Goal: Communication & Community: Answer question/provide support

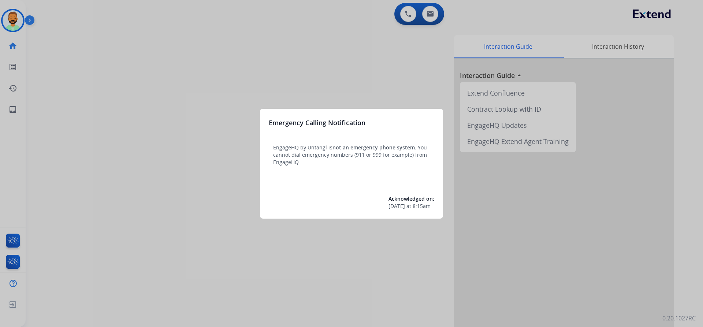
drag, startPoint x: 346, startPoint y: 40, endPoint x: 340, endPoint y: 40, distance: 5.5
click at [340, 40] on div at bounding box center [351, 163] width 703 height 327
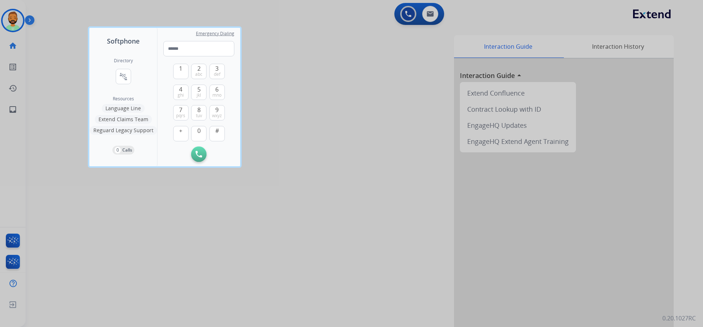
click at [295, 21] on div at bounding box center [351, 163] width 703 height 327
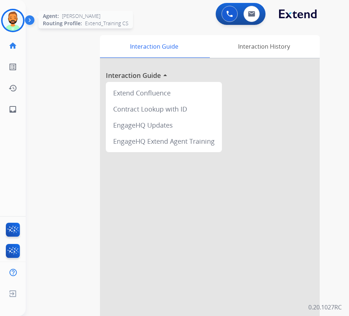
click at [9, 21] on img at bounding box center [13, 20] width 21 height 21
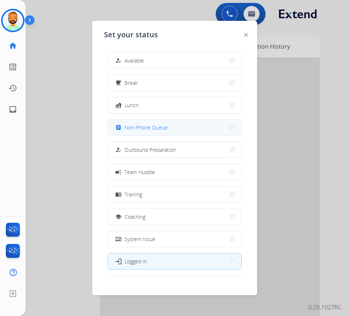
click at [154, 128] on span "Non-Phone Queue" at bounding box center [145, 128] width 43 height 8
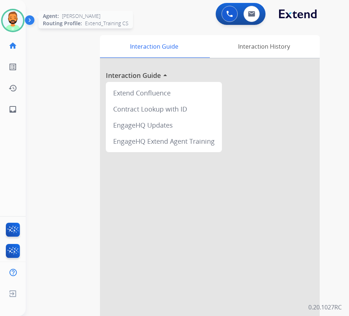
click at [14, 26] on img at bounding box center [13, 20] width 21 height 21
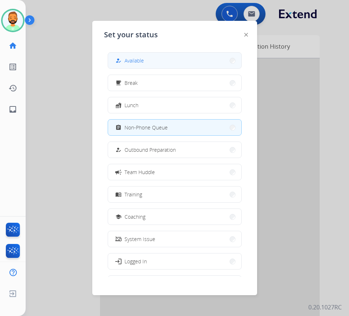
click at [134, 67] on button "how_to_reg Available" at bounding box center [174, 61] width 133 height 16
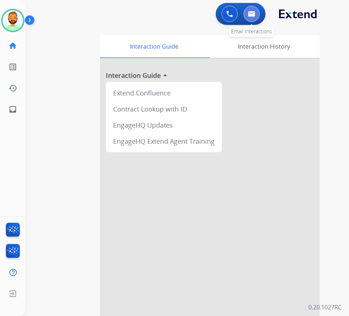
click at [257, 15] on button at bounding box center [251, 14] width 16 height 16
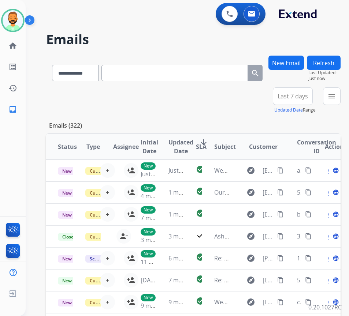
click at [308, 98] on span "Last 7 days" at bounding box center [293, 96] width 30 height 3
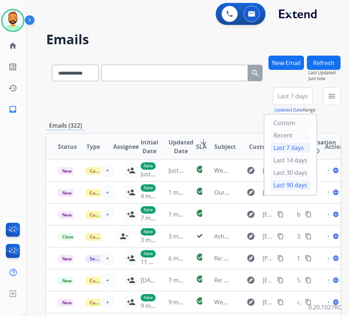
click at [300, 184] on div "Last 90 days" at bounding box center [290, 185] width 40 height 11
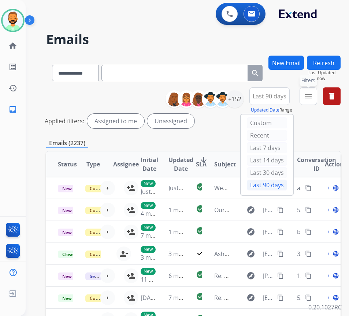
click at [313, 94] on mat-icon "menu" at bounding box center [308, 96] width 9 height 9
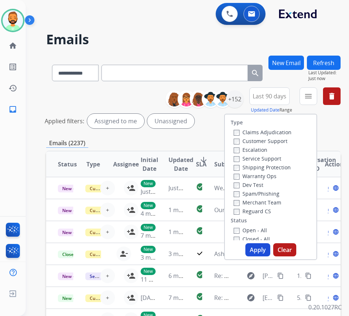
click at [279, 141] on label "Customer Support" at bounding box center [261, 141] width 54 height 7
click at [279, 164] on label "Shipping Protection" at bounding box center [262, 167] width 57 height 7
click at [264, 230] on label "Open - All" at bounding box center [250, 230] width 33 height 7
click at [265, 247] on button "Apply" at bounding box center [257, 249] width 25 height 13
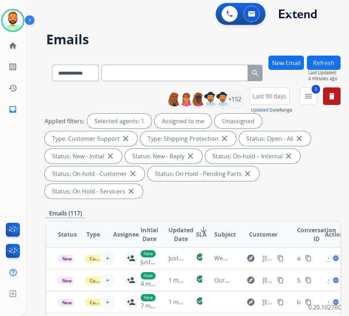
click at [204, 229] on mat-icon "arrow_downward" at bounding box center [203, 230] width 9 height 9
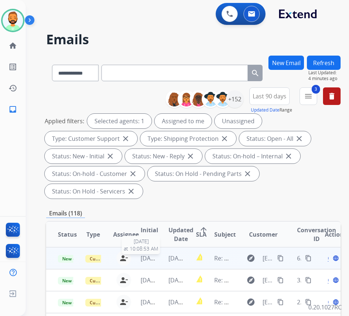
click at [157, 258] on span "[DATE]" at bounding box center [150, 258] width 18 height 8
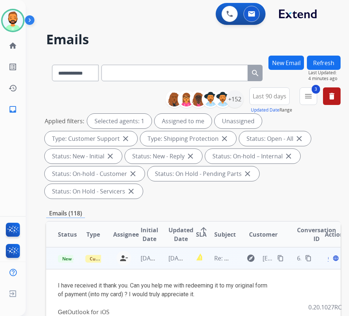
click at [283, 260] on mat-icon "content_copy" at bounding box center [280, 258] width 7 height 7
click at [331, 259] on span "Open" at bounding box center [335, 258] width 15 height 9
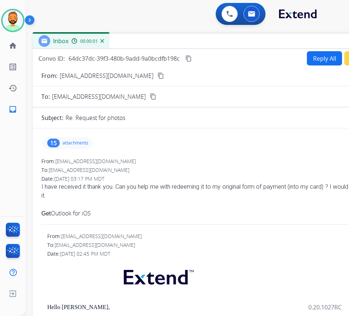
drag, startPoint x: 121, startPoint y: 56, endPoint x: 187, endPoint y: 43, distance: 67.1
click at [187, 43] on div "Inbox 00:00:01" at bounding box center [216, 41] width 366 height 15
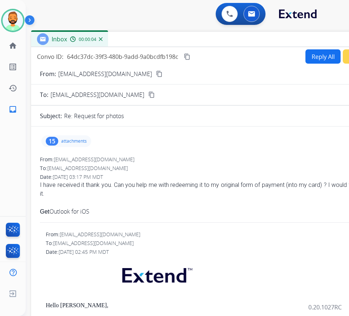
click at [305, 57] on button "Reply All" at bounding box center [322, 56] width 35 height 14
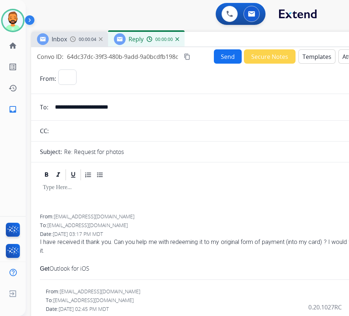
select select "**********"
click at [316, 58] on button "Templates" at bounding box center [316, 56] width 37 height 14
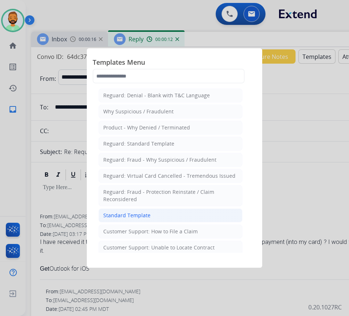
drag, startPoint x: 167, startPoint y: 213, endPoint x: 169, endPoint y: 209, distance: 4.8
click at [168, 212] on li "Standard Template" at bounding box center [170, 216] width 144 height 14
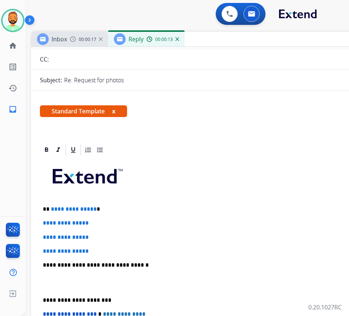
scroll to position [73, 0]
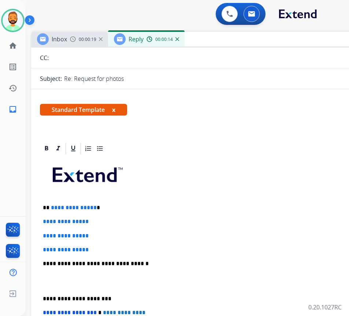
click at [127, 212] on div "**********" at bounding box center [214, 281] width 349 height 252
click at [127, 203] on div "**********" at bounding box center [214, 281] width 349 height 252
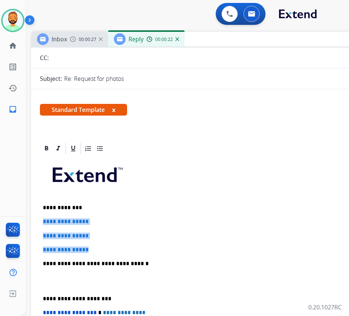
drag, startPoint x: 102, startPoint y: 249, endPoint x: 36, endPoint y: 213, distance: 75.2
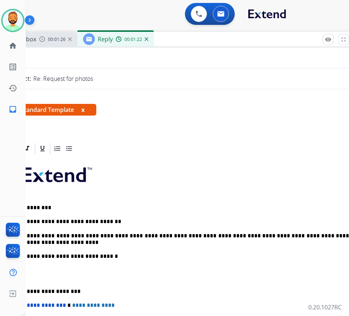
scroll to position [0, 20]
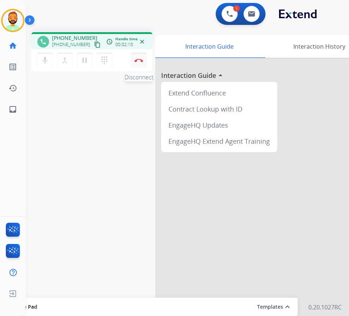
click at [140, 59] on img at bounding box center [138, 61] width 9 height 4
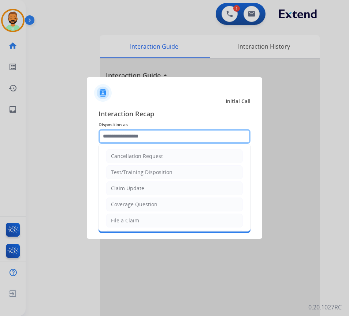
click at [183, 131] on input "text" at bounding box center [174, 136] width 152 height 15
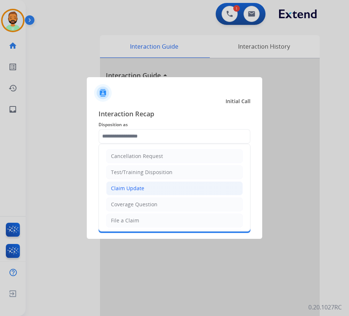
click at [166, 186] on li "Claim Update" at bounding box center [174, 189] width 137 height 14
type input "**********"
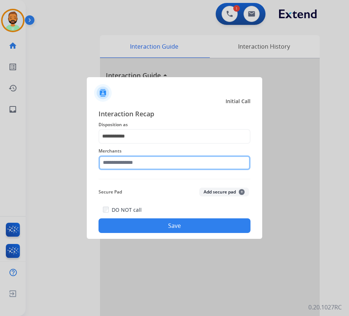
click at [174, 164] on input "text" at bounding box center [174, 163] width 152 height 15
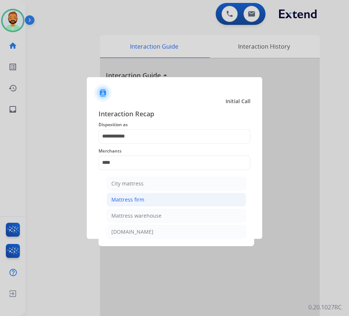
click at [171, 193] on li "Mattress firm" at bounding box center [176, 200] width 139 height 14
type input "**********"
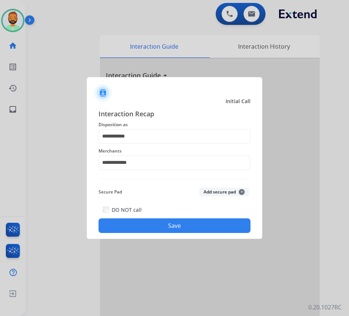
click at [181, 232] on button "Save" at bounding box center [174, 226] width 152 height 15
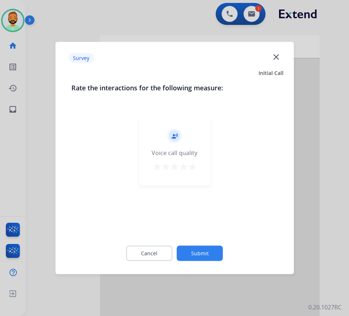
click at [195, 252] on button "Submit" at bounding box center [200, 253] width 46 height 15
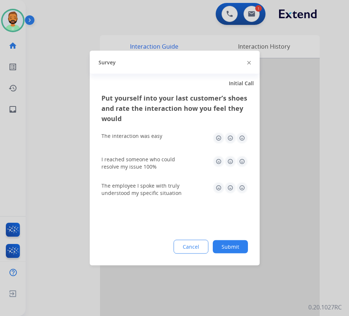
click at [231, 242] on button "Submit" at bounding box center [230, 247] width 35 height 13
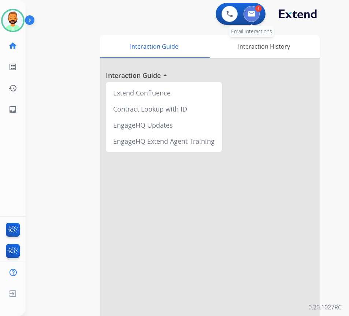
click at [251, 11] on button at bounding box center [251, 14] width 16 height 16
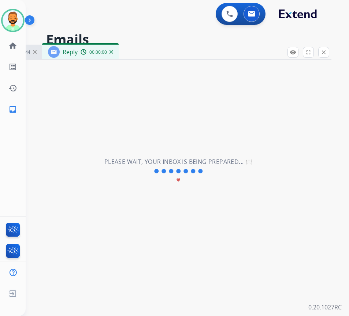
select select "**********"
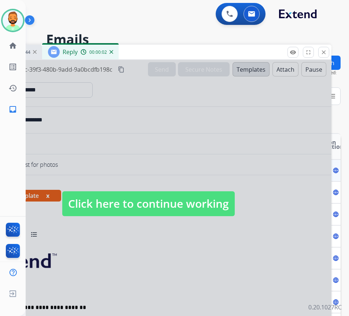
click at [223, 205] on span "Click here to continue working" at bounding box center [148, 203] width 172 height 25
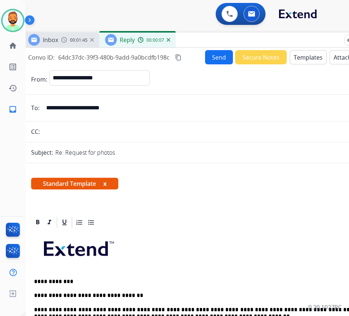
drag, startPoint x: 180, startPoint y: 55, endPoint x: 237, endPoint y: 43, distance: 58.4
click at [237, 43] on div "Inbox 00:01:45 Reply 00:00:07" at bounding box center [205, 40] width 366 height 15
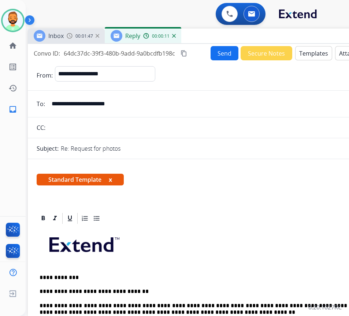
drag, startPoint x: 233, startPoint y: 43, endPoint x: 237, endPoint y: 37, distance: 6.7
click at [238, 38] on div "Inbox 00:01:47 Reply 00:00:11" at bounding box center [211, 36] width 366 height 15
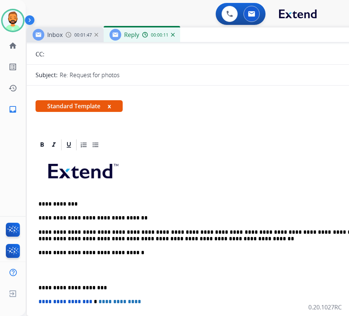
scroll to position [73, 0]
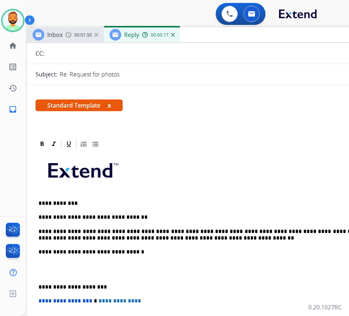
click at [191, 238] on p "**********" at bounding box center [206, 235] width 337 height 14
click at [40, 285] on p "**********" at bounding box center [206, 287] width 337 height 7
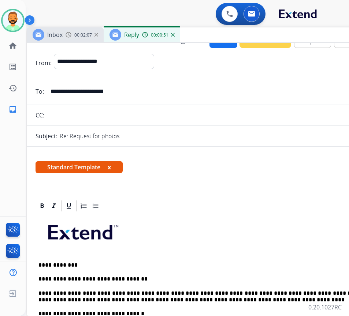
scroll to position [0, 0]
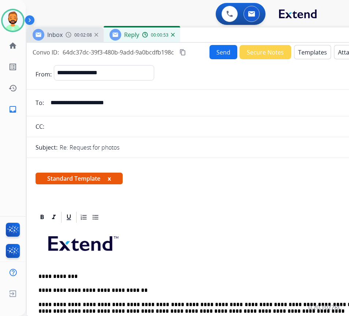
click at [213, 49] on button "Send" at bounding box center [223, 52] width 28 height 14
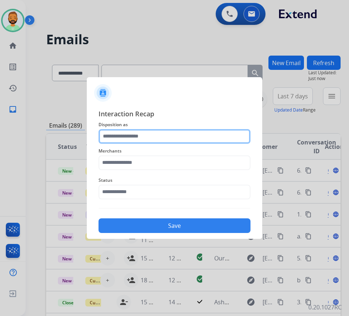
click at [193, 133] on input "text" at bounding box center [174, 136] width 152 height 15
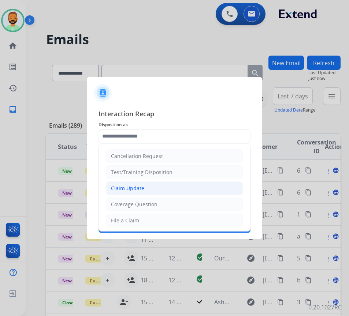
click at [156, 189] on li "Claim Update" at bounding box center [174, 189] width 137 height 14
type input "**********"
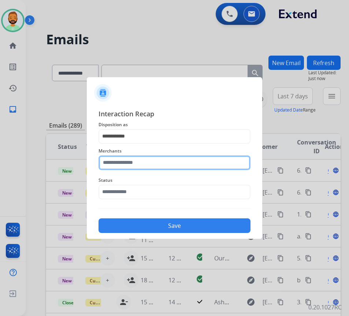
click at [163, 160] on input "text" at bounding box center [174, 163] width 152 height 15
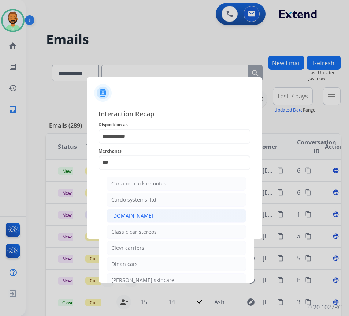
click at [145, 218] on li "[DOMAIN_NAME]" at bounding box center [176, 216] width 139 height 14
type input "**********"
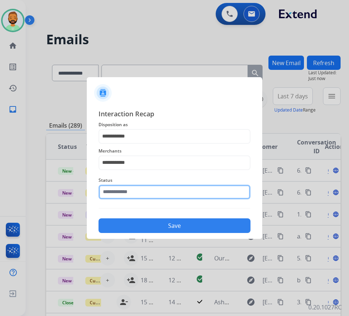
click at [158, 198] on input "text" at bounding box center [174, 192] width 152 height 15
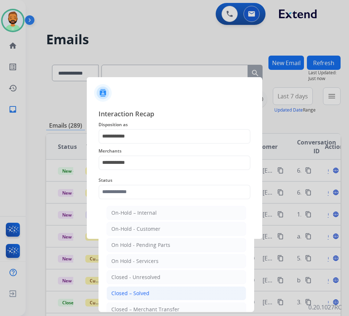
click at [152, 293] on li "Closed – Solved" at bounding box center [176, 294] width 139 height 14
type input "**********"
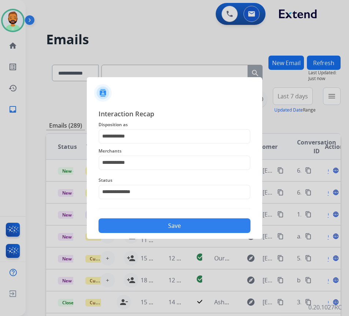
click at [155, 223] on button "Save" at bounding box center [174, 226] width 152 height 15
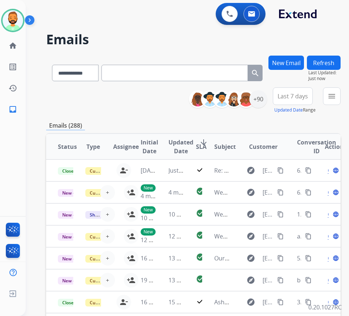
click at [308, 91] on button "Last 7 days" at bounding box center [293, 96] width 40 height 18
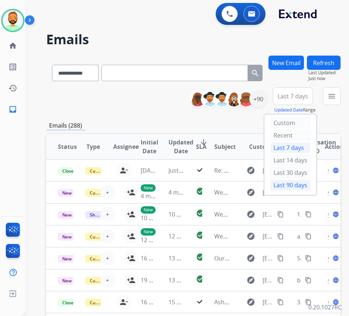
click at [301, 188] on div "Last 90 days" at bounding box center [290, 185] width 40 height 11
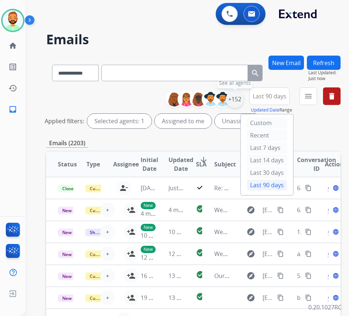
click at [239, 97] on div "+152" at bounding box center [235, 99] width 18 height 18
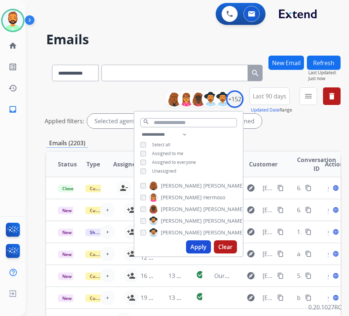
click at [176, 171] on span "Unassigned" at bounding box center [164, 171] width 24 height 6
drag, startPoint x: 211, startPoint y: 251, endPoint x: 212, endPoint y: 247, distance: 4.2
click at [211, 250] on button "Apply" at bounding box center [198, 247] width 25 height 13
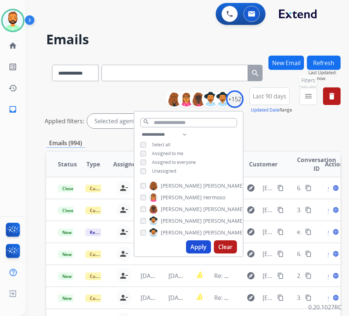
click at [313, 96] on mat-icon "menu" at bounding box center [308, 96] width 9 height 9
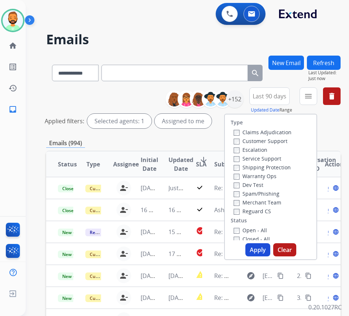
click at [273, 140] on label "Customer Support" at bounding box center [261, 141] width 54 height 7
click at [278, 165] on label "Shipping Protection" at bounding box center [262, 167] width 57 height 7
click at [267, 230] on label "Open - All" at bounding box center [250, 230] width 33 height 7
click at [265, 247] on button "Apply" at bounding box center [257, 249] width 25 height 13
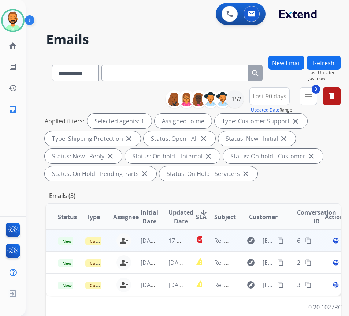
click at [166, 238] on td "17 hours ago" at bounding box center [170, 241] width 27 height 22
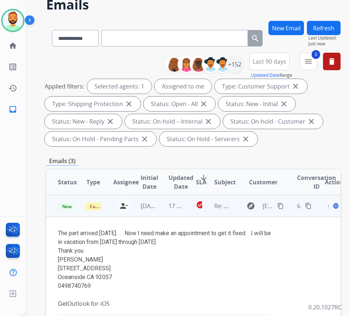
scroll to position [37, 0]
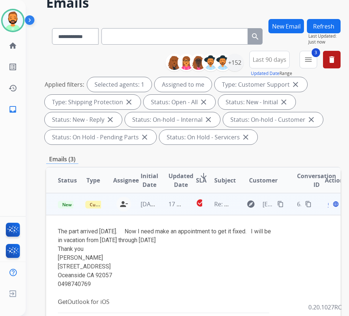
click at [280, 201] on mat-icon "content_copy" at bounding box center [280, 204] width 7 height 7
click at [332, 204] on span "Open" at bounding box center [335, 204] width 15 height 9
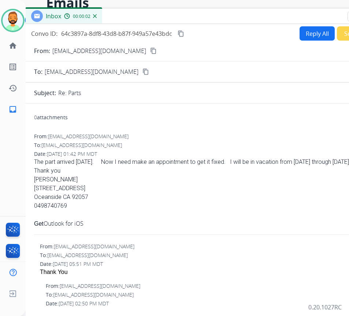
drag, startPoint x: 158, startPoint y: 18, endPoint x: 218, endPoint y: 19, distance: 60.0
click at [218, 19] on div "Inbox 00:00:02" at bounding box center [208, 16] width 366 height 15
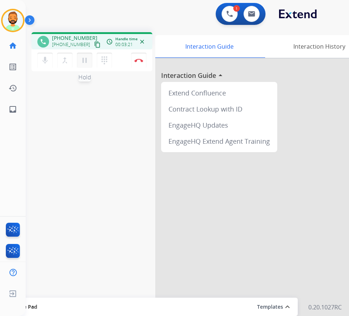
click at [83, 60] on mat-icon "pause" at bounding box center [84, 60] width 9 height 9
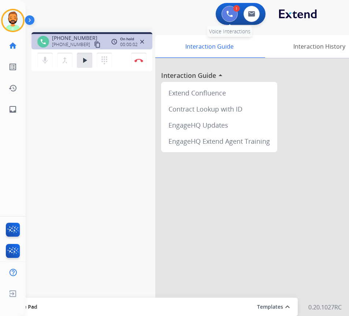
click at [228, 9] on button at bounding box center [229, 14] width 16 height 16
click at [231, 14] on img at bounding box center [229, 14] width 7 height 7
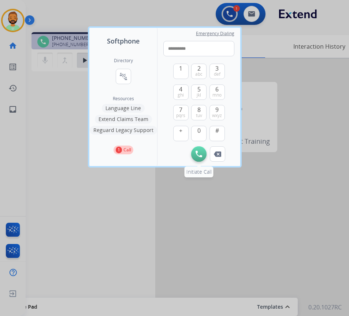
type input "**********"
click at [200, 160] on button "Initiate Call" at bounding box center [198, 153] width 15 height 15
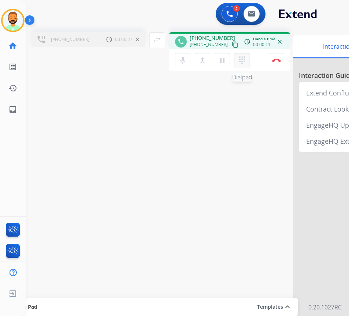
click at [238, 66] on button "dialpad Dialpad" at bounding box center [241, 60] width 15 height 15
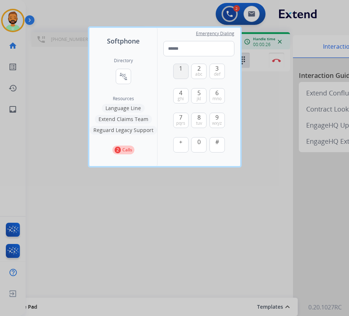
click at [181, 70] on span "1" at bounding box center [180, 68] width 3 height 9
click at [204, 93] on button "5 jkl" at bounding box center [198, 95] width 15 height 15
click at [184, 120] on span "pqrs" at bounding box center [180, 123] width 9 height 6
click at [200, 92] on span "5" at bounding box center [198, 93] width 3 height 9
click at [215, 73] on span "def" at bounding box center [217, 74] width 7 height 6
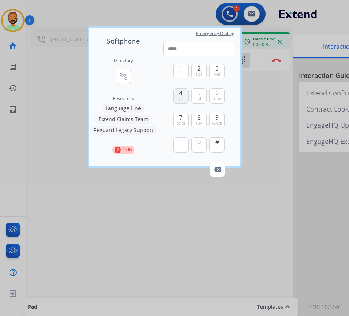
click at [180, 95] on span "4" at bounding box center [180, 93] width 3 height 9
click at [217, 71] on span "def" at bounding box center [217, 74] width 7 height 6
click at [218, 99] on span "mno" at bounding box center [216, 99] width 9 height 6
click at [219, 119] on button "9 wxyz" at bounding box center [216, 120] width 15 height 15
click at [217, 76] on span "def" at bounding box center [217, 74] width 7 height 6
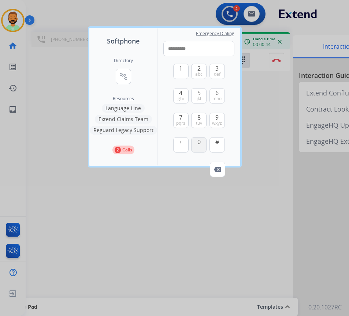
click at [200, 146] on span "0" at bounding box center [198, 142] width 3 height 9
click at [219, 147] on button "#" at bounding box center [216, 144] width 15 height 15
click at [178, 71] on button "1" at bounding box center [180, 71] width 15 height 15
click at [182, 70] on span "1" at bounding box center [180, 68] width 3 height 9
click at [181, 68] on span "1" at bounding box center [180, 68] width 3 height 9
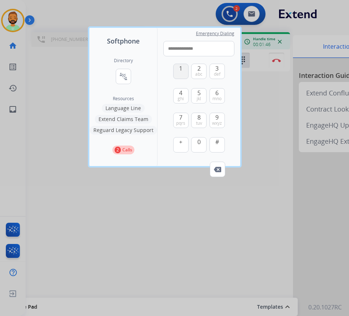
type input "**********"
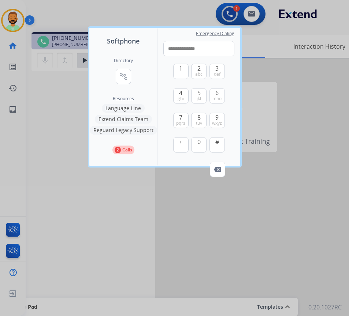
click at [52, 140] on div at bounding box center [174, 158] width 349 height 316
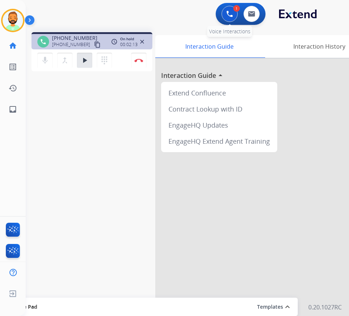
click at [232, 11] on img at bounding box center [229, 14] width 7 height 7
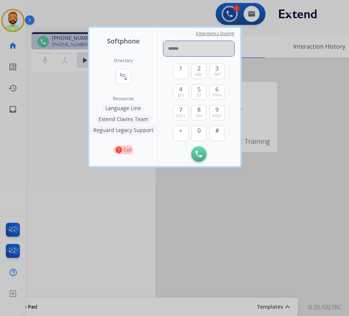
click at [179, 47] on input "tel" at bounding box center [198, 48] width 71 height 15
type input "**********"
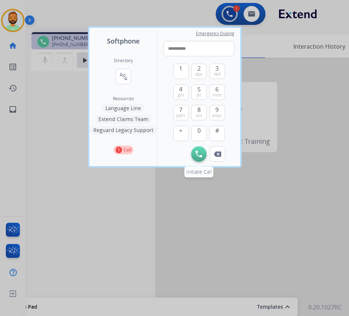
click at [197, 156] on img at bounding box center [198, 154] width 7 height 7
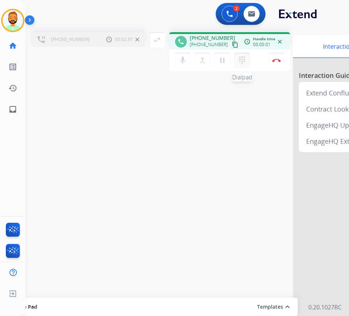
click at [242, 56] on mat-icon "dialpad" at bounding box center [242, 60] width 9 height 9
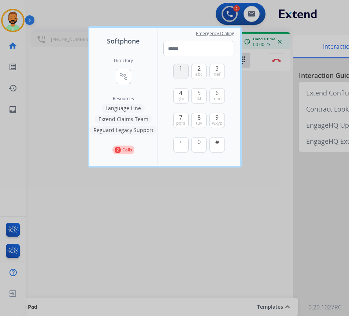
click at [180, 74] on button "1" at bounding box center [180, 71] width 15 height 15
click at [199, 96] on span "jkl" at bounding box center [199, 99] width 4 height 6
click at [180, 117] on span "7" at bounding box center [180, 117] width 3 height 9
click at [197, 93] on span "5" at bounding box center [198, 93] width 3 height 9
click at [218, 74] on span "def" at bounding box center [217, 74] width 7 height 6
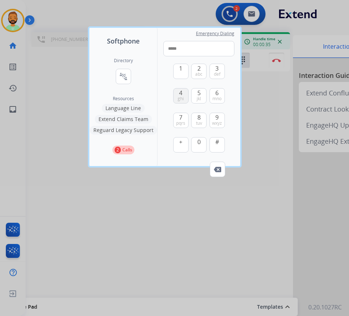
click at [179, 96] on span "ghi" at bounding box center [181, 99] width 6 height 6
click at [216, 69] on span "3" at bounding box center [216, 68] width 3 height 9
click at [218, 96] on span "mno" at bounding box center [216, 99] width 9 height 6
click at [217, 123] on span "wxyz" at bounding box center [217, 123] width 10 height 6
click at [218, 74] on span "def" at bounding box center [217, 74] width 7 height 6
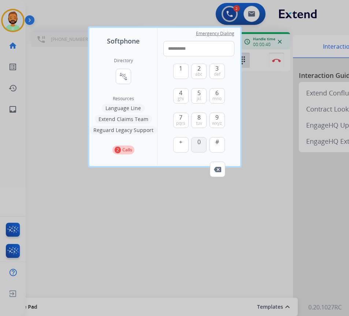
click at [200, 142] on span "0" at bounding box center [198, 142] width 3 height 9
click at [224, 148] on div "#" at bounding box center [216, 144] width 15 height 15
click at [223, 148] on button "#" at bounding box center [216, 144] width 15 height 15
click at [186, 72] on button "1" at bounding box center [180, 71] width 15 height 15
click at [197, 68] on span "2" at bounding box center [198, 68] width 3 height 9
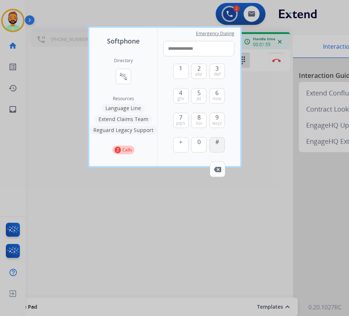
click at [215, 144] on button "#" at bounding box center [216, 144] width 15 height 15
click at [217, 120] on span "wxyz" at bounding box center [217, 123] width 10 height 6
click at [200, 71] on span "abc" at bounding box center [198, 74] width 7 height 6
type input "**********"
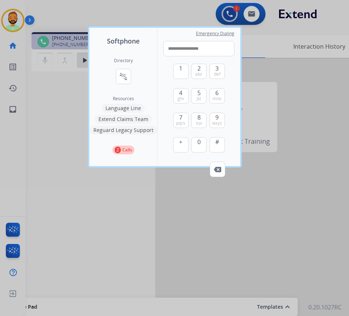
click at [70, 207] on div at bounding box center [174, 158] width 349 height 316
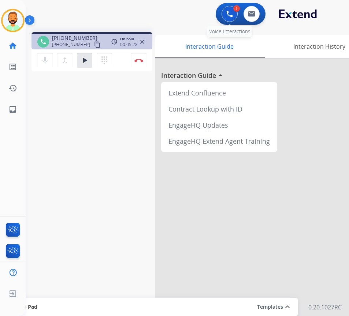
click at [228, 15] on img at bounding box center [229, 14] width 7 height 7
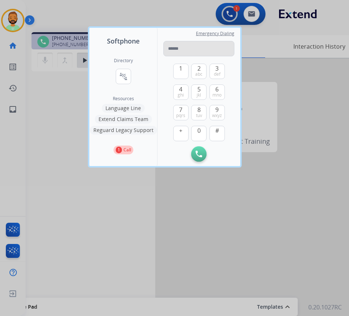
click at [212, 50] on input "tel" at bounding box center [198, 48] width 71 height 15
click at [188, 47] on input "******" at bounding box center [198, 48] width 71 height 15
type input "**********"
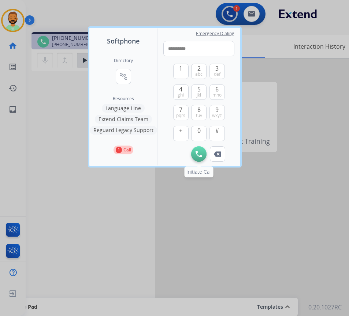
click at [194, 157] on button "Initiate Call" at bounding box center [198, 153] width 15 height 15
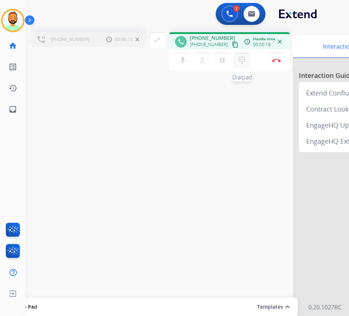
click at [235, 63] on button "dialpad Dialpad" at bounding box center [241, 60] width 15 height 15
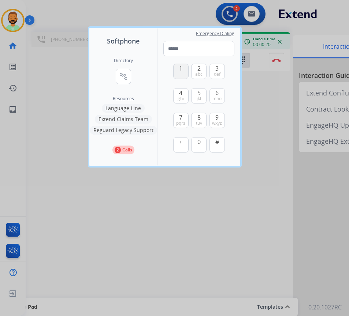
click at [183, 71] on button "1" at bounding box center [180, 71] width 15 height 15
click at [198, 93] on span "5" at bounding box center [198, 93] width 3 height 9
click at [179, 119] on span "7" at bounding box center [180, 117] width 3 height 9
click at [197, 96] on span "jkl" at bounding box center [199, 99] width 4 height 6
click at [216, 70] on span "3" at bounding box center [216, 68] width 3 height 9
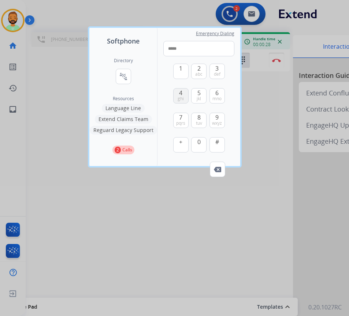
click at [179, 95] on button "4 ghi" at bounding box center [180, 95] width 15 height 15
click at [217, 71] on span "def" at bounding box center [217, 74] width 7 height 6
click at [219, 92] on button "6 mno" at bounding box center [216, 95] width 15 height 15
click at [217, 116] on span "9" at bounding box center [216, 117] width 3 height 9
click at [215, 74] on span "def" at bounding box center [217, 74] width 7 height 6
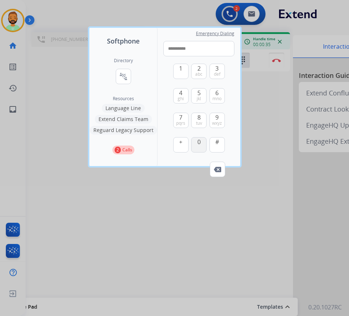
click at [197, 138] on span "0" at bounding box center [198, 142] width 3 height 9
click at [216, 141] on span "#" at bounding box center [217, 142] width 4 height 9
click at [184, 70] on button "1" at bounding box center [180, 71] width 15 height 15
click at [200, 66] on span "2" at bounding box center [198, 68] width 3 height 9
click at [200, 145] on span "0" at bounding box center [198, 142] width 3 height 9
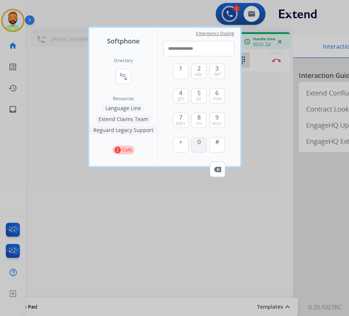
type input "**********"
click at [168, 226] on div at bounding box center [174, 158] width 349 height 316
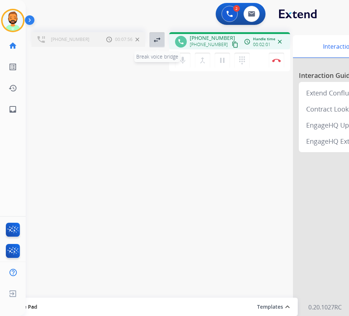
click at [158, 43] on mat-icon "swap_horiz" at bounding box center [157, 40] width 9 height 9
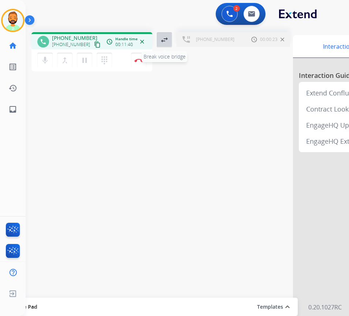
click at [164, 37] on mat-icon "swap_horiz" at bounding box center [164, 40] width 9 height 9
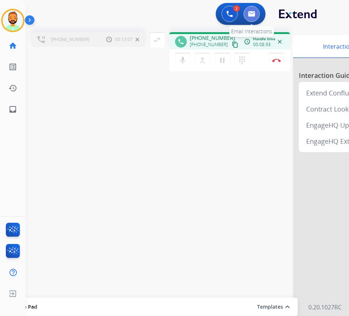
click at [251, 11] on img at bounding box center [251, 14] width 7 height 6
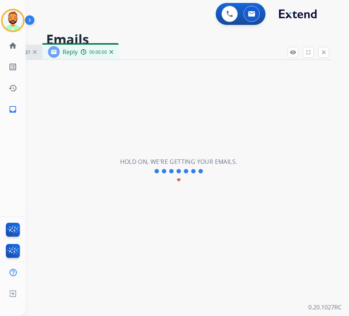
select select "**********"
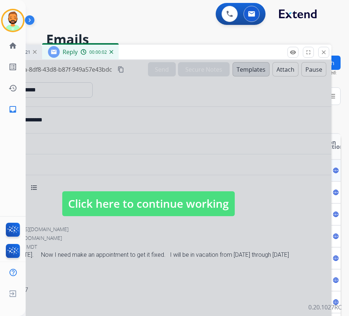
click at [185, 212] on span "Click here to continue working" at bounding box center [148, 203] width 172 height 25
select select
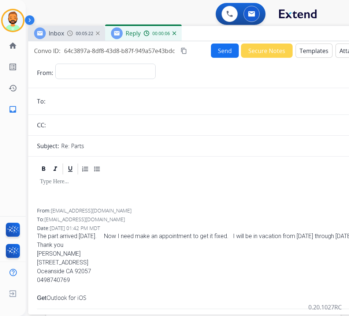
drag, startPoint x: 176, startPoint y: 49, endPoint x: 239, endPoint y: 31, distance: 65.2
click at [239, 31] on div "Inbox 00:05:22 Reply 00:00:06" at bounding box center [211, 33] width 366 height 15
click at [311, 46] on button "Templates" at bounding box center [313, 51] width 37 height 14
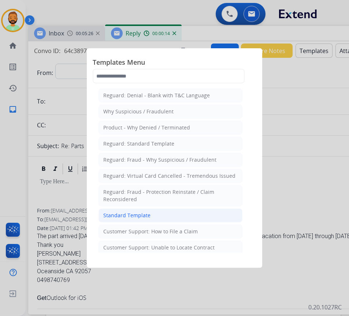
click at [178, 213] on li "Standard Template" at bounding box center [170, 216] width 144 height 14
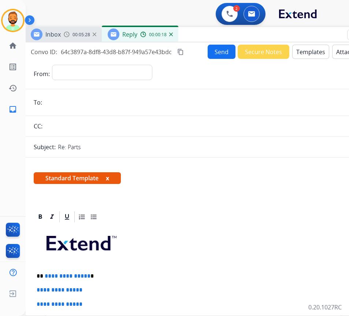
click at [200, 36] on div "Inbox 00:05:28 Reply 00:00:18" at bounding box center [208, 34] width 366 height 15
click at [168, 262] on p at bounding box center [208, 246] width 343 height 39
click at [138, 274] on p "**********" at bounding box center [205, 276] width 337 height 7
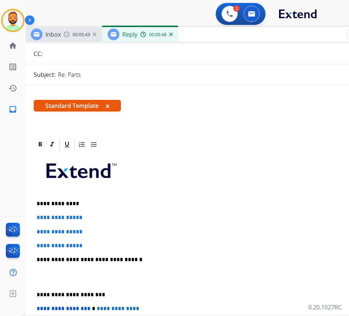
scroll to position [73, 0]
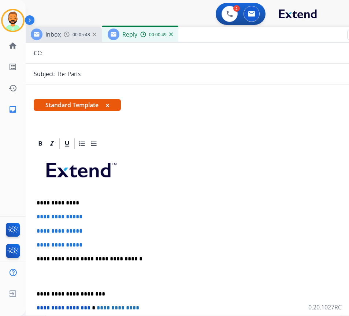
click at [97, 238] on div "**********" at bounding box center [208, 276] width 349 height 252
drag, startPoint x: 97, startPoint y: 241, endPoint x: 42, endPoint y: 217, distance: 60.0
click at [42, 217] on div "**********" at bounding box center [208, 276] width 349 height 252
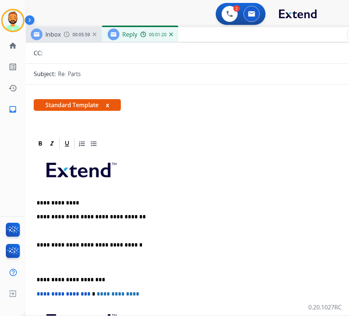
click at [38, 276] on div "**********" at bounding box center [208, 269] width 349 height 238
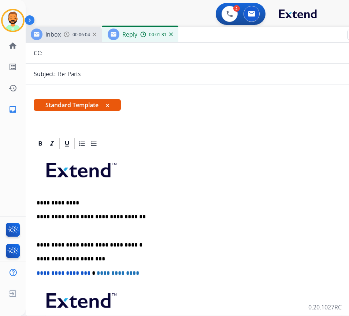
click at [98, 231] on p at bounding box center [208, 231] width 343 height 7
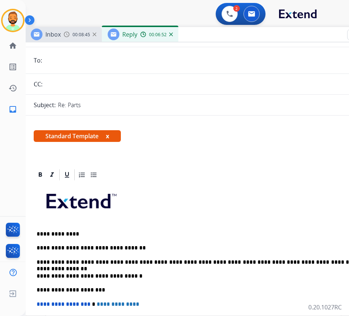
scroll to position [0, 0]
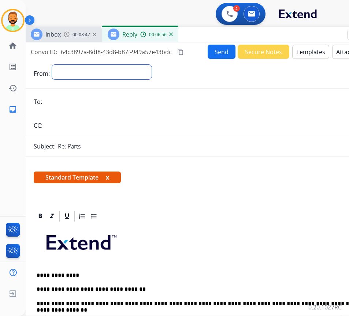
click at [135, 70] on select "**********" at bounding box center [102, 72] width 100 height 15
select select "**********"
click at [52, 65] on select "**********" at bounding box center [102, 72] width 100 height 15
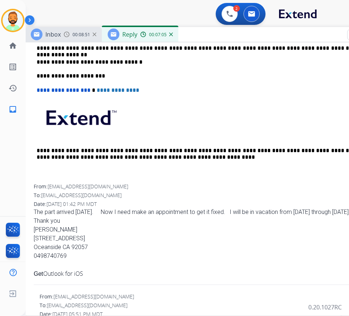
scroll to position [257, 0]
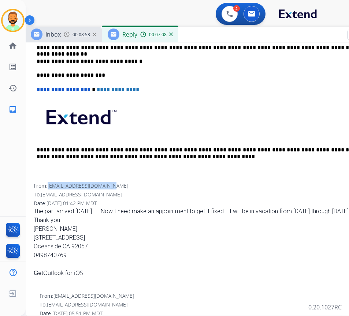
drag, startPoint x: 50, startPoint y: 185, endPoint x: 113, endPoint y: 187, distance: 63.0
click at [113, 187] on div "From: theresabrady@hotmail.com" at bounding box center [208, 185] width 349 height 7
copy span "[EMAIL_ADDRESS][DOMAIN_NAME]"
click at [125, 194] on div "To: support@extend.com" at bounding box center [208, 194] width 349 height 7
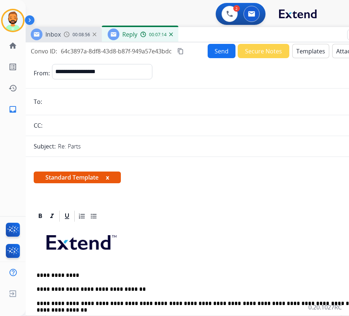
scroll to position [0, 0]
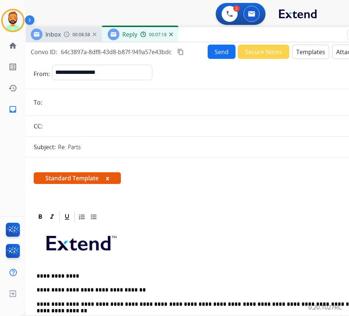
paste input "**********"
type input "**********"
click at [217, 51] on button "Send" at bounding box center [222, 52] width 28 height 14
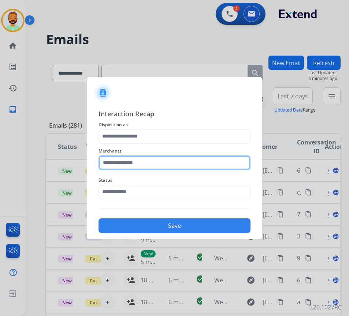
drag, startPoint x: 163, startPoint y: 163, endPoint x: 167, endPoint y: 161, distance: 4.6
click at [163, 163] on input "text" at bounding box center [174, 163] width 152 height 15
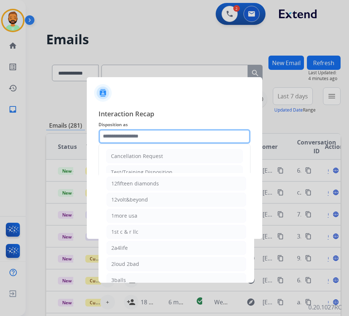
click at [181, 130] on input "text" at bounding box center [174, 136] width 152 height 15
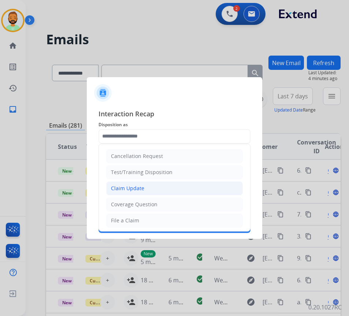
click at [154, 191] on li "Claim Update" at bounding box center [174, 189] width 137 height 14
type input "**********"
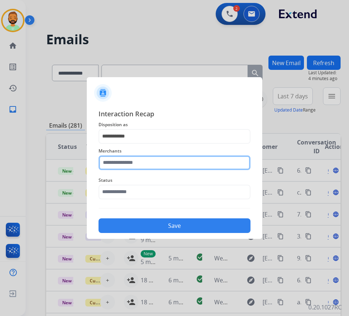
click at [161, 157] on input "text" at bounding box center [174, 163] width 152 height 15
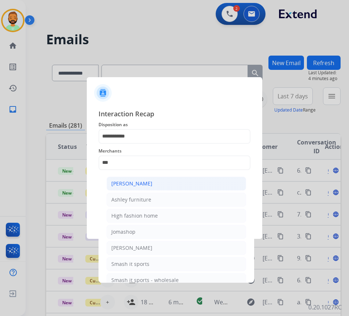
click at [170, 182] on li "[PERSON_NAME]" at bounding box center [176, 184] width 139 height 14
type input "**********"
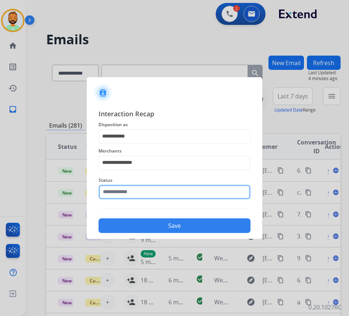
click at [169, 188] on input "text" at bounding box center [174, 192] width 152 height 15
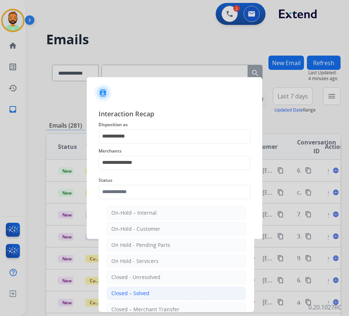
click at [157, 291] on li "Closed – Solved" at bounding box center [176, 294] width 139 height 14
type input "**********"
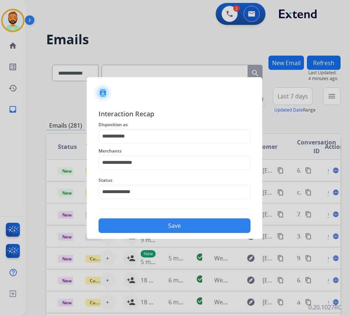
click at [168, 227] on button "Save" at bounding box center [174, 226] width 152 height 15
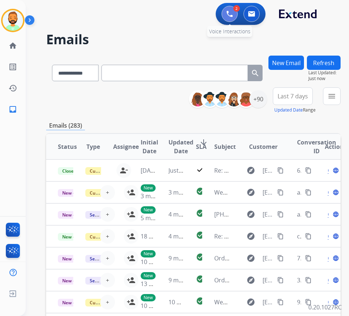
click at [229, 10] on button at bounding box center [229, 14] width 16 height 16
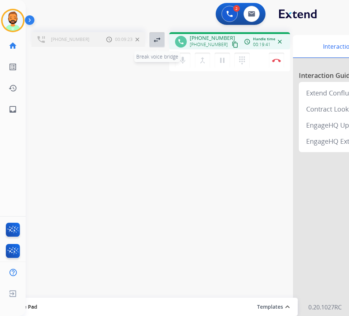
click at [158, 42] on mat-icon "swap_horiz" at bounding box center [157, 40] width 9 height 9
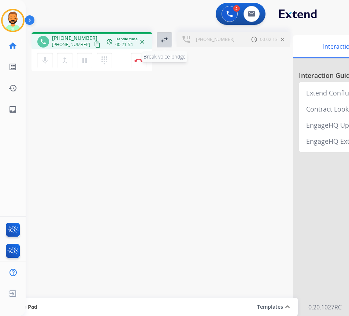
click at [164, 37] on mat-icon "swap_horiz" at bounding box center [164, 40] width 9 height 9
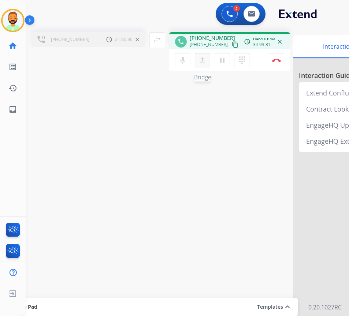
click at [201, 61] on mat-icon "merge_type" at bounding box center [202, 60] width 9 height 9
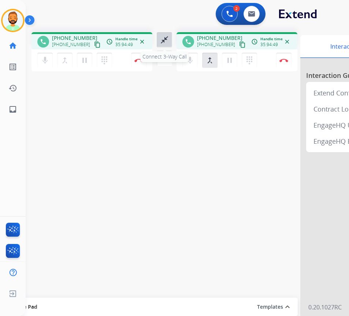
click at [163, 37] on mat-icon "close_fullscreen" at bounding box center [164, 40] width 9 height 9
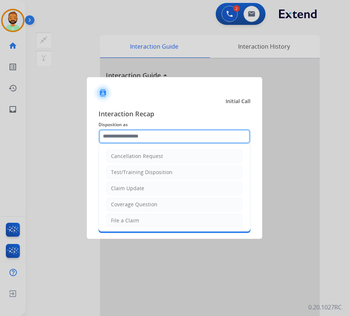
click at [182, 134] on input "text" at bounding box center [174, 136] width 152 height 15
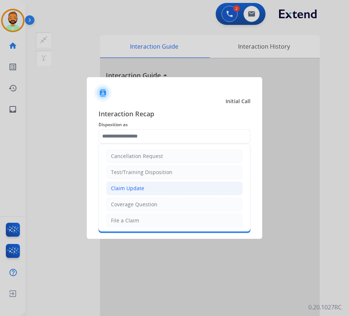
click at [182, 190] on li "Claim Update" at bounding box center [174, 189] width 137 height 14
type input "**********"
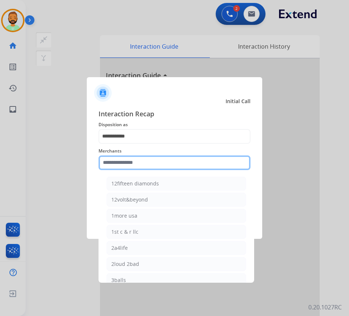
click at [179, 165] on input "text" at bounding box center [174, 163] width 152 height 15
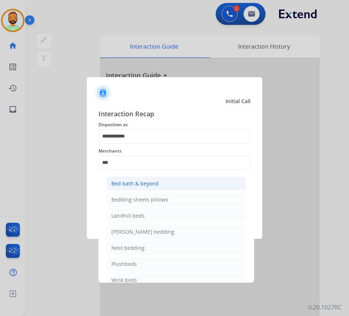
click at [213, 186] on li "Bed bath & beyond" at bounding box center [176, 184] width 139 height 14
type input "**********"
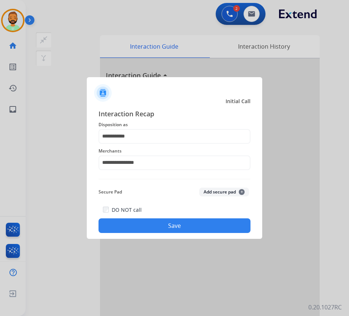
click at [221, 223] on button "Save" at bounding box center [174, 226] width 152 height 15
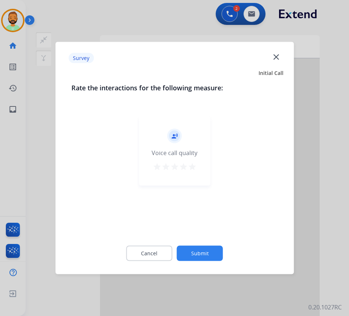
click at [212, 256] on button "Submit" at bounding box center [200, 253] width 46 height 15
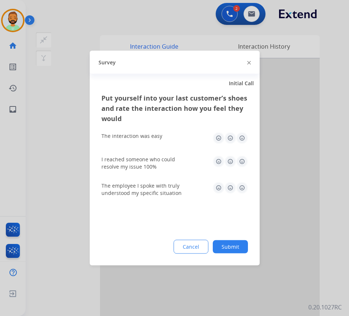
click at [226, 250] on button "Submit" at bounding box center [230, 247] width 35 height 13
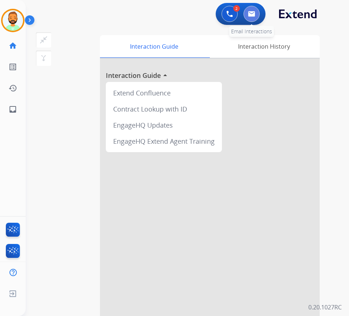
click at [250, 13] on img at bounding box center [251, 14] width 7 height 6
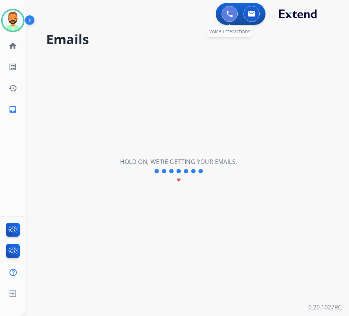
click at [226, 13] on button at bounding box center [229, 14] width 16 height 16
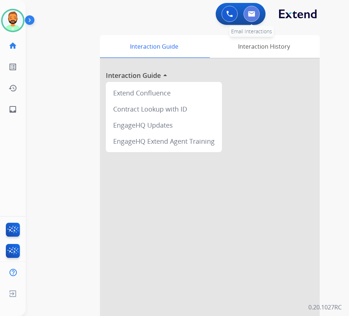
click at [248, 16] on img at bounding box center [251, 14] width 7 height 6
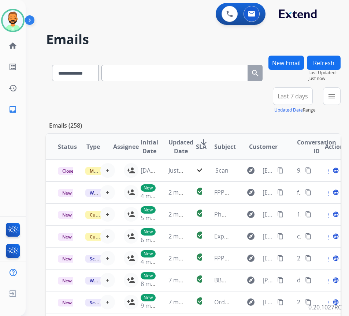
click at [313, 88] on button "Last 7 days" at bounding box center [293, 96] width 40 height 18
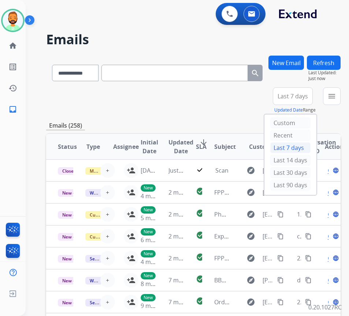
click at [304, 189] on div "Last 90 days" at bounding box center [290, 185] width 40 height 11
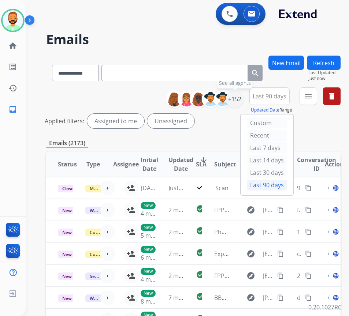
click at [243, 101] on div "+152" at bounding box center [235, 99] width 18 height 18
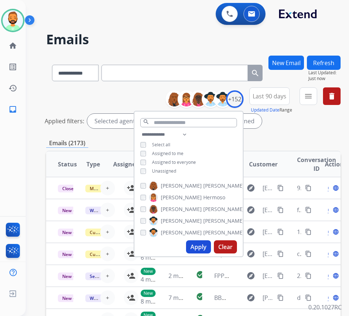
click at [176, 169] on span "Unassigned" at bounding box center [164, 171] width 24 height 6
click at [205, 247] on button "Apply" at bounding box center [198, 247] width 25 height 13
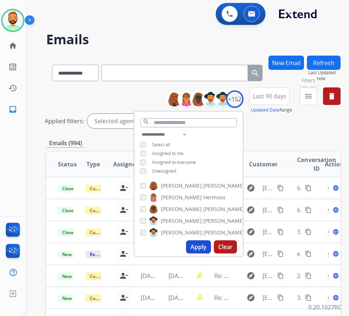
click at [317, 101] on button "menu Filters" at bounding box center [308, 96] width 18 height 18
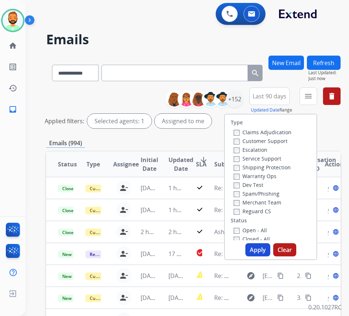
click at [265, 138] on label "Customer Support" at bounding box center [261, 141] width 54 height 7
click at [275, 168] on label "Shipping Protection" at bounding box center [262, 167] width 57 height 7
click at [279, 167] on label "Shipping Protection" at bounding box center [262, 167] width 57 height 7
click at [263, 230] on label "Open - All" at bounding box center [250, 230] width 33 height 7
click at [264, 249] on button "Apply" at bounding box center [257, 249] width 25 height 13
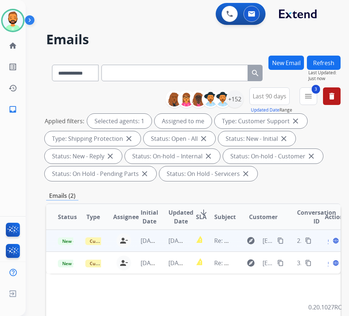
click at [191, 243] on td "report_problem" at bounding box center [193, 241] width 18 height 22
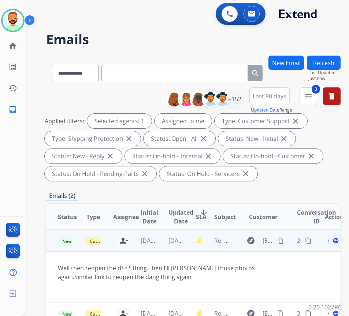
click at [332, 242] on span "Open" at bounding box center [335, 241] width 15 height 9
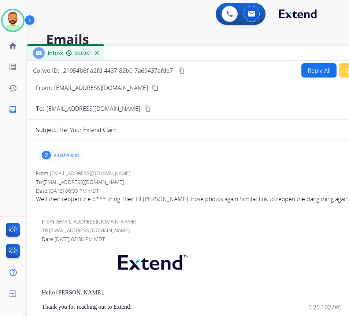
drag, startPoint x: 144, startPoint y: 54, endPoint x: 207, endPoint y: 55, distance: 62.6
click at [207, 55] on div "Inbox 00:00:01" at bounding box center [210, 53] width 366 height 15
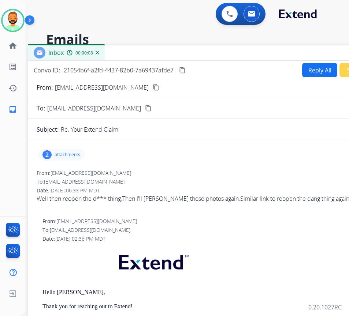
click at [313, 71] on button "Reply All" at bounding box center [319, 70] width 35 height 14
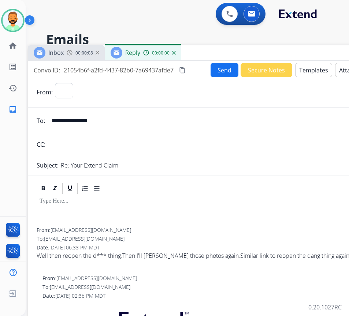
select select "**********"
click at [309, 71] on button "Templates" at bounding box center [313, 70] width 37 height 14
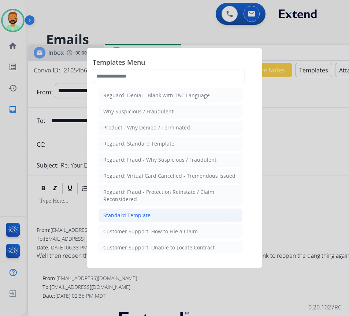
click at [177, 221] on li "Standard Template" at bounding box center [170, 216] width 144 height 14
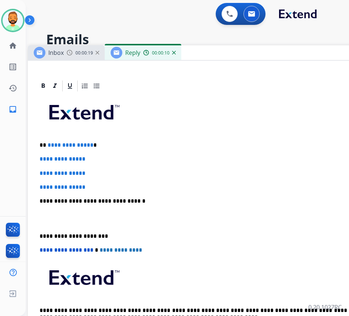
scroll to position [146, 0]
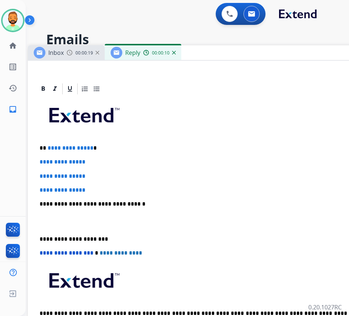
click at [164, 153] on div "**********" at bounding box center [211, 222] width 349 height 252
click at [167, 148] on p "**********" at bounding box center [208, 148] width 337 height 7
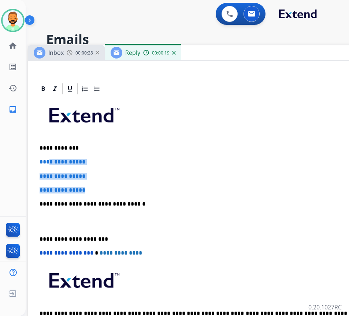
drag, startPoint x: 116, startPoint y: 190, endPoint x: 64, endPoint y: 164, distance: 58.5
click at [51, 161] on div "**********" at bounding box center [211, 222] width 349 height 252
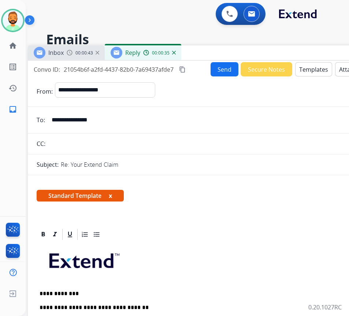
scroll to position [0, 0]
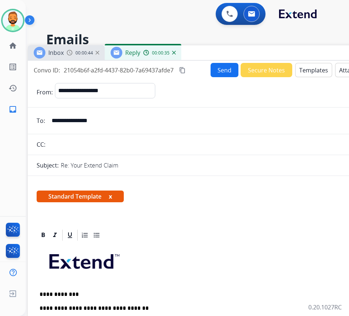
click at [107, 116] on input "**********" at bounding box center [216, 120] width 338 height 15
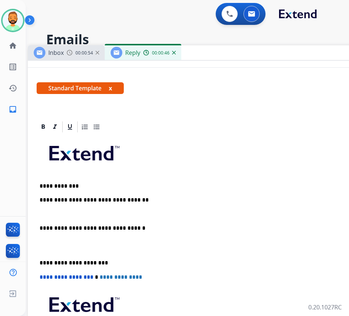
scroll to position [110, 0]
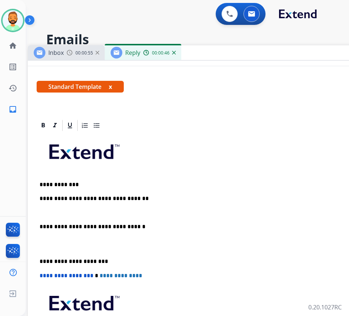
click at [135, 212] on p at bounding box center [211, 213] width 343 height 7
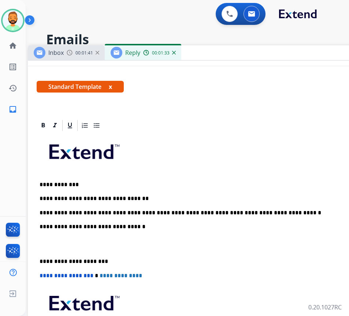
drag, startPoint x: 40, startPoint y: 261, endPoint x: 68, endPoint y: 266, distance: 29.4
click at [41, 262] on p "**********" at bounding box center [208, 261] width 337 height 7
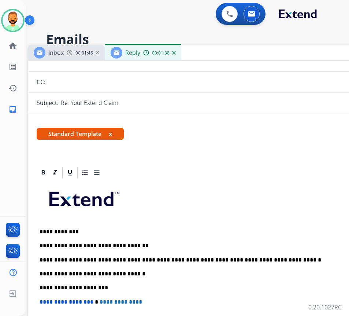
scroll to position [0, 0]
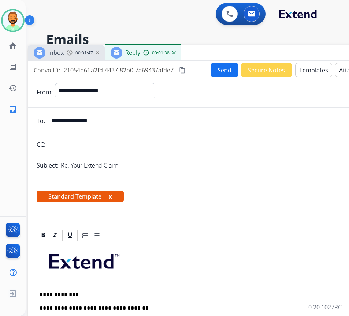
click at [221, 64] on button "Send" at bounding box center [225, 70] width 28 height 14
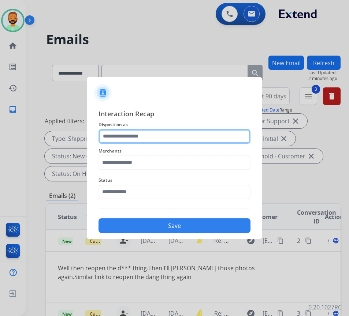
click at [169, 139] on input "text" at bounding box center [174, 136] width 152 height 15
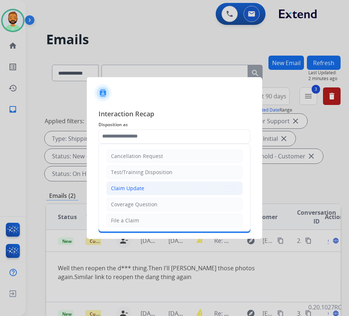
click at [168, 193] on li "Claim Update" at bounding box center [174, 189] width 137 height 14
type input "**********"
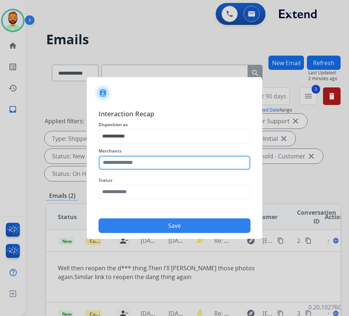
click at [157, 164] on input "text" at bounding box center [174, 163] width 152 height 15
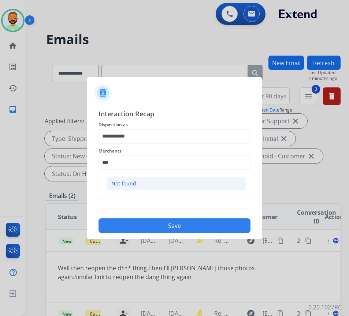
click at [161, 178] on li "Not found" at bounding box center [176, 184] width 139 height 14
type input "*********"
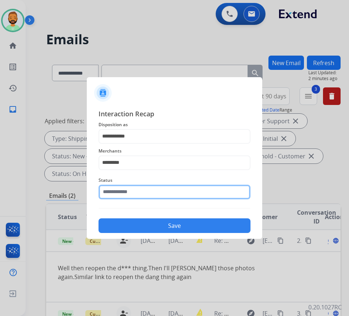
click at [161, 194] on input "text" at bounding box center [174, 192] width 152 height 15
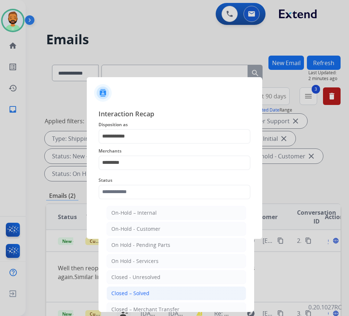
click at [164, 291] on li "Closed – Solved" at bounding box center [176, 294] width 139 height 14
type input "**********"
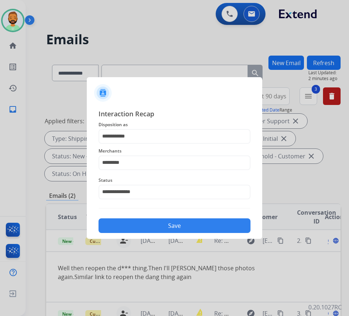
click at [164, 227] on button "Save" at bounding box center [174, 226] width 152 height 15
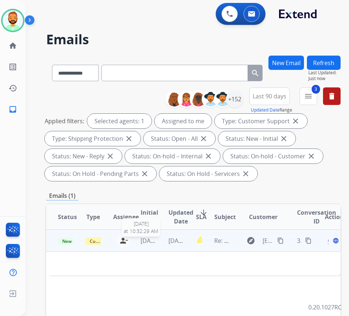
click at [157, 241] on span "[DATE]" at bounding box center [150, 241] width 18 height 8
click at [154, 240] on span "[DATE]" at bounding box center [150, 241] width 18 height 8
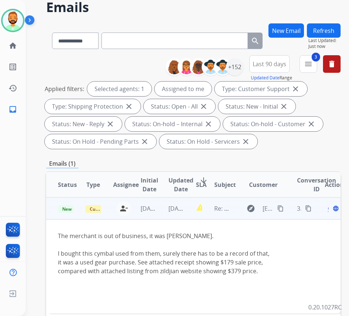
scroll to position [37, 0]
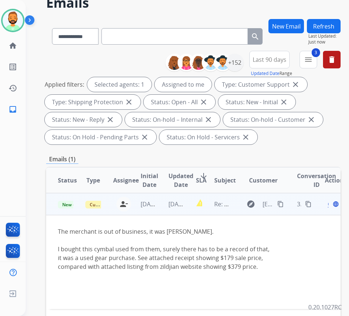
click at [283, 202] on mat-icon "content_copy" at bounding box center [280, 204] width 7 height 7
click at [284, 205] on mat-icon "content_copy" at bounding box center [280, 204] width 7 height 7
click at [332, 206] on span "Open" at bounding box center [335, 204] width 15 height 9
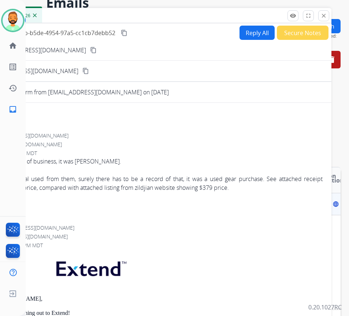
click at [89, 46] on button "content_copy" at bounding box center [93, 50] width 9 height 9
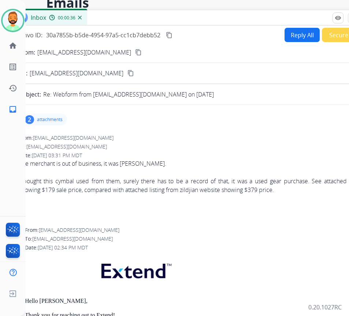
drag, startPoint x: 167, startPoint y: 15, endPoint x: 210, endPoint y: 16, distance: 43.2
click at [210, 16] on div "Inbox 00:00:36" at bounding box center [193, 17] width 366 height 15
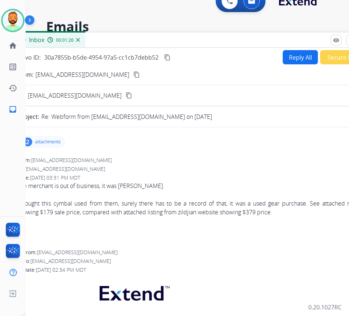
scroll to position [0, 0]
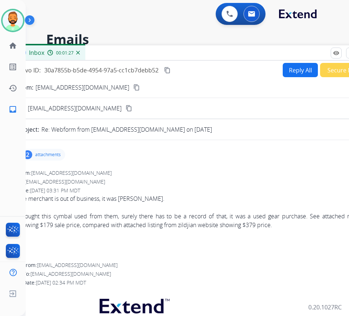
click at [288, 69] on button "Reply All" at bounding box center [300, 70] width 35 height 14
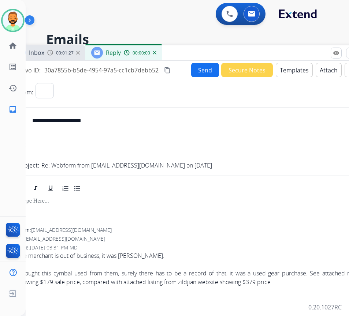
select select "**********"
click at [290, 67] on button "Templates" at bounding box center [294, 70] width 37 height 14
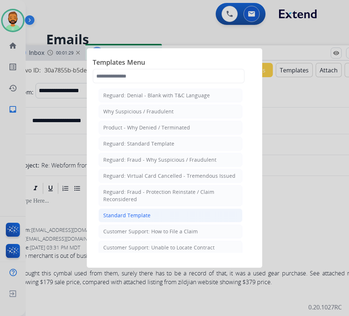
click at [160, 215] on li "Standard Template" at bounding box center [170, 216] width 144 height 14
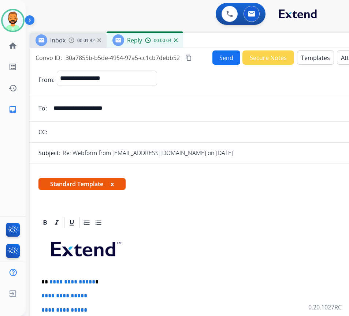
drag, startPoint x: 178, startPoint y: 52, endPoint x: 199, endPoint y: 40, distance: 24.6
click at [199, 40] on div "Inbox 00:01:32 Reply 00:00:04" at bounding box center [213, 40] width 366 height 15
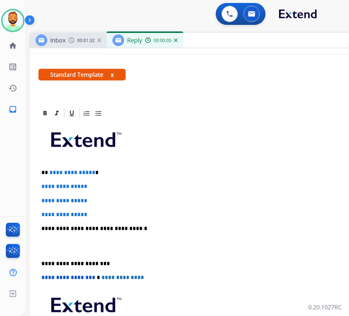
scroll to position [110, 0]
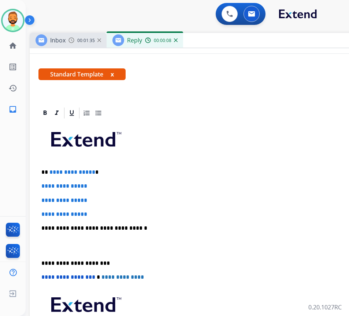
click at [140, 165] on div "**********" at bounding box center [212, 246] width 349 height 252
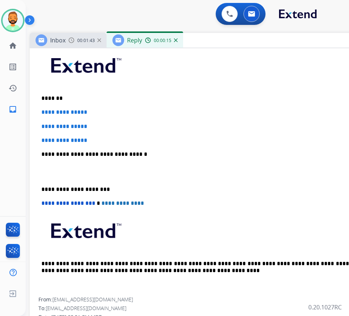
scroll to position [183, 0]
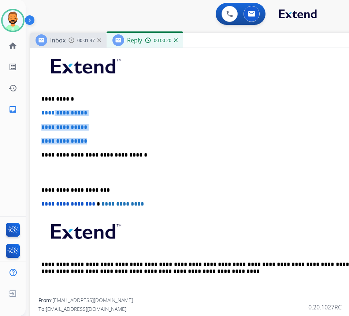
drag, startPoint x: 95, startPoint y: 137, endPoint x: 54, endPoint y: 111, distance: 48.2
click at [54, 111] on div "**********" at bounding box center [212, 172] width 349 height 252
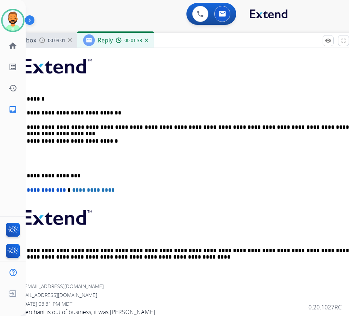
scroll to position [0, 29]
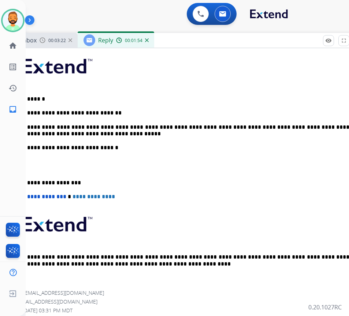
click at [130, 131] on p "**********" at bounding box center [180, 131] width 337 height 14
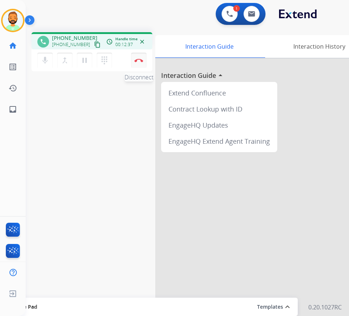
click at [138, 58] on button "Disconnect" at bounding box center [138, 60] width 15 height 15
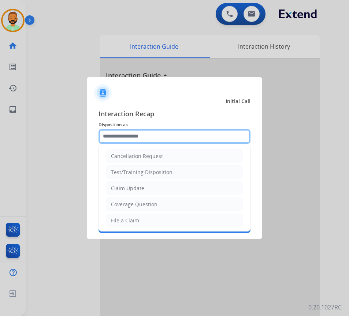
click at [183, 135] on input "text" at bounding box center [174, 136] width 152 height 15
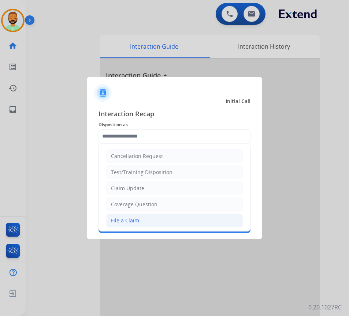
click at [160, 218] on li "File a Claim" at bounding box center [174, 221] width 137 height 14
type input "**********"
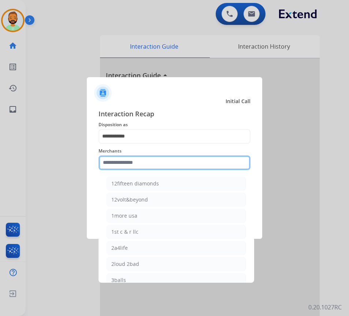
click at [171, 163] on input "text" at bounding box center [174, 163] width 152 height 15
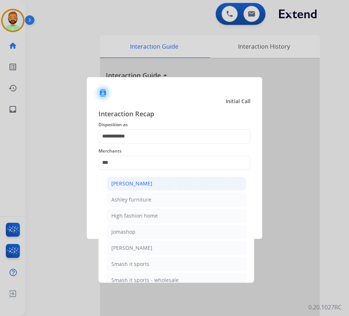
click at [171, 179] on li "[PERSON_NAME]" at bounding box center [176, 184] width 139 height 14
type input "**********"
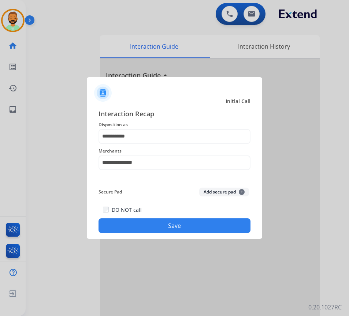
click at [173, 227] on button "Save" at bounding box center [174, 226] width 152 height 15
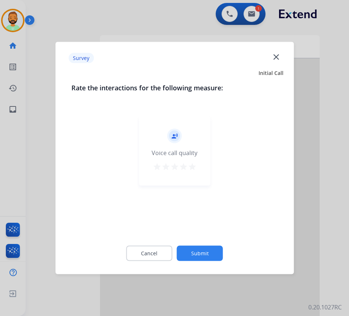
click at [204, 252] on button "Submit" at bounding box center [200, 253] width 46 height 15
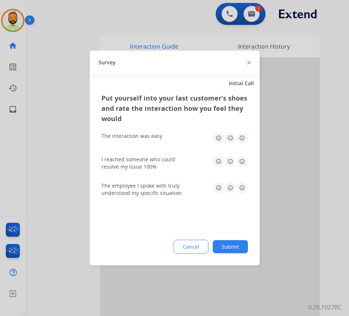
click at [234, 249] on button "Submit" at bounding box center [230, 247] width 35 height 13
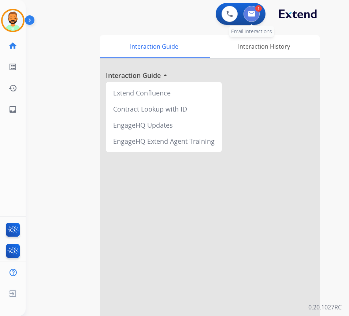
click at [251, 15] on img at bounding box center [251, 14] width 7 height 6
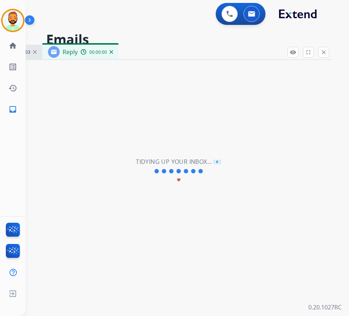
select select "**********"
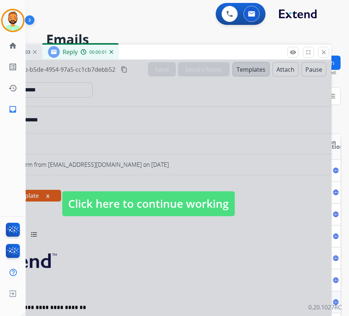
click at [209, 204] on span "Click here to continue working" at bounding box center [148, 203] width 172 height 25
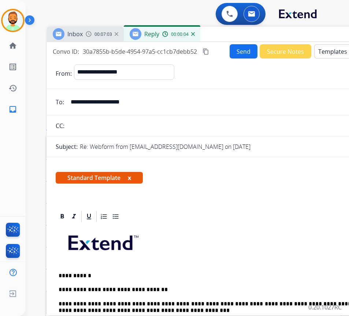
drag, startPoint x: 189, startPoint y: 54, endPoint x: 268, endPoint y: 33, distance: 81.5
click at [269, 34] on div "Inbox 00:07:03 Reply 00:00:04" at bounding box center [230, 34] width 366 height 15
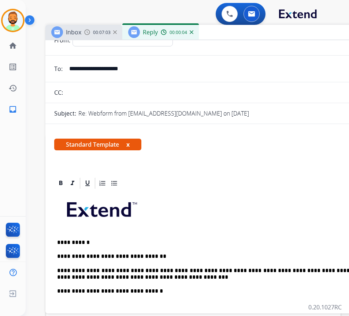
scroll to position [73, 0]
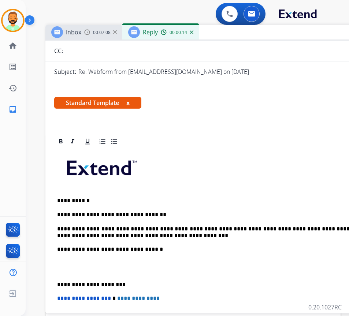
click at [182, 233] on p "**********" at bounding box center [225, 233] width 337 height 14
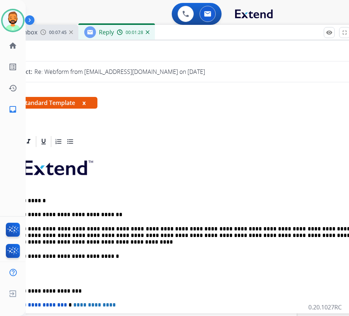
scroll to position [0, 39]
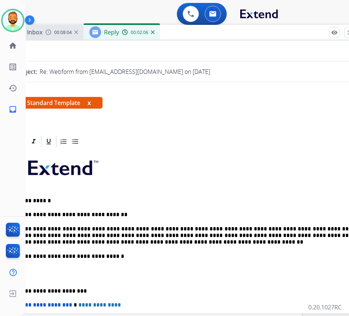
click at [32, 290] on p "**********" at bounding box center [186, 291] width 337 height 7
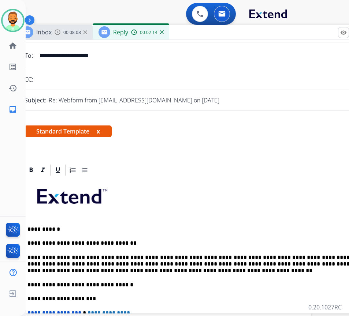
scroll to position [0, 0]
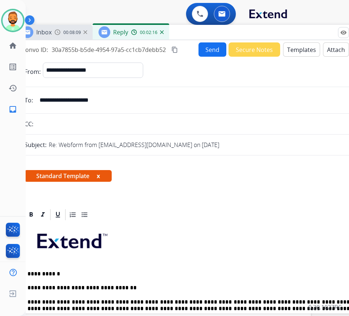
click at [204, 46] on button "Send" at bounding box center [212, 49] width 28 height 14
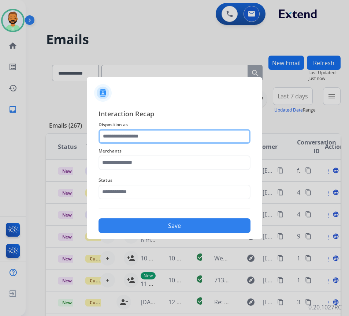
click at [177, 133] on input "text" at bounding box center [174, 136] width 152 height 15
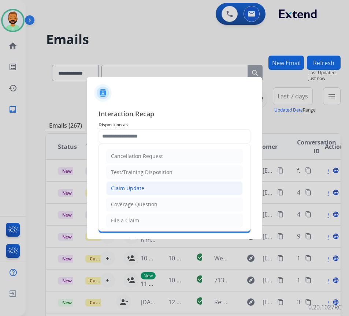
click at [163, 187] on li "Claim Update" at bounding box center [174, 189] width 137 height 14
type input "**********"
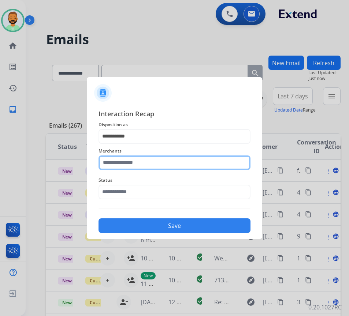
click at [160, 156] on input "text" at bounding box center [174, 163] width 152 height 15
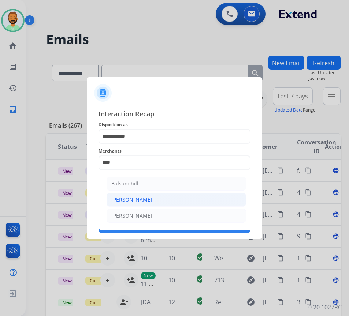
click at [169, 202] on li "[PERSON_NAME]" at bounding box center [176, 200] width 139 height 14
type input "*******"
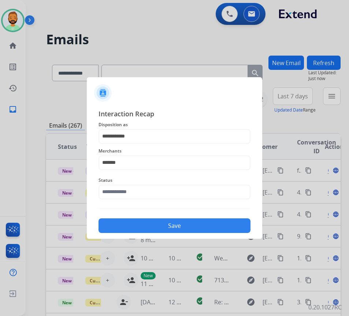
click at [169, 202] on div "Status" at bounding box center [174, 187] width 152 height 29
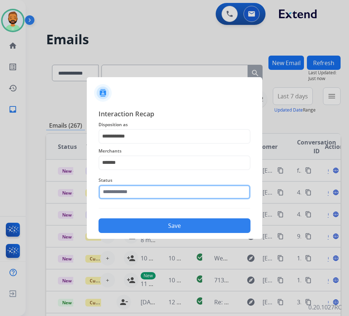
click at [171, 194] on input "text" at bounding box center [174, 192] width 152 height 15
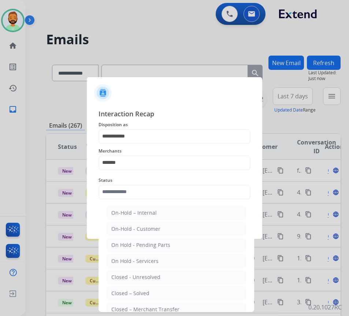
click at [158, 289] on li "Closed – Solved" at bounding box center [176, 294] width 139 height 14
type input "**********"
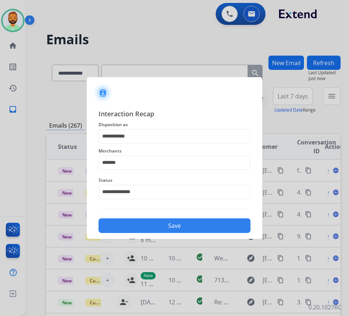
click at [191, 228] on button "Save" at bounding box center [174, 226] width 152 height 15
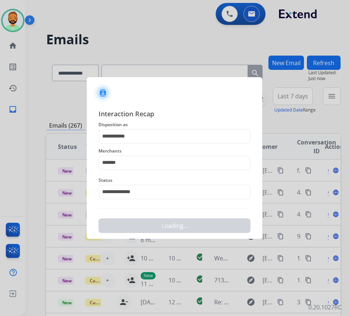
scroll to position [0, 0]
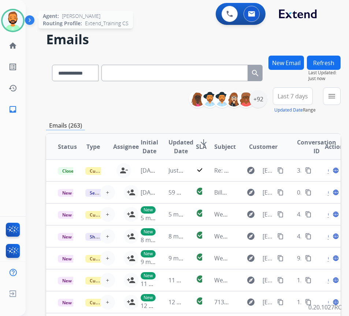
click at [19, 14] on img at bounding box center [13, 20] width 21 height 21
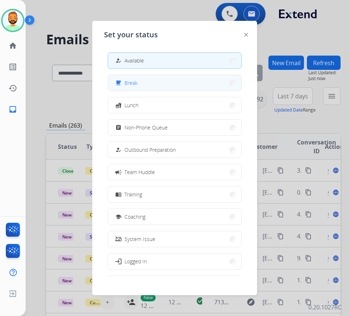
click at [139, 82] on button "free_breakfast Break" at bounding box center [174, 83] width 133 height 16
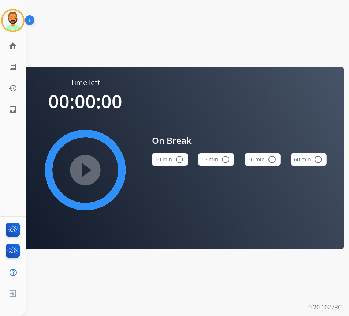
click at [165, 160] on button "10 min radio_button_unchecked" at bounding box center [170, 159] width 36 height 13
click at [90, 172] on mat-icon "play_circle_filled" at bounding box center [85, 170] width 9 height 9
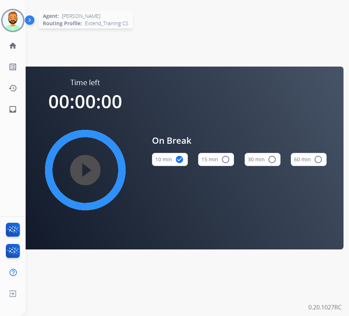
click at [15, 18] on img at bounding box center [13, 20] width 21 height 21
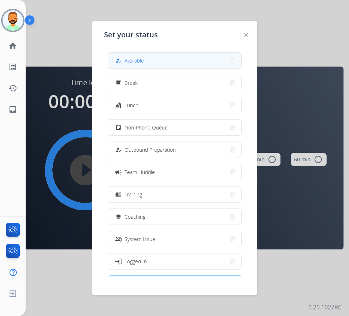
click at [124, 62] on div "how_to_reg Available" at bounding box center [129, 60] width 30 height 9
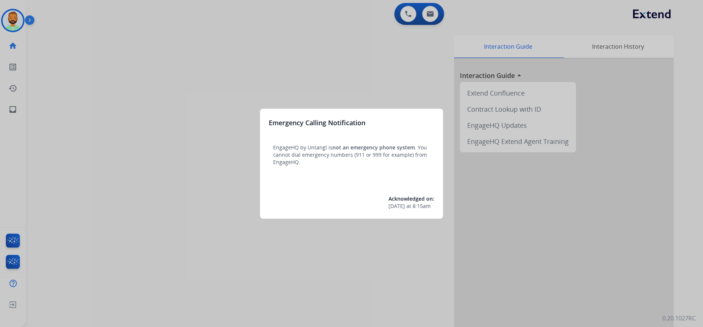
click at [146, 42] on div at bounding box center [351, 163] width 703 height 327
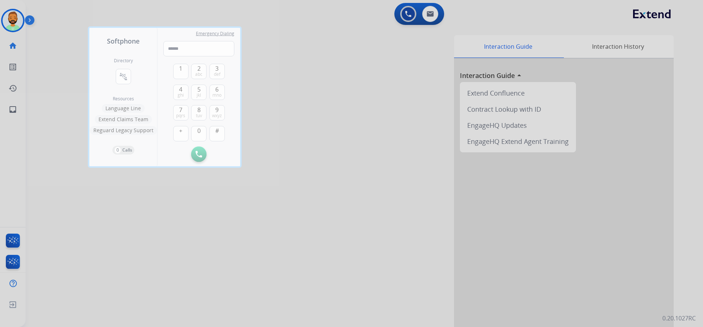
drag, startPoint x: 142, startPoint y: 14, endPoint x: 76, endPoint y: 11, distance: 66.7
click at [141, 14] on div at bounding box center [351, 163] width 703 height 327
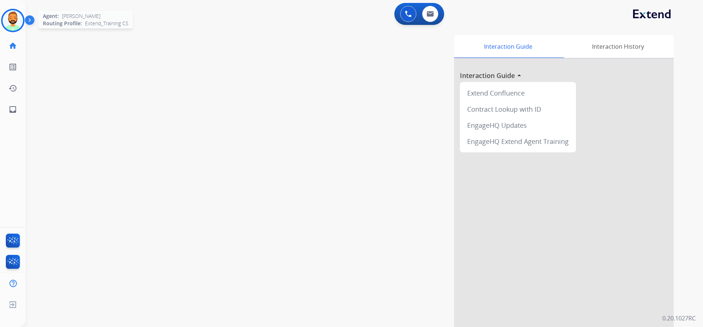
click at [14, 19] on img at bounding box center [13, 20] width 21 height 21
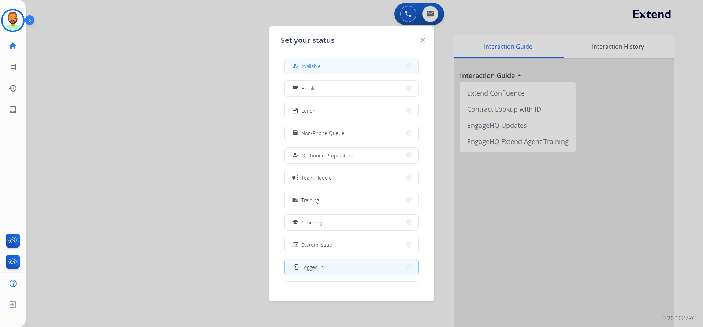
click at [305, 64] on span "Available" at bounding box center [310, 66] width 19 height 8
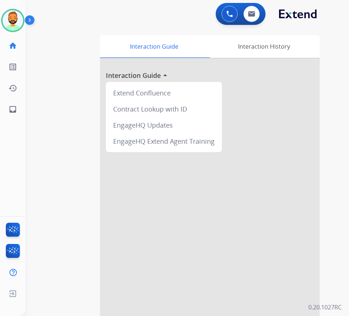
drag, startPoint x: 262, startPoint y: 220, endPoint x: 275, endPoint y: 210, distance: 16.2
click at [269, 216] on div at bounding box center [210, 195] width 220 height 273
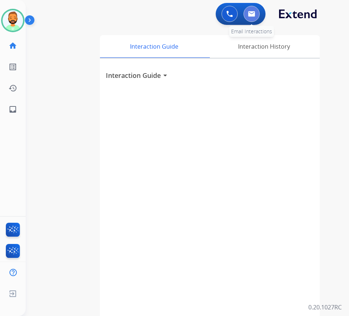
click at [248, 16] on img at bounding box center [251, 14] width 7 height 6
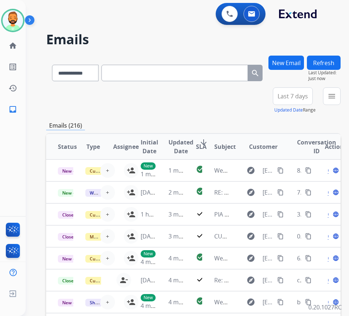
click at [305, 100] on button "Last 7 days" at bounding box center [293, 96] width 40 height 18
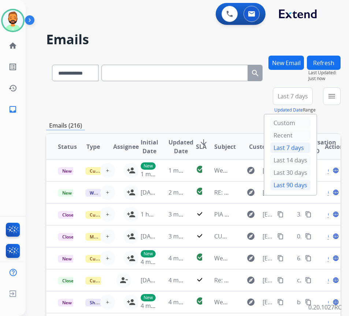
click at [294, 186] on div "Last 90 days" at bounding box center [290, 185] width 40 height 11
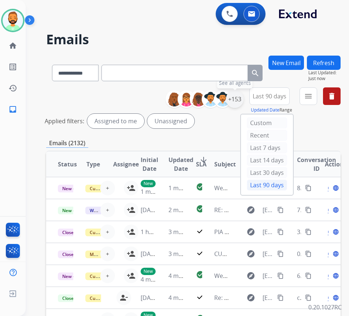
click at [243, 101] on div "+153" at bounding box center [235, 99] width 18 height 18
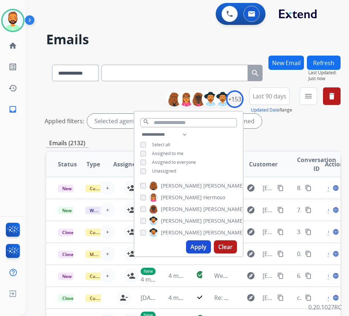
click at [176, 170] on span "Unassigned" at bounding box center [164, 171] width 24 height 6
click at [204, 247] on button "Apply" at bounding box center [198, 247] width 25 height 13
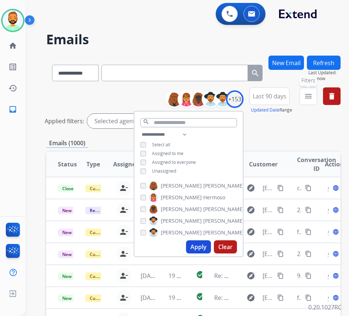
click at [317, 98] on button "menu Filters" at bounding box center [308, 96] width 18 height 18
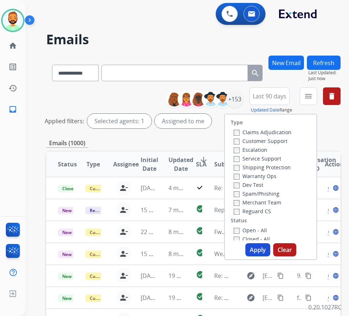
click at [286, 143] on label "Customer Support" at bounding box center [261, 141] width 54 height 7
click at [279, 166] on label "Shipping Protection" at bounding box center [262, 167] width 57 height 7
click at [267, 230] on label "Open - All" at bounding box center [250, 230] width 33 height 7
click at [270, 250] on button "Apply" at bounding box center [257, 249] width 25 height 13
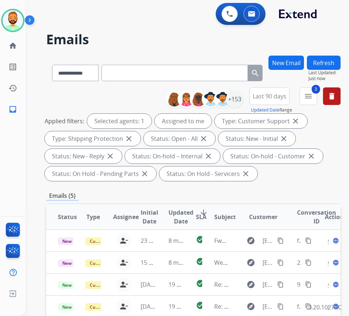
click at [207, 194] on div "Emails (5)" at bounding box center [193, 195] width 294 height 9
click at [268, 191] on div "**********" at bounding box center [193, 271] width 294 height 431
click at [206, 213] on span "SLA" at bounding box center [201, 217] width 11 height 9
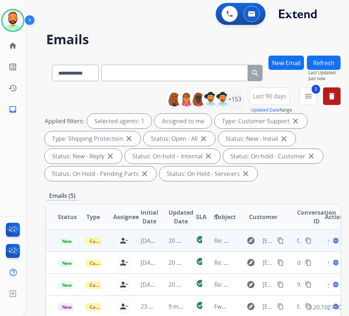
click at [168, 242] on td "20 minutes ago" at bounding box center [170, 241] width 27 height 22
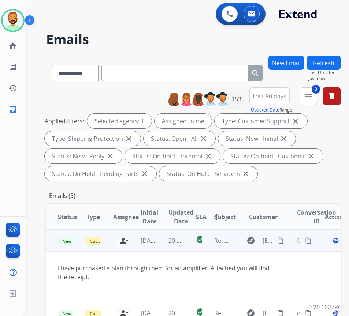
click at [283, 239] on mat-icon "content_copy" at bounding box center [280, 241] width 7 height 7
click at [331, 242] on div "Open language" at bounding box center [332, 241] width 15 height 9
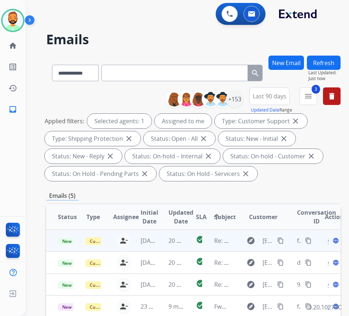
click at [331, 242] on span "Open" at bounding box center [335, 241] width 15 height 9
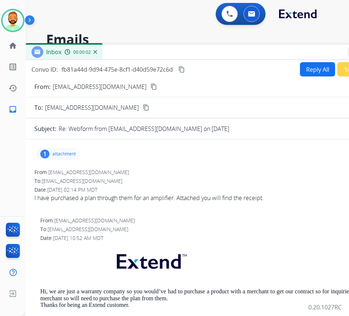
drag, startPoint x: 153, startPoint y: 52, endPoint x: 214, endPoint y: 51, distance: 60.4
click at [214, 51] on div "Inbox 00:00:02" at bounding box center [209, 52] width 366 height 15
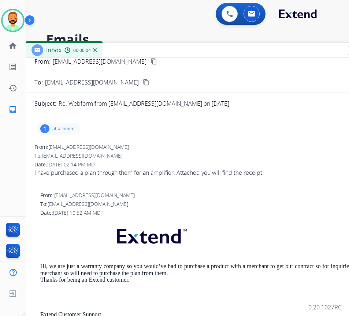
scroll to position [37, 0]
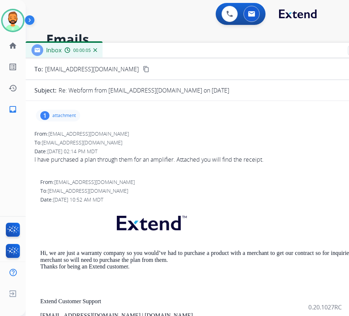
click at [72, 114] on p "attachment" at bounding box center [63, 116] width 23 height 6
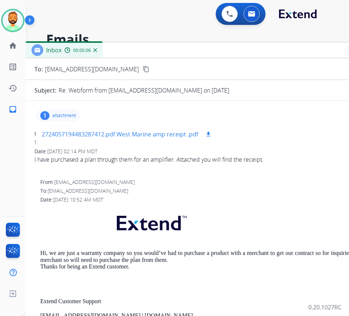
click at [138, 133] on p "2724057194483287412.pdf West Marine amp receipt .pdf" at bounding box center [120, 134] width 156 height 9
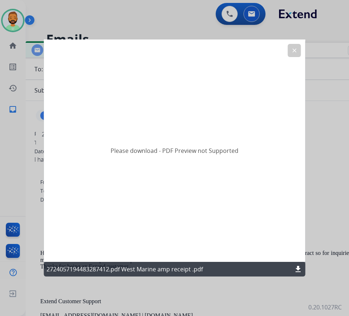
click at [297, 267] on mat-icon "download" at bounding box center [298, 269] width 9 height 9
click at [295, 46] on button "clear" at bounding box center [294, 50] width 13 height 13
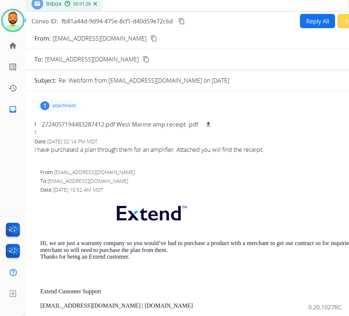
scroll to position [0, 0]
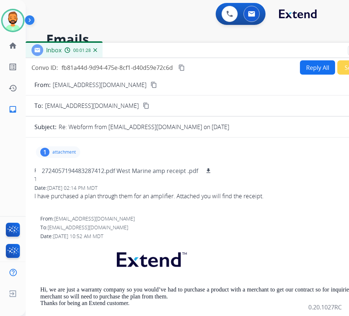
drag, startPoint x: 71, startPoint y: 153, endPoint x: 81, endPoint y: 150, distance: 9.9
click at [71, 153] on p "attachment" at bounding box center [63, 152] width 23 height 6
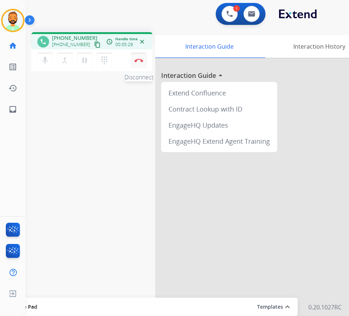
click at [140, 63] on button "Disconnect" at bounding box center [138, 60] width 15 height 15
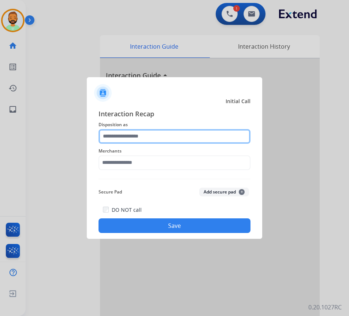
click at [189, 131] on input "text" at bounding box center [174, 136] width 152 height 15
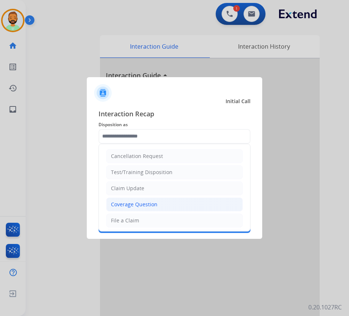
click at [167, 199] on li "Coverage Question" at bounding box center [174, 205] width 137 height 14
type input "**********"
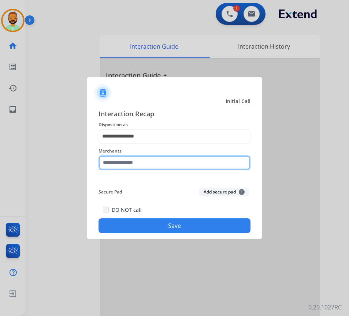
click at [157, 165] on input "text" at bounding box center [174, 163] width 152 height 15
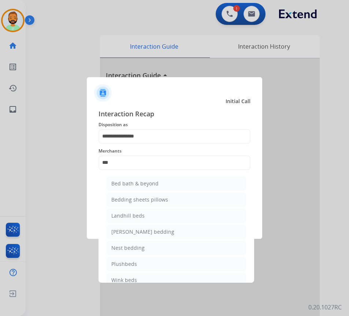
drag, startPoint x: 161, startPoint y: 186, endPoint x: 164, endPoint y: 182, distance: 5.3
click at [163, 183] on li "Bed bath & beyond" at bounding box center [176, 184] width 139 height 14
type input "**********"
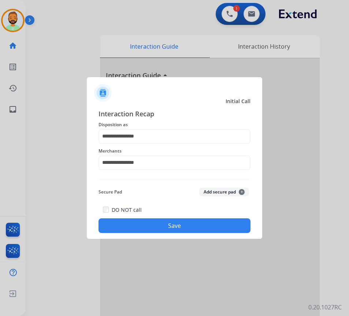
click at [176, 227] on button "Save" at bounding box center [174, 226] width 152 height 15
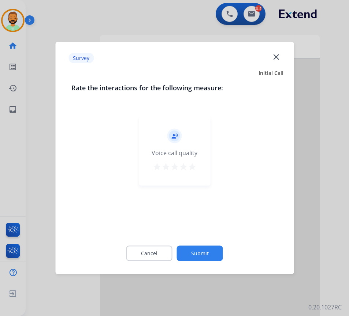
click at [206, 248] on button "Submit" at bounding box center [200, 253] width 46 height 15
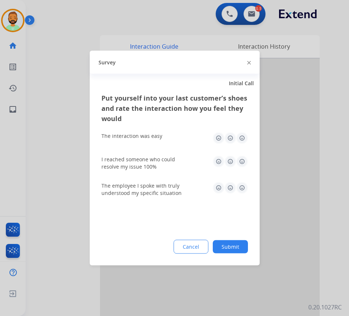
click at [237, 247] on button "Submit" at bounding box center [230, 247] width 35 height 13
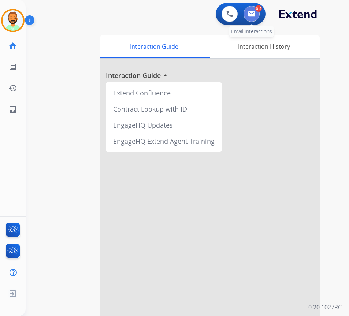
click at [257, 18] on button at bounding box center [251, 14] width 16 height 16
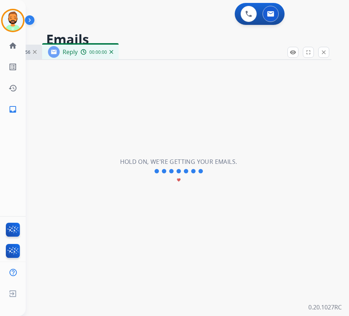
select select "**********"
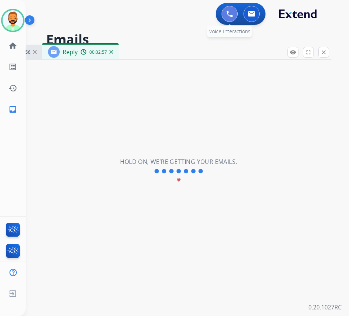
click at [228, 9] on button at bounding box center [229, 14] width 16 height 16
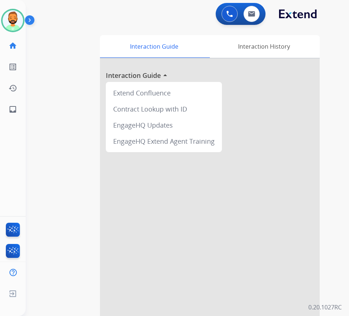
click at [247, 3] on app-navbar "0 Voice Interactions 0 Email Interactions" at bounding box center [179, 13] width 306 height 26
click at [248, 11] on img at bounding box center [251, 14] width 7 height 6
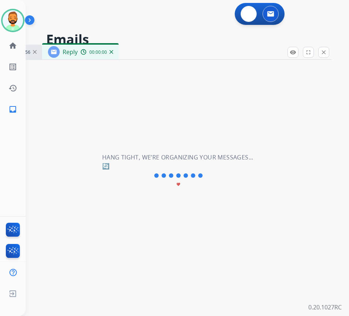
select select "**********"
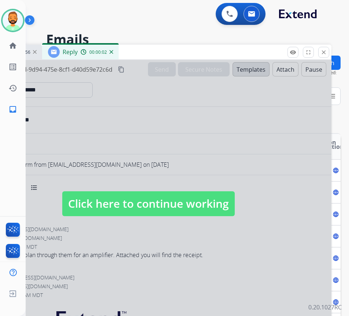
drag, startPoint x: 146, startPoint y: 198, endPoint x: 144, endPoint y: 202, distance: 5.3
click at [146, 199] on span "Click here to continue working" at bounding box center [148, 203] width 172 height 25
select select
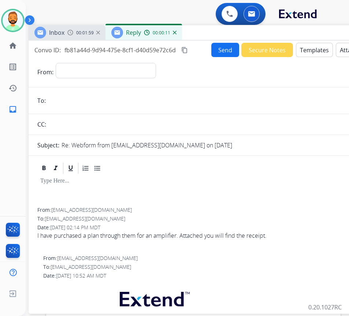
drag, startPoint x: 144, startPoint y: 49, endPoint x: 209, endPoint y: 34, distance: 66.2
click at [207, 33] on div "Inbox 00:01:59 Reply 00:00:11" at bounding box center [212, 32] width 366 height 15
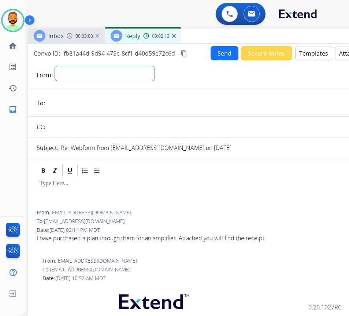
click at [117, 72] on select "**********" at bounding box center [105, 73] width 100 height 15
select select "**********"
click at [55, 66] on select "**********" at bounding box center [105, 73] width 100 height 15
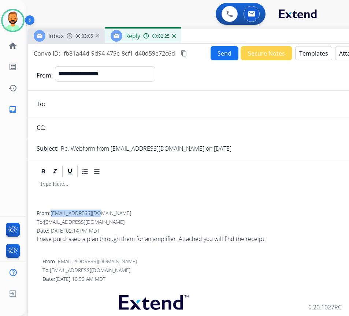
drag, startPoint x: 53, startPoint y: 214, endPoint x: 106, endPoint y: 215, distance: 53.5
click at [106, 215] on div "From: [EMAIL_ADDRESS][DOMAIN_NAME]" at bounding box center [211, 213] width 349 height 7
copy span "[EMAIL_ADDRESS][DOMAIN_NAME]"
drag, startPoint x: 73, startPoint y: 112, endPoint x: 75, endPoint y: 103, distance: 9.1
paste input "**********"
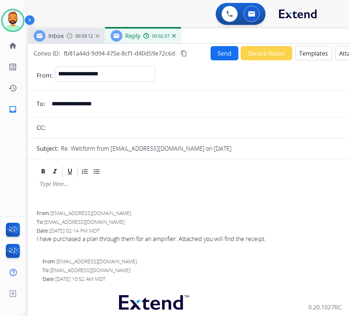
type input "**********"
click at [147, 195] on div at bounding box center [211, 194] width 349 height 33
click at [314, 44] on div "Inbox 00:03:13 Reply 00:02:39" at bounding box center [211, 36] width 366 height 15
click at [312, 49] on button "Templates" at bounding box center [313, 53] width 37 height 14
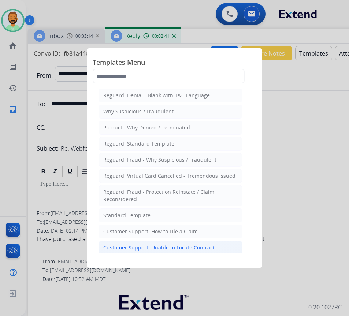
click at [170, 245] on div "Customer Support: Unable to Locate Contract" at bounding box center [158, 247] width 111 height 7
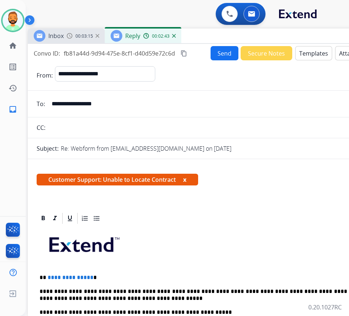
scroll to position [73, 0]
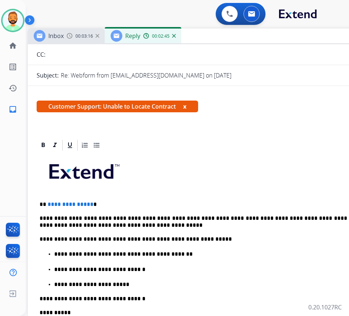
click at [134, 205] on p "**********" at bounding box center [208, 204] width 337 height 7
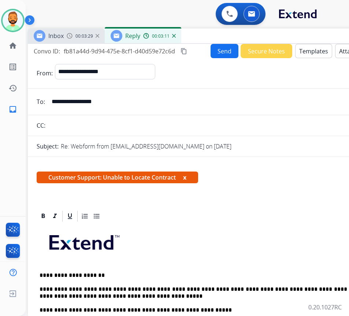
scroll to position [0, 0]
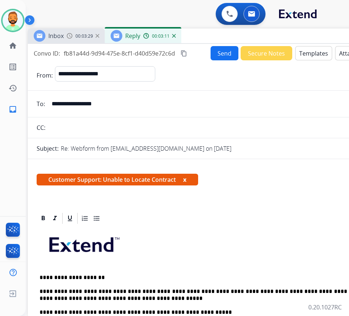
click at [211, 47] on button "Send" at bounding box center [225, 53] width 28 height 14
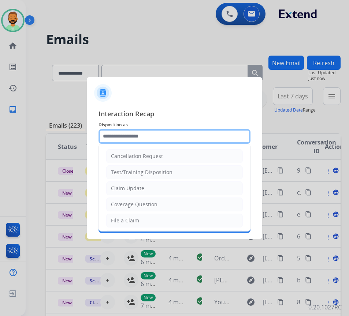
click at [168, 135] on input "text" at bounding box center [174, 136] width 152 height 15
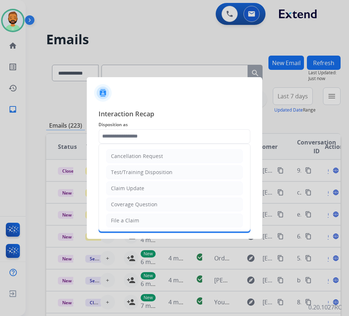
click at [157, 224] on li "File a Claim" at bounding box center [174, 221] width 137 height 14
type input "**********"
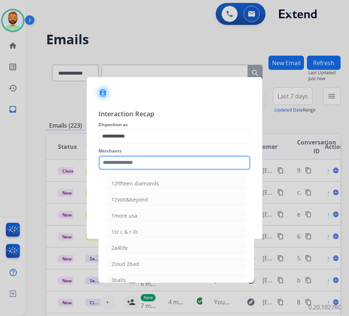
click at [149, 159] on input "text" at bounding box center [174, 163] width 152 height 15
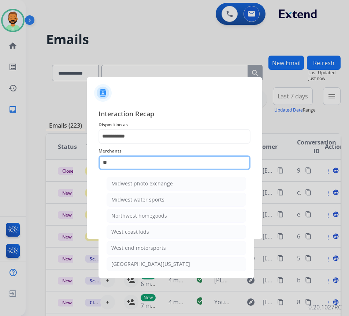
type input "*"
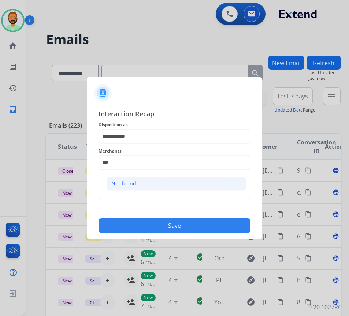
click at [135, 178] on li "Not found" at bounding box center [176, 184] width 139 height 14
type input "*********"
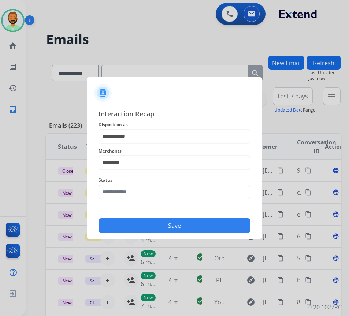
click at [144, 204] on div "**********" at bounding box center [174, 171] width 152 height 125
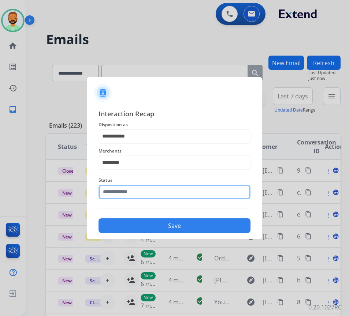
drag, startPoint x: 147, startPoint y: 196, endPoint x: 152, endPoint y: 195, distance: 5.0
click at [147, 196] on input "text" at bounding box center [174, 192] width 152 height 15
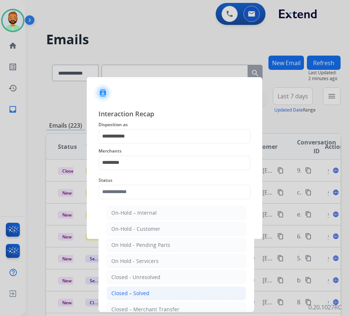
click at [170, 291] on li "Closed – Solved" at bounding box center [176, 294] width 139 height 14
type input "**********"
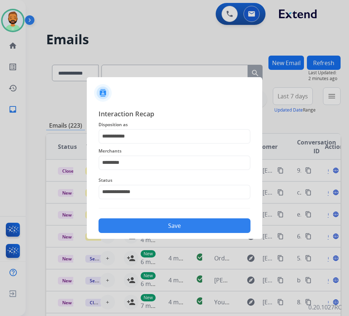
click at [184, 226] on button "Save" at bounding box center [174, 226] width 152 height 15
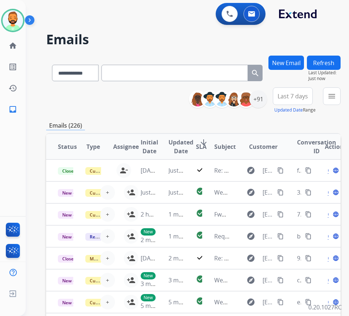
click at [300, 100] on button "Last 7 days" at bounding box center [293, 96] width 40 height 18
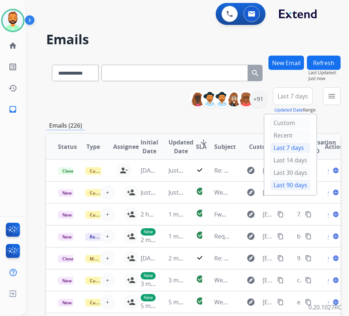
click at [293, 183] on div "Last 90 days" at bounding box center [290, 185] width 40 height 11
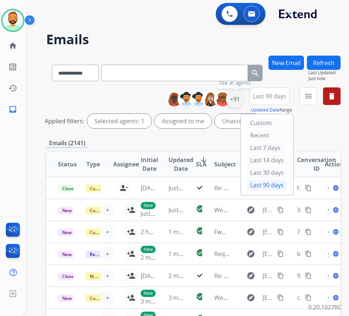
click at [243, 104] on div "+91" at bounding box center [235, 99] width 18 height 18
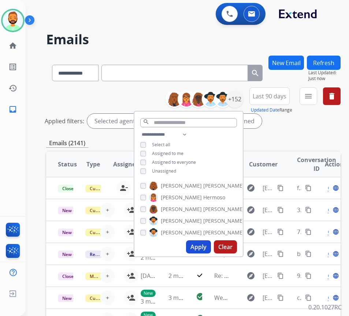
drag, startPoint x: 178, startPoint y: 170, endPoint x: 185, endPoint y: 178, distance: 10.9
click at [176, 170] on span "Unassigned" at bounding box center [164, 171] width 24 height 6
click at [211, 252] on button "Apply" at bounding box center [198, 247] width 25 height 13
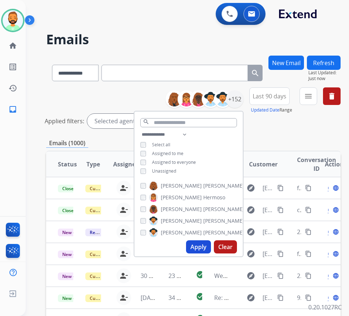
click at [292, 138] on div "**********" at bounding box center [193, 245] width 294 height 379
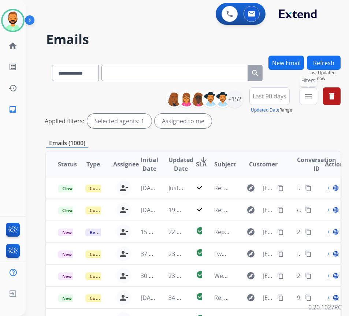
click at [313, 92] on button "menu Filters" at bounding box center [308, 96] width 18 height 18
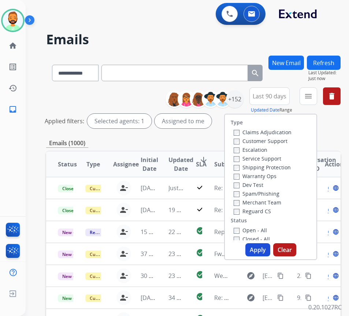
click at [287, 141] on label "Customer Support" at bounding box center [261, 141] width 54 height 7
click at [279, 167] on label "Shipping Protection" at bounding box center [262, 167] width 57 height 7
click at [264, 229] on label "Open - All" at bounding box center [250, 230] width 33 height 7
click at [262, 249] on button "Apply" at bounding box center [257, 249] width 25 height 13
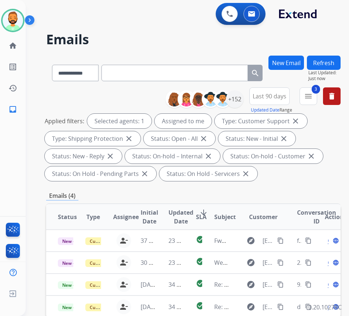
click at [208, 211] on mat-icon "arrow_downward" at bounding box center [203, 212] width 9 height 9
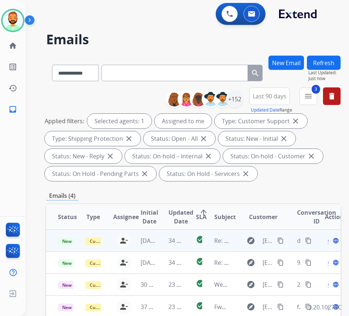
click at [161, 240] on td "34 minutes ago" at bounding box center [170, 241] width 27 height 22
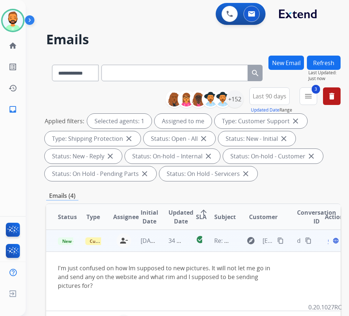
click at [332, 241] on div "Open language" at bounding box center [332, 241] width 15 height 9
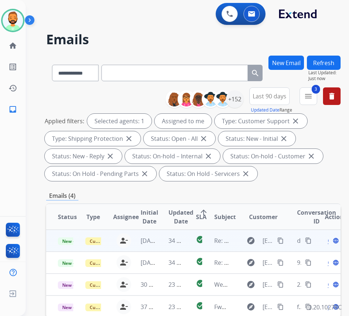
click at [331, 241] on span "Open" at bounding box center [335, 241] width 15 height 9
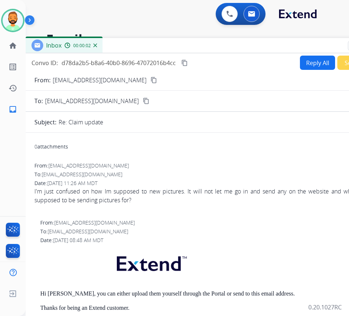
drag, startPoint x: 138, startPoint y: 50, endPoint x: 198, endPoint y: 43, distance: 60.8
click at [198, 43] on div "Inbox 00:00:02" at bounding box center [209, 45] width 366 height 15
click at [150, 81] on mat-icon "content_copy" at bounding box center [153, 80] width 7 height 7
click at [300, 56] on button "Reply All" at bounding box center [317, 63] width 35 height 14
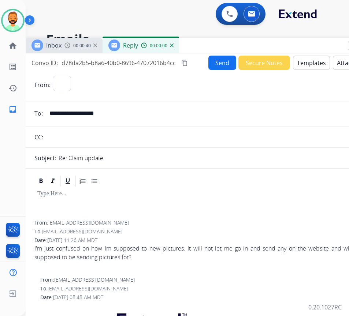
select select "**********"
click at [307, 65] on button "Templates" at bounding box center [311, 63] width 37 height 14
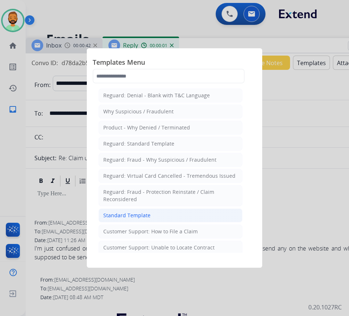
click at [194, 216] on li "Standard Template" at bounding box center [170, 216] width 144 height 14
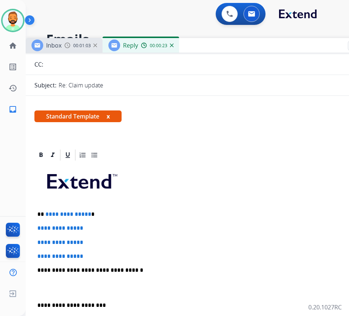
scroll to position [73, 0]
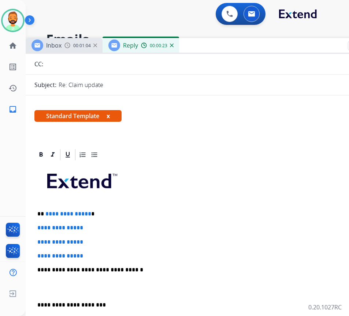
click at [95, 212] on p "**********" at bounding box center [205, 214] width 337 height 7
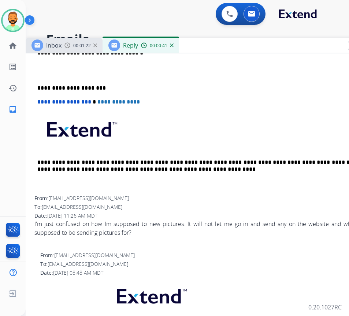
scroll to position [183, 0]
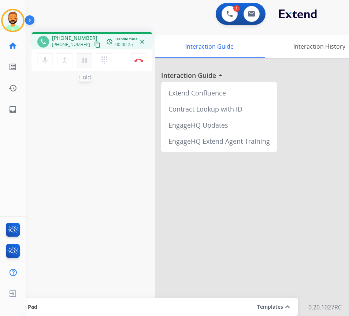
click at [86, 59] on mat-icon "pause" at bounding box center [84, 60] width 9 height 9
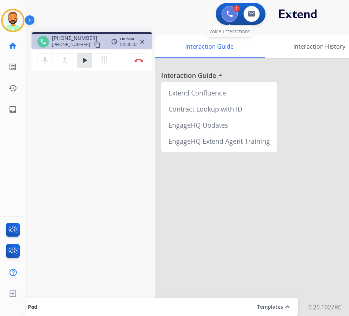
click at [234, 15] on button at bounding box center [229, 14] width 16 height 16
click at [226, 9] on button at bounding box center [229, 14] width 16 height 16
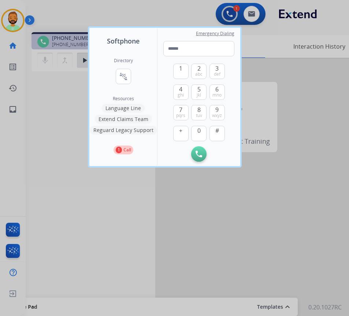
click at [123, 110] on button "Language Line" at bounding box center [123, 108] width 43 height 9
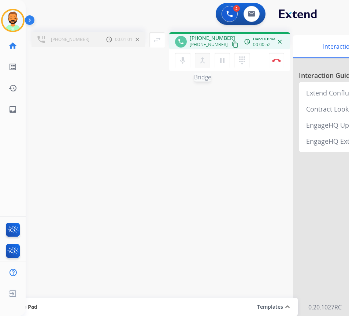
click at [197, 61] on button "merge_type Bridge" at bounding box center [202, 60] width 15 height 15
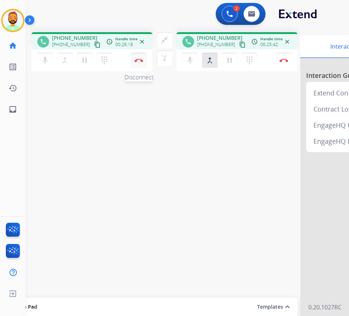
click at [139, 60] on img at bounding box center [138, 61] width 9 height 4
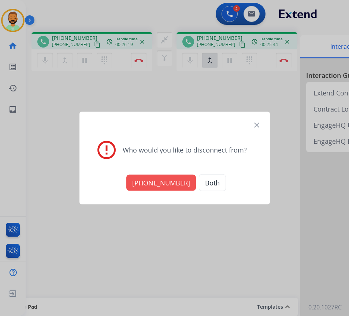
click at [163, 182] on button "[PHONE_NUMBER]" at bounding box center [161, 183] width 70 height 16
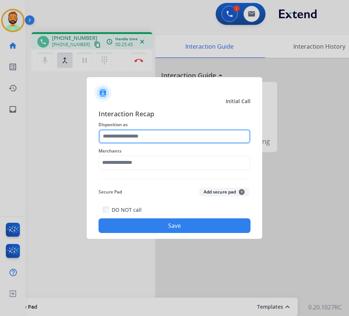
click at [140, 137] on input "text" at bounding box center [174, 136] width 152 height 15
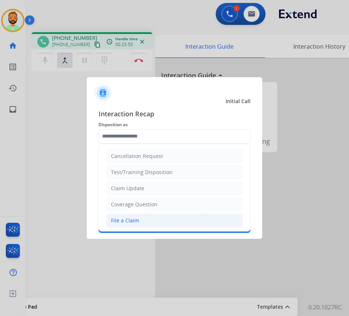
click at [140, 219] on li "File a Claim" at bounding box center [174, 221] width 137 height 14
type input "**********"
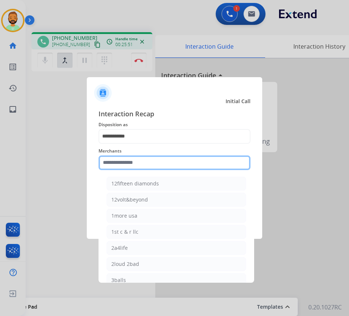
click at [126, 164] on input "text" at bounding box center [174, 163] width 152 height 15
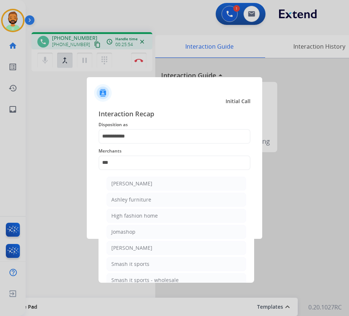
click at [137, 186] on div "[PERSON_NAME]" at bounding box center [131, 183] width 41 height 7
type input "**********"
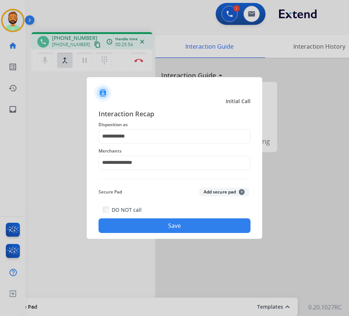
click at [179, 223] on button "Save" at bounding box center [174, 226] width 152 height 15
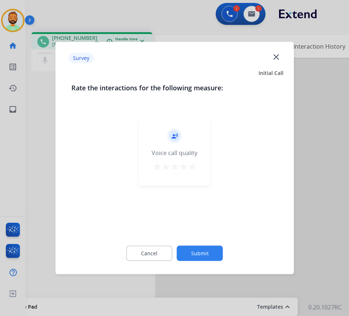
click at [205, 250] on button "Submit" at bounding box center [200, 253] width 46 height 15
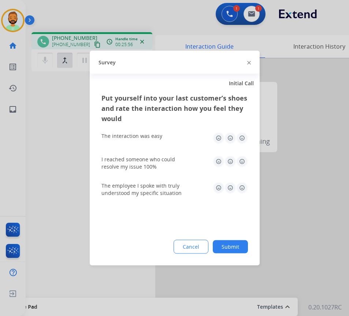
click at [224, 243] on button "Submit" at bounding box center [230, 247] width 35 height 13
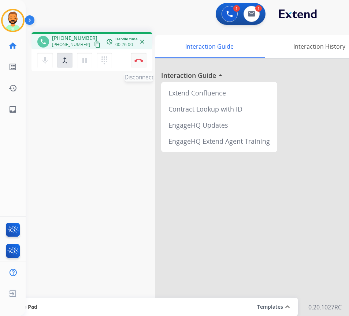
click at [139, 62] on img at bounding box center [138, 61] width 9 height 4
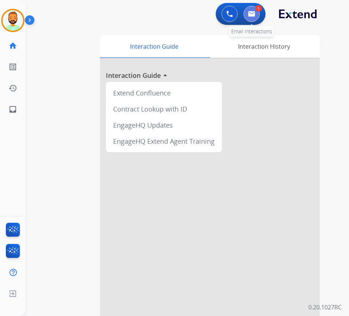
click at [256, 14] on button at bounding box center [251, 14] width 16 height 16
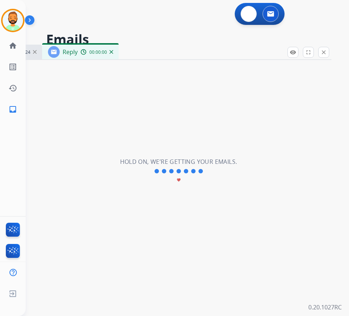
select select "**********"
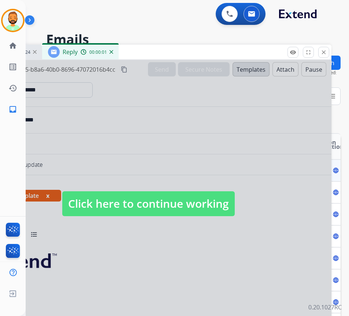
click at [198, 216] on div "Click here to continue working" at bounding box center [148, 196] width 366 height 273
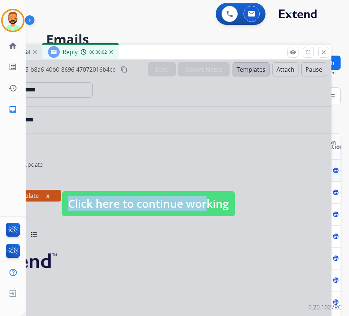
click at [197, 207] on span "Click here to continue working" at bounding box center [148, 203] width 172 height 25
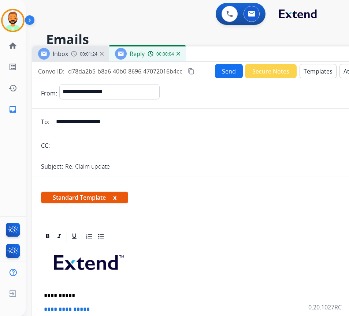
drag, startPoint x: 167, startPoint y: 46, endPoint x: 232, endPoint y: 47, distance: 65.5
click at [235, 47] on div "Inbox 00:01:24 Reply 00:00:04" at bounding box center [215, 53] width 366 height 15
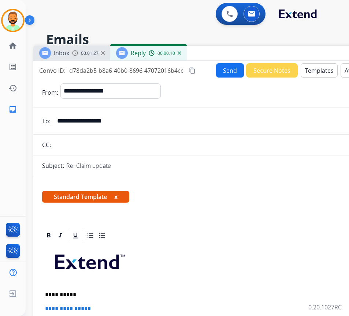
click at [97, 294] on p "**********" at bounding box center [213, 295] width 337 height 7
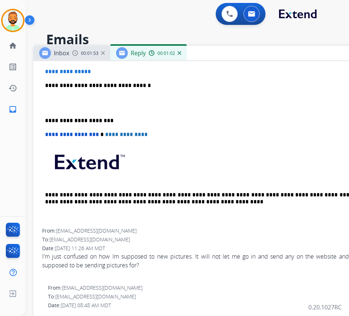
scroll to position [183, 0]
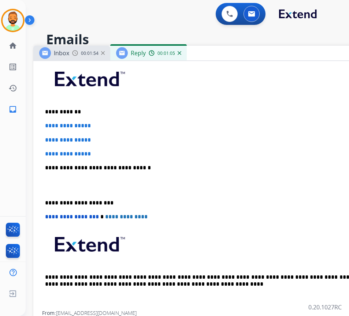
click at [131, 124] on p "**********" at bounding box center [216, 126] width 343 height 7
drag, startPoint x: 111, startPoint y: 151, endPoint x: 65, endPoint y: 127, distance: 51.4
click at [67, 128] on div "**********" at bounding box center [216, 185] width 349 height 252
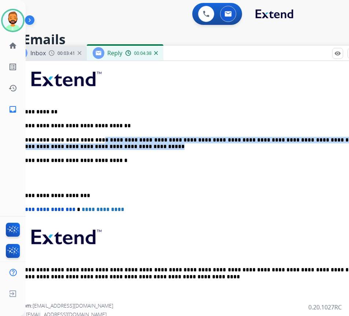
scroll to position [0, 0]
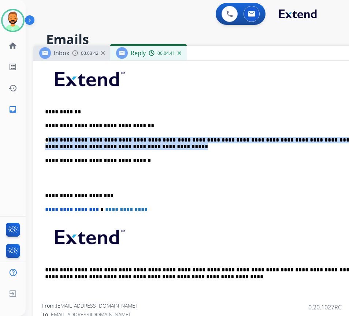
drag, startPoint x: 89, startPoint y: 147, endPoint x: 47, endPoint y: 135, distance: 43.4
click at [48, 135] on div "**********" at bounding box center [216, 181] width 349 height 245
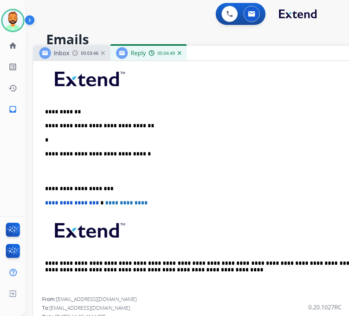
click at [65, 137] on p "*" at bounding box center [213, 140] width 337 height 7
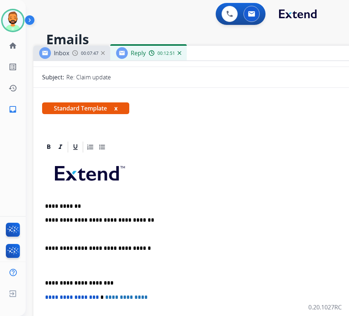
scroll to position [73, 0]
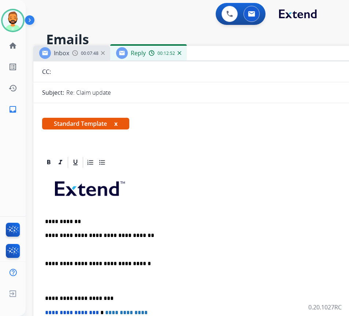
click at [102, 247] on p at bounding box center [213, 250] width 337 height 7
click at [45, 292] on div "**********" at bounding box center [216, 288] width 349 height 238
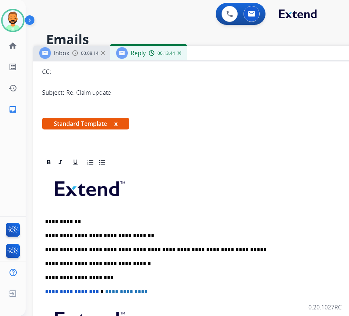
scroll to position [0, 0]
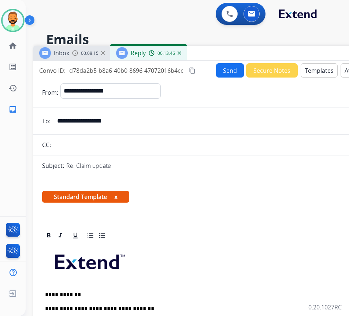
click at [228, 77] on button "Send" at bounding box center [230, 70] width 28 height 14
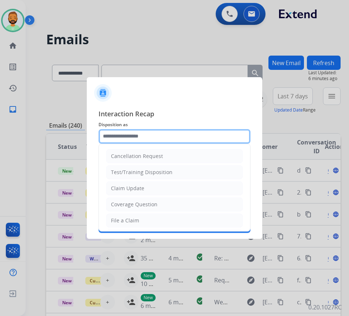
click at [191, 137] on input "text" at bounding box center [174, 136] width 152 height 15
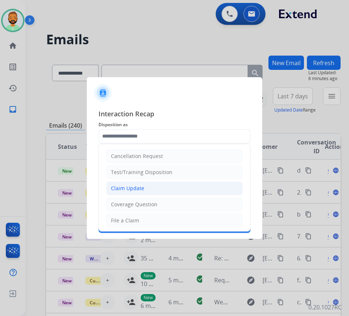
click at [164, 189] on li "Claim Update" at bounding box center [174, 189] width 137 height 14
type input "**********"
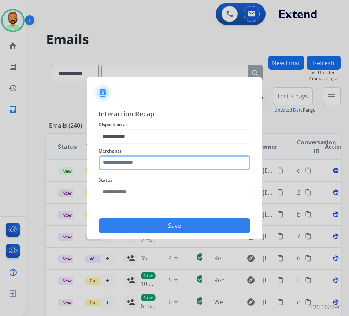
click at [158, 158] on input "text" at bounding box center [174, 163] width 152 height 15
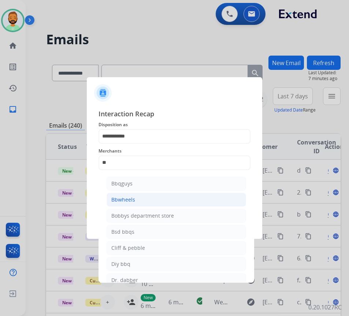
click at [162, 198] on li "Bbwheels" at bounding box center [176, 200] width 139 height 14
type input "********"
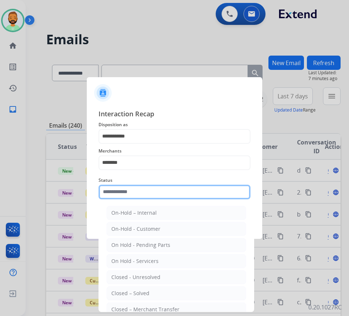
click at [162, 198] on input "text" at bounding box center [174, 192] width 152 height 15
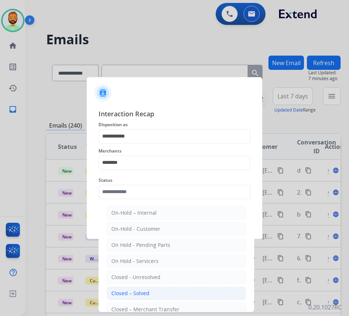
click at [167, 289] on li "Closed – Solved" at bounding box center [176, 294] width 139 height 14
type input "**********"
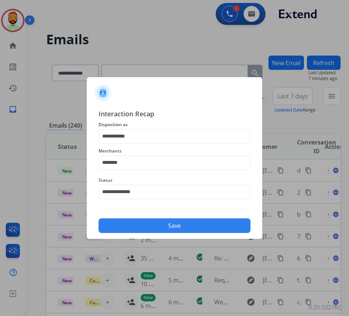
click at [167, 225] on button "Save" at bounding box center [174, 226] width 152 height 15
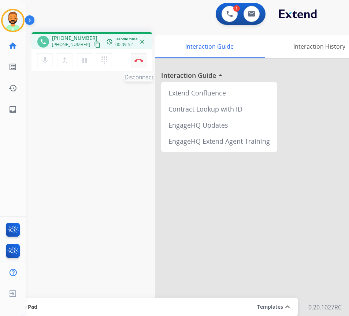
click at [139, 56] on button "Disconnect" at bounding box center [138, 60] width 15 height 15
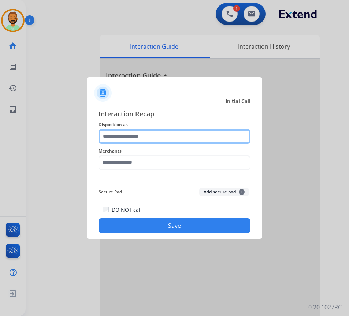
click at [141, 140] on input "text" at bounding box center [174, 136] width 152 height 15
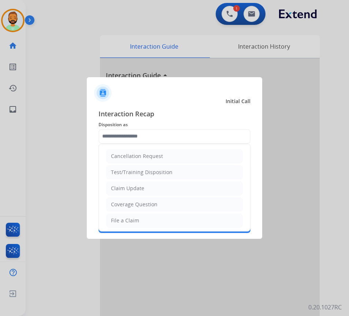
click at [129, 218] on div "File a Claim" at bounding box center [125, 220] width 28 height 7
type input "**********"
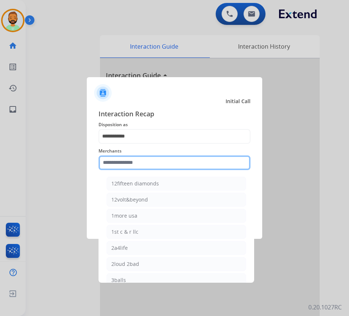
click at [133, 163] on input "text" at bounding box center [174, 163] width 152 height 15
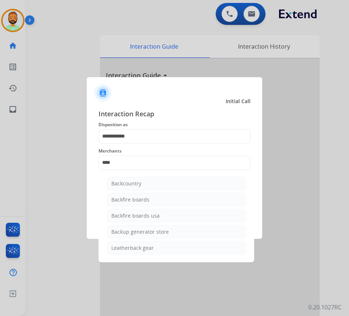
click at [157, 217] on div "Backfire boards usa" at bounding box center [135, 215] width 48 height 7
type input "**********"
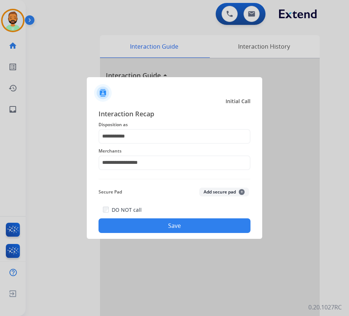
click at [184, 224] on button "Save" at bounding box center [174, 226] width 152 height 15
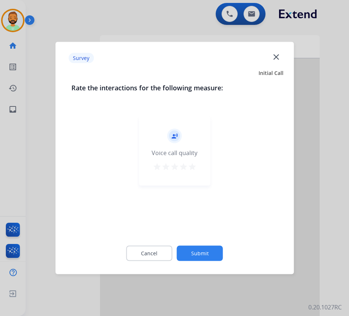
click at [211, 252] on button "Submit" at bounding box center [200, 253] width 46 height 15
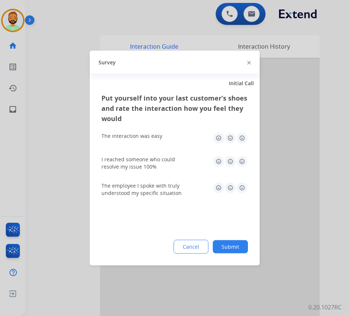
drag, startPoint x: 240, startPoint y: 239, endPoint x: 242, endPoint y: 245, distance: 6.5
click at [241, 239] on div "Put yourself into your last customer’s shoes and rate the interaction how you f…" at bounding box center [175, 179] width 170 height 173
click at [242, 248] on button "Submit" at bounding box center [230, 247] width 35 height 13
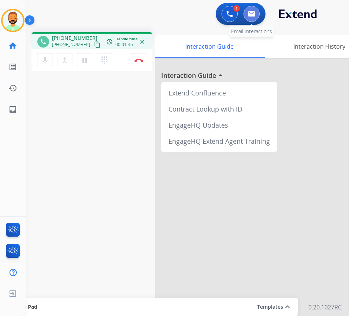
click at [257, 12] on button at bounding box center [251, 14] width 16 height 16
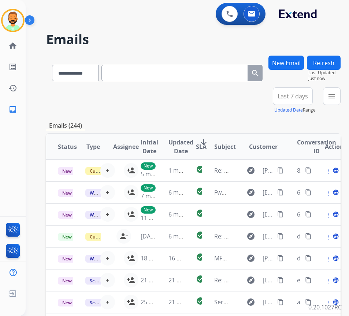
paste input "**********"
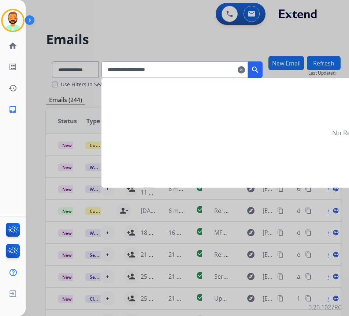
type input "**********"
click at [260, 70] on mat-icon "search" at bounding box center [255, 70] width 9 height 9
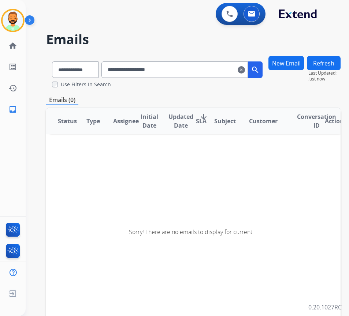
click at [245, 69] on mat-icon "clear" at bounding box center [241, 70] width 7 height 9
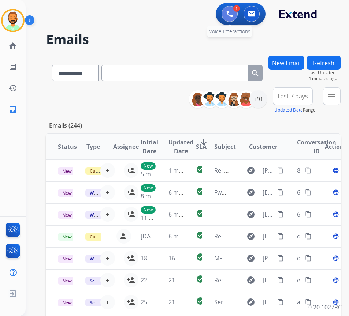
click at [226, 13] on img at bounding box center [229, 14] width 7 height 7
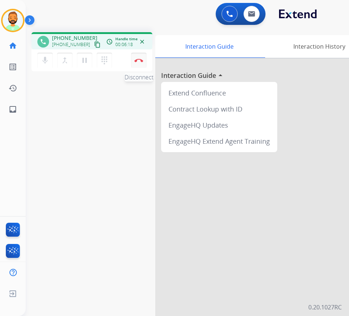
drag, startPoint x: 138, startPoint y: 61, endPoint x: 146, endPoint y: 60, distance: 8.5
click at [139, 61] on img at bounding box center [138, 61] width 9 height 4
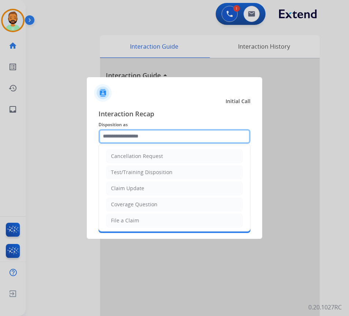
click at [174, 137] on input "text" at bounding box center [174, 136] width 152 height 15
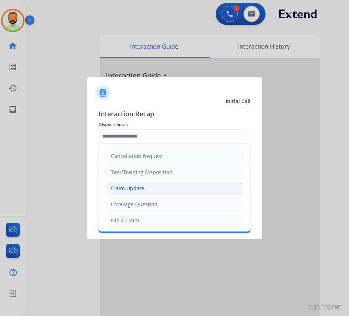
click at [157, 186] on li "Claim Update" at bounding box center [174, 189] width 137 height 14
type input "**********"
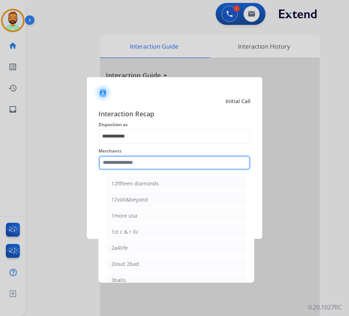
click at [164, 161] on input "text" at bounding box center [174, 163] width 152 height 15
type input "**********"
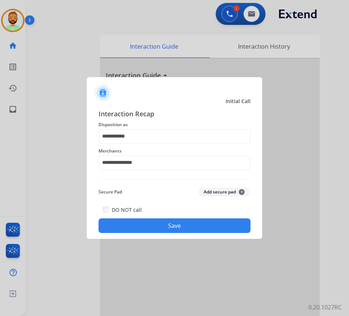
click at [177, 178] on div "**********" at bounding box center [174, 171] width 152 height 125
click at [189, 222] on button "Save" at bounding box center [174, 226] width 152 height 15
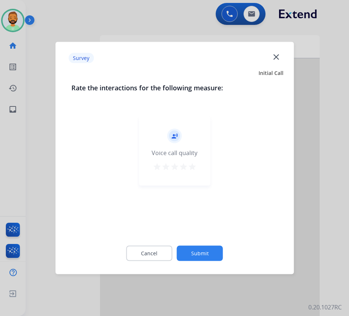
click at [209, 259] on button "Submit" at bounding box center [200, 253] width 46 height 15
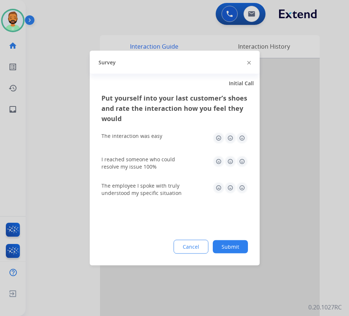
click at [217, 250] on button "Submit" at bounding box center [230, 247] width 35 height 13
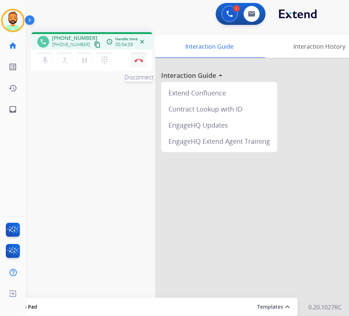
click at [138, 59] on img at bounding box center [138, 61] width 9 height 4
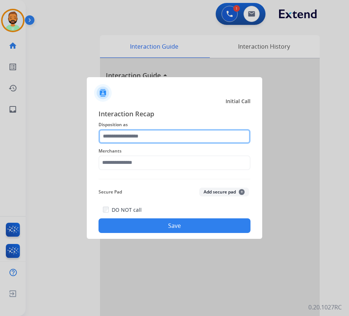
click at [167, 132] on input "text" at bounding box center [174, 136] width 152 height 15
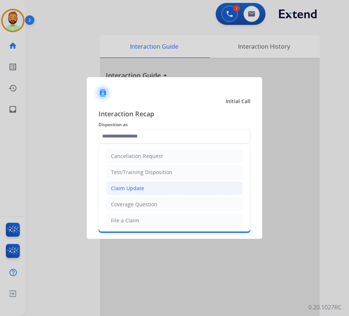
click at [154, 189] on li "Claim Update" at bounding box center [174, 189] width 137 height 14
type input "**********"
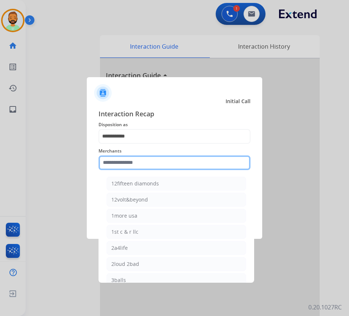
click at [156, 161] on input "text" at bounding box center [174, 163] width 152 height 15
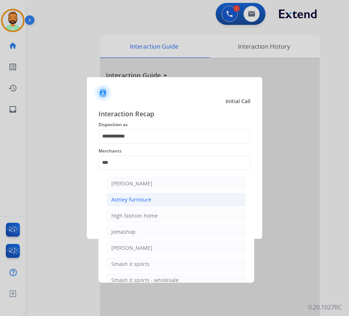
click at [165, 201] on li "Ashley furniture" at bounding box center [176, 200] width 139 height 14
type input "**********"
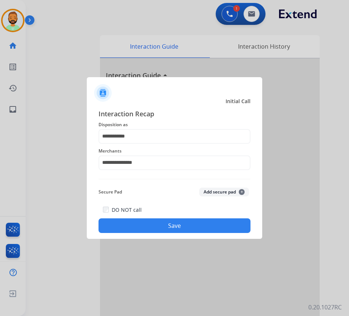
click at [172, 224] on button "Save" at bounding box center [174, 226] width 152 height 15
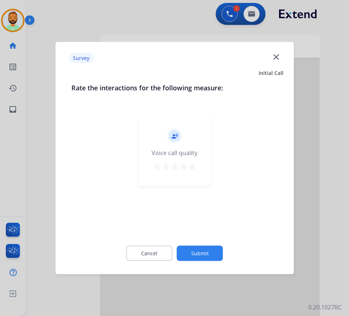
click at [213, 254] on button "Submit" at bounding box center [200, 253] width 46 height 15
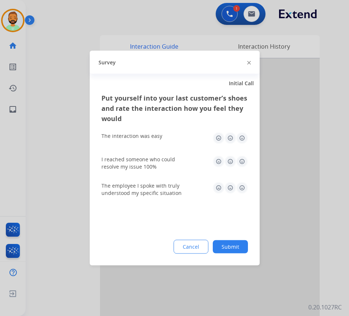
click at [242, 247] on button "Submit" at bounding box center [230, 247] width 35 height 13
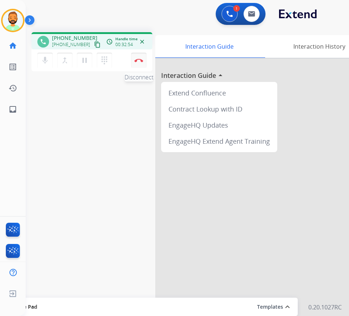
drag, startPoint x: 139, startPoint y: 58, endPoint x: 143, endPoint y: 57, distance: 3.8
click at [139, 58] on button "Disconnect" at bounding box center [138, 60] width 15 height 15
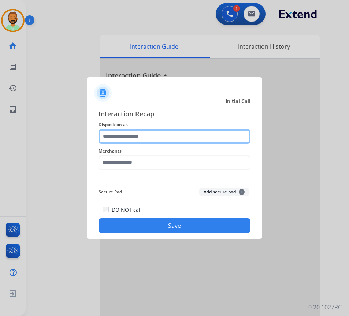
click at [174, 133] on input "text" at bounding box center [174, 136] width 152 height 15
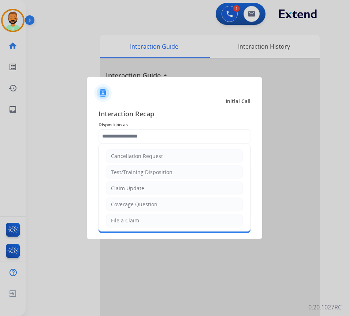
click at [161, 220] on li "File a Claim" at bounding box center [174, 221] width 137 height 14
type input "**********"
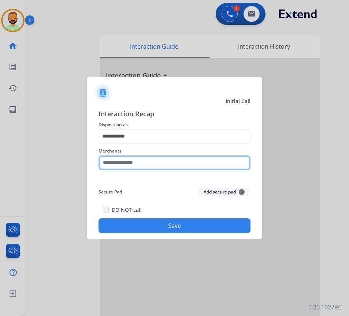
click at [162, 165] on input "text" at bounding box center [174, 163] width 152 height 15
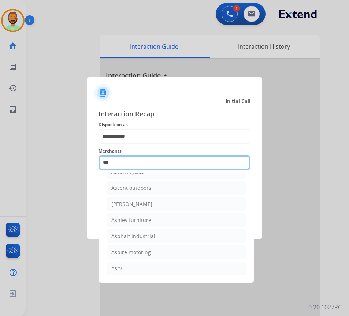
scroll to position [12, 0]
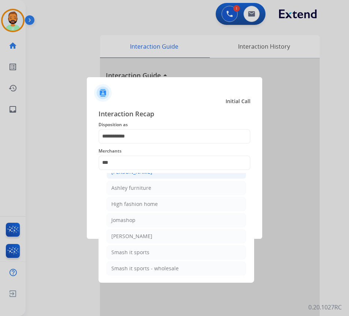
click at [165, 178] on li "[PERSON_NAME]" at bounding box center [176, 172] width 139 height 14
type input "**********"
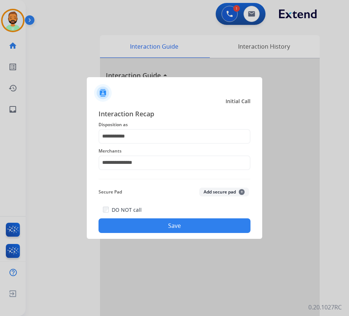
click at [180, 225] on button "Save" at bounding box center [174, 226] width 152 height 15
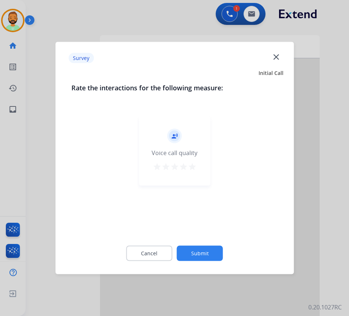
click at [201, 247] on button "Submit" at bounding box center [200, 253] width 46 height 15
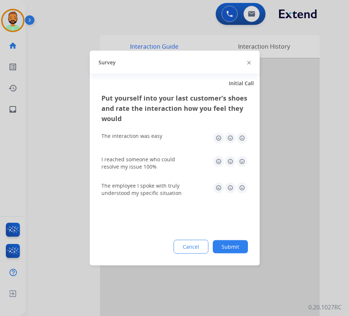
click at [232, 244] on button "Submit" at bounding box center [230, 247] width 35 height 13
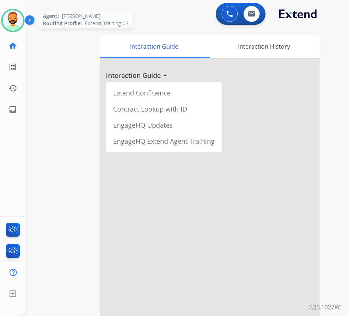
click at [15, 21] on img at bounding box center [13, 20] width 21 height 21
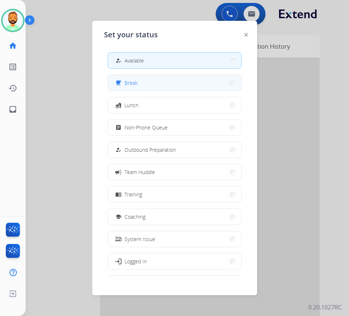
click at [160, 82] on button "free_breakfast Break" at bounding box center [174, 83] width 133 height 16
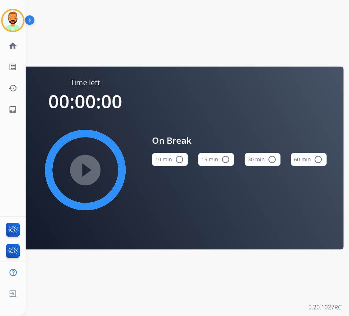
click at [166, 158] on button "10 min radio_button_unchecked" at bounding box center [170, 159] width 36 height 13
click at [81, 168] on mat-icon "play_circle_filled" at bounding box center [85, 170] width 9 height 9
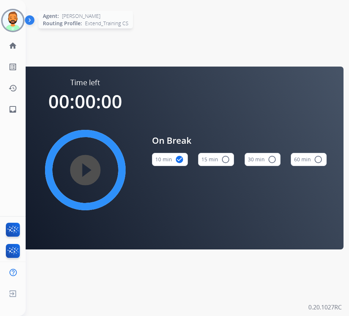
click at [14, 21] on img at bounding box center [13, 20] width 21 height 21
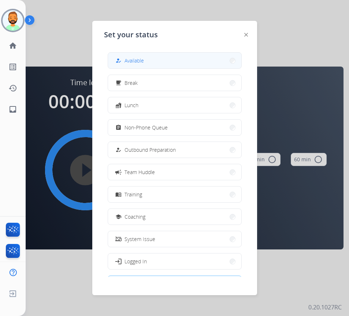
click at [160, 66] on button "how_to_reg Available" at bounding box center [174, 61] width 133 height 16
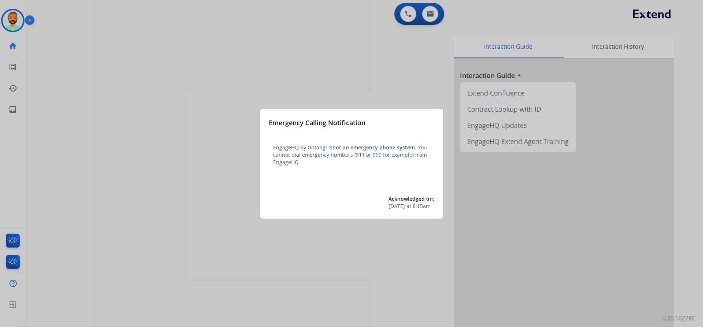
click at [323, 70] on div at bounding box center [351, 163] width 703 height 327
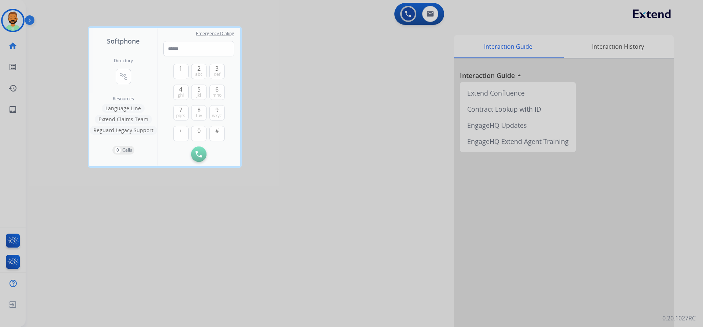
click at [289, 27] on div at bounding box center [351, 163] width 703 height 327
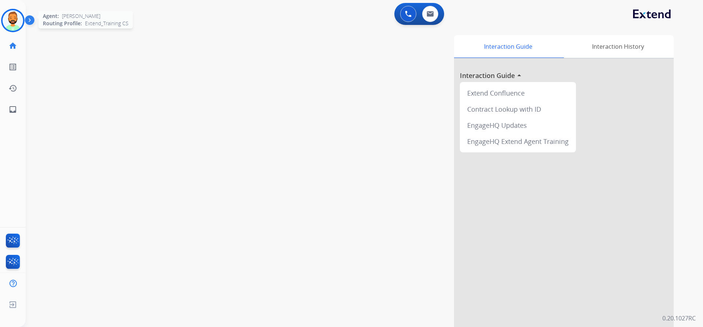
click at [11, 19] on img at bounding box center [13, 20] width 21 height 21
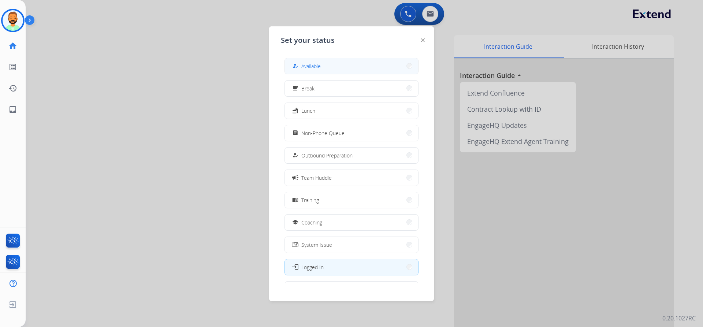
click at [305, 66] on span "Available" at bounding box center [310, 66] width 19 height 8
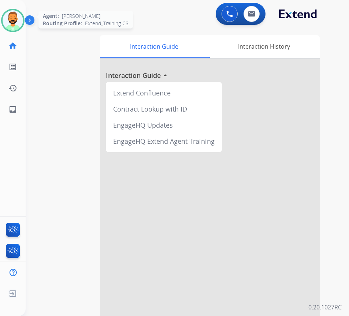
click at [14, 29] on img at bounding box center [13, 20] width 21 height 21
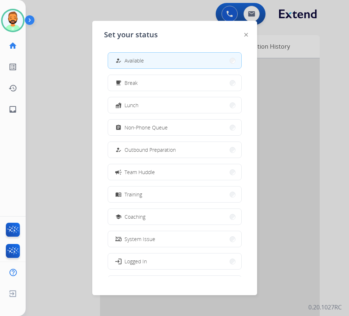
click at [63, 60] on div at bounding box center [174, 158] width 349 height 316
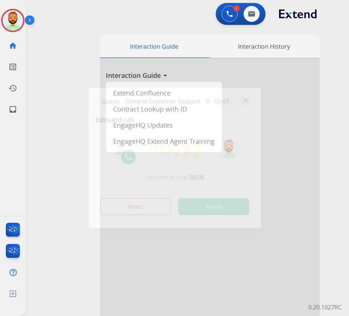
click at [47, 177] on div at bounding box center [174, 158] width 349 height 316
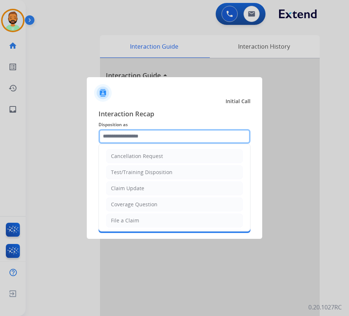
click at [155, 138] on input "text" at bounding box center [174, 136] width 152 height 15
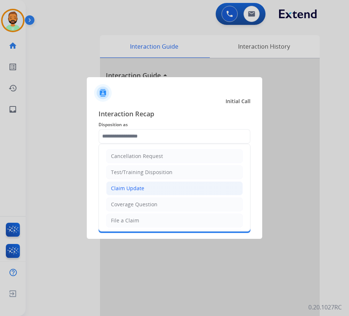
click at [158, 187] on li "Claim Update" at bounding box center [174, 189] width 137 height 14
type input "**********"
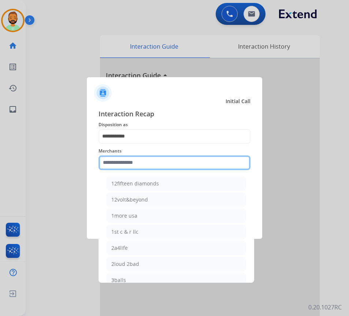
click at [158, 165] on input "text" at bounding box center [174, 163] width 152 height 15
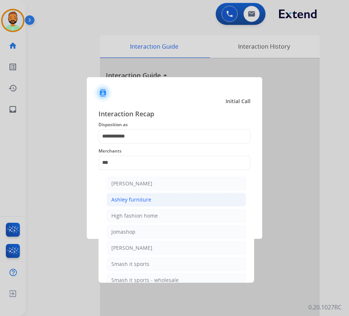
click at [165, 200] on li "Ashley furniture" at bounding box center [176, 200] width 139 height 14
type input "**********"
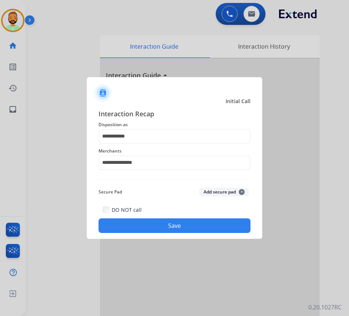
click at [176, 219] on button "Save" at bounding box center [174, 226] width 152 height 15
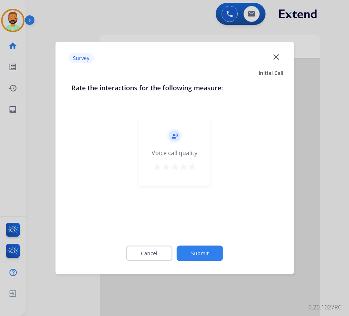
click at [220, 256] on button "Submit" at bounding box center [200, 253] width 46 height 15
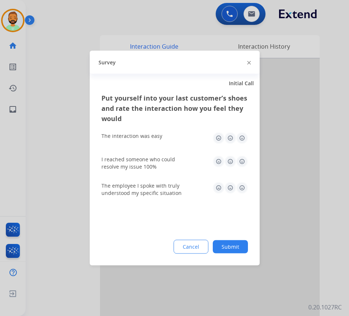
click at [233, 248] on button "Submit" at bounding box center [230, 247] width 35 height 13
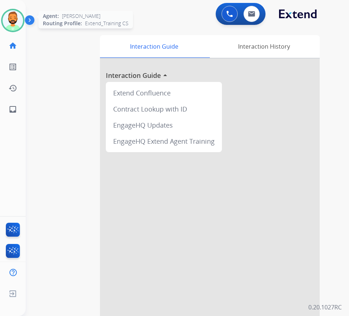
click at [14, 22] on img at bounding box center [13, 20] width 21 height 21
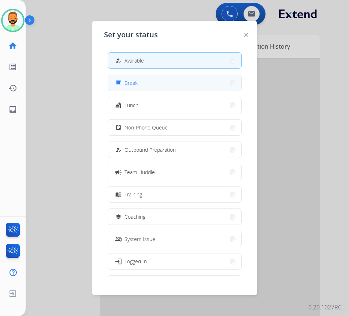
click at [149, 85] on button "free_breakfast Break" at bounding box center [174, 83] width 133 height 16
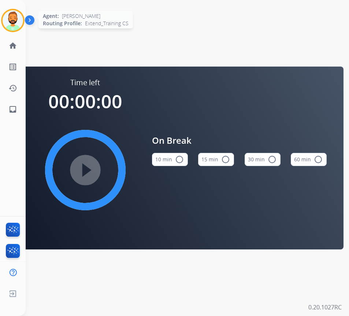
click at [12, 27] on img at bounding box center [13, 20] width 21 height 21
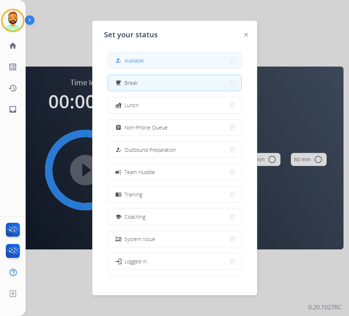
click at [144, 59] on span "Available" at bounding box center [133, 61] width 19 height 8
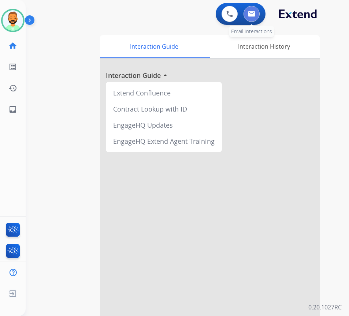
click at [252, 10] on button at bounding box center [251, 14] width 16 height 16
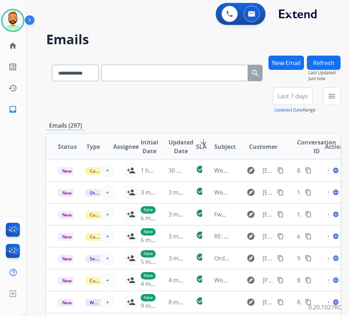
click at [297, 100] on button "Last 7 days" at bounding box center [293, 96] width 40 height 18
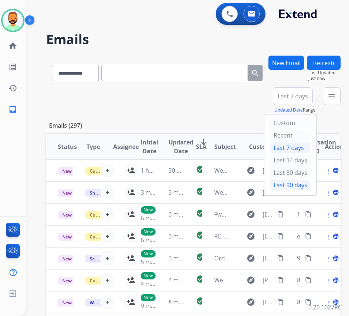
click at [297, 189] on div "Last 90 days" at bounding box center [290, 185] width 40 height 11
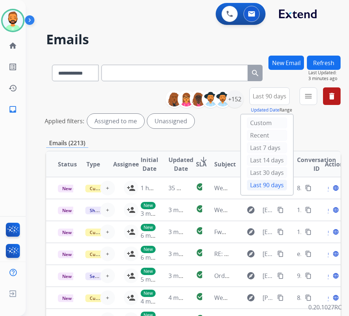
click at [294, 57] on button "New Email" at bounding box center [286, 63] width 36 height 14
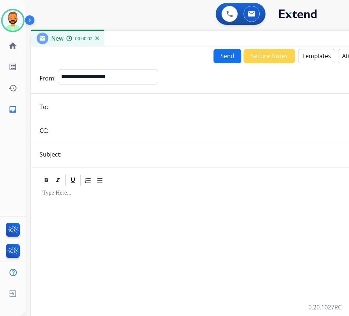
drag, startPoint x: 91, startPoint y: 55, endPoint x: 156, endPoint y: 41, distance: 66.9
click at [156, 41] on div "New 00:00:02" at bounding box center [214, 38] width 366 height 15
click at [139, 72] on select "**********" at bounding box center [108, 76] width 100 height 15
select select "**********"
click at [58, 69] on select "**********" at bounding box center [108, 76] width 100 height 15
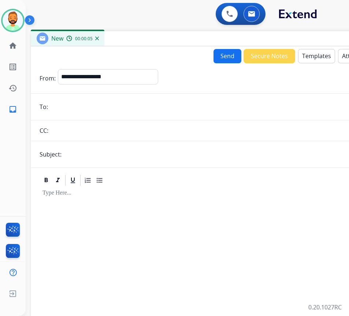
paste input "**********"
type input "**********"
click at [142, 194] on p at bounding box center [213, 193] width 343 height 7
click at [306, 55] on button "Templates" at bounding box center [316, 56] width 37 height 14
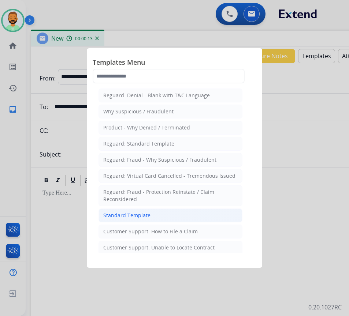
click at [174, 213] on li "Standard Template" at bounding box center [170, 216] width 144 height 14
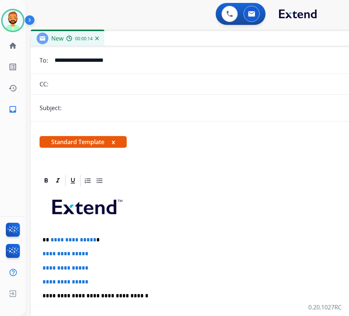
scroll to position [110, 0]
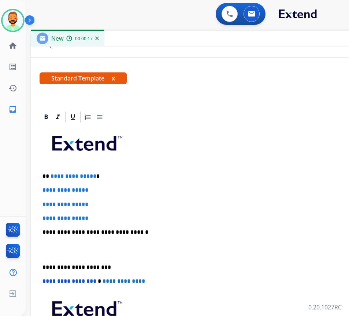
click at [132, 178] on p "**********" at bounding box center [210, 176] width 337 height 7
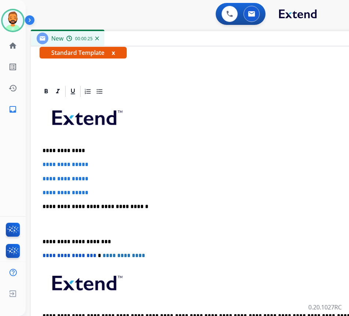
scroll to position [146, 0]
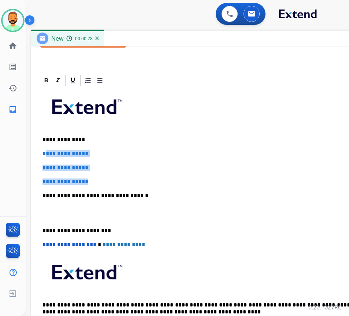
drag, startPoint x: 99, startPoint y: 177, endPoint x: 46, endPoint y: 154, distance: 57.1
click at [45, 154] on div "**********" at bounding box center [214, 213] width 349 height 252
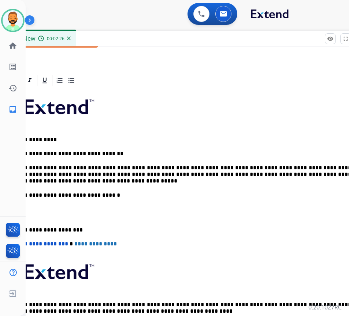
scroll to position [0, 23]
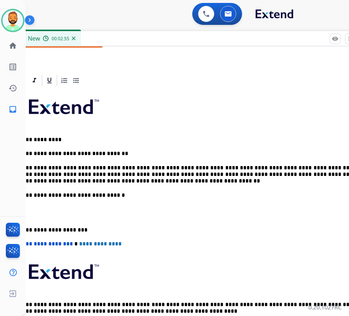
drag, startPoint x: 123, startPoint y: 167, endPoint x: 132, endPoint y: 196, distance: 30.3
click at [124, 168] on p "**********" at bounding box center [187, 175] width 337 height 20
click at [22, 230] on ul "FocalPoints" at bounding box center [13, 229] width 26 height 21
click at [28, 228] on p "**********" at bounding box center [187, 230] width 337 height 7
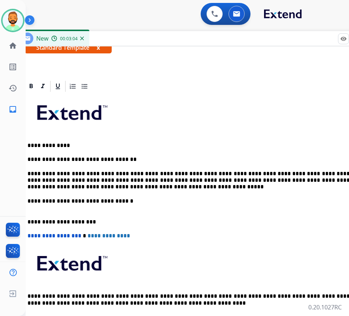
scroll to position [134, 0]
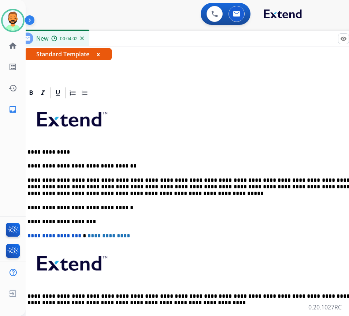
drag, startPoint x: 48, startPoint y: 152, endPoint x: 177, endPoint y: 227, distance: 149.4
click at [177, 227] on div "**********" at bounding box center [199, 215] width 349 height 231
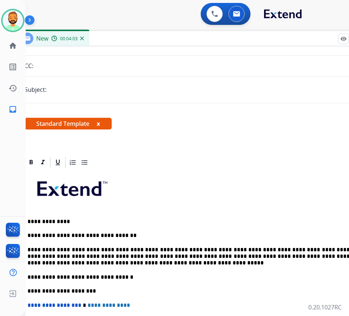
scroll to position [0, 0]
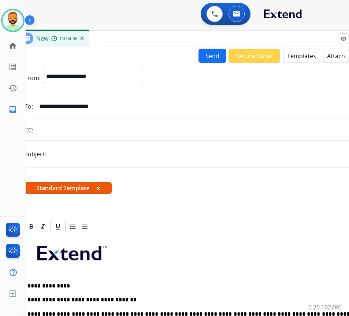
click at [204, 53] on button "Send" at bounding box center [212, 56] width 28 height 14
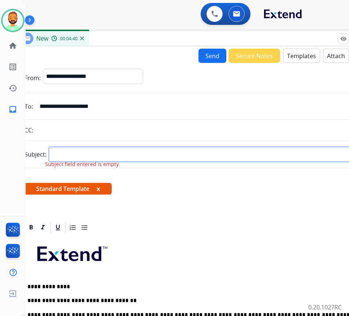
click at [116, 159] on input "text" at bounding box center [211, 154] width 324 height 15
type input "*******"
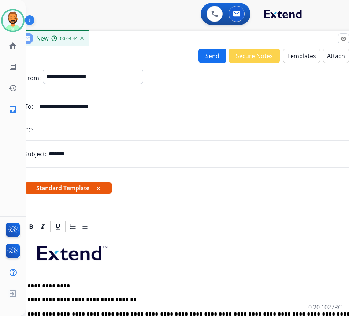
click at [214, 60] on button "Send" at bounding box center [212, 56] width 28 height 14
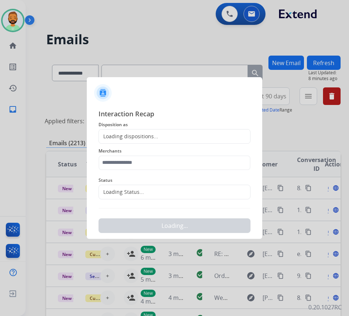
scroll to position [0, 1]
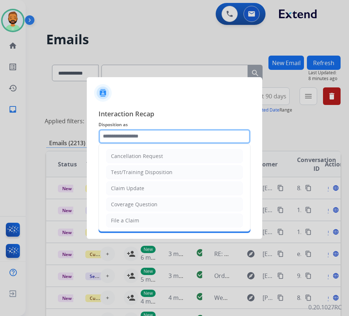
click at [170, 131] on input "text" at bounding box center [174, 136] width 152 height 15
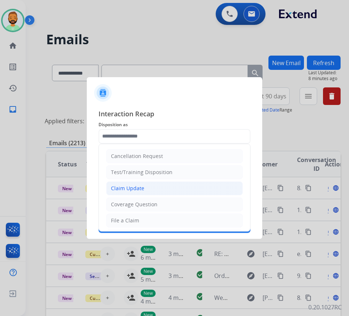
click at [154, 186] on li "Claim Update" at bounding box center [174, 189] width 137 height 14
type input "**********"
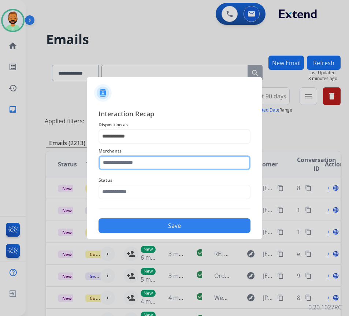
click at [138, 163] on input "text" at bounding box center [174, 163] width 152 height 15
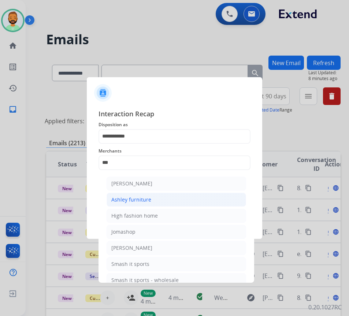
click at [192, 196] on li "Ashley furniture" at bounding box center [176, 200] width 139 height 14
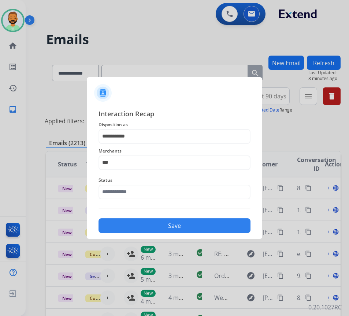
type input "**********"
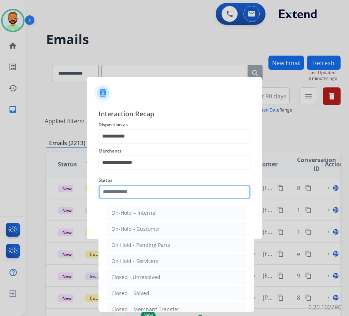
click at [192, 197] on input "text" at bounding box center [174, 192] width 152 height 15
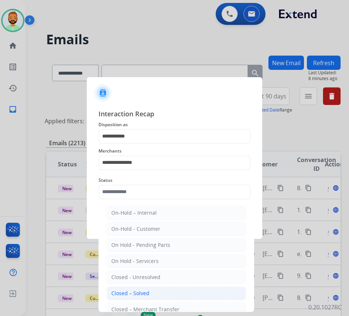
click at [179, 290] on li "Closed – Solved" at bounding box center [176, 294] width 139 height 14
type input "**********"
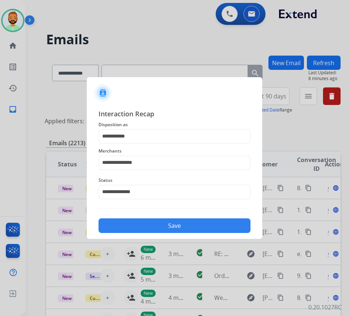
click at [186, 230] on button "Save" at bounding box center [174, 226] width 152 height 15
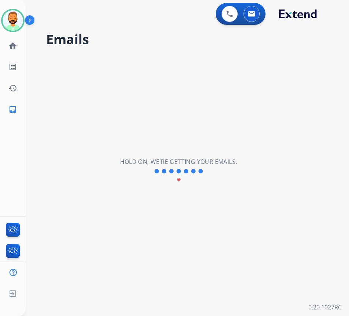
scroll to position [0, 0]
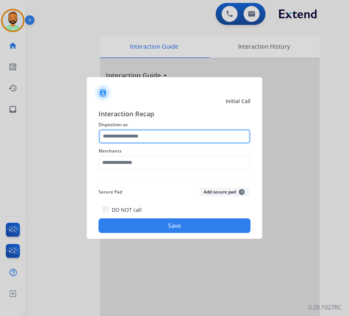
drag, startPoint x: 134, startPoint y: 137, endPoint x: 134, endPoint y: 133, distance: 4.0
click at [134, 137] on input "text" at bounding box center [174, 136] width 152 height 15
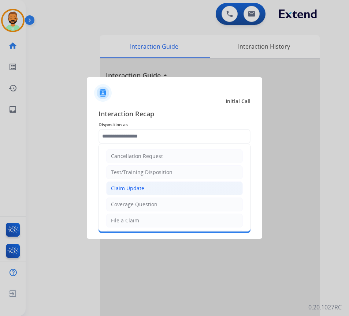
click at [131, 188] on div "Claim Update" at bounding box center [127, 188] width 33 height 7
type input "**********"
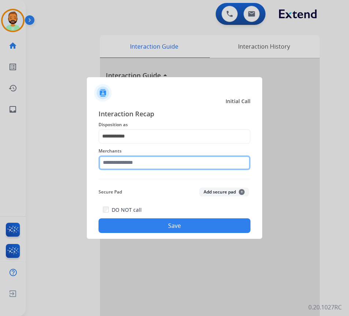
click at [136, 159] on input "text" at bounding box center [174, 163] width 152 height 15
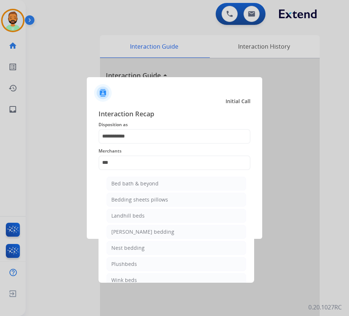
drag, startPoint x: 141, startPoint y: 184, endPoint x: 154, endPoint y: 208, distance: 27.7
click at [141, 185] on div "Bed bath & beyond" at bounding box center [134, 183] width 47 height 7
type input "**********"
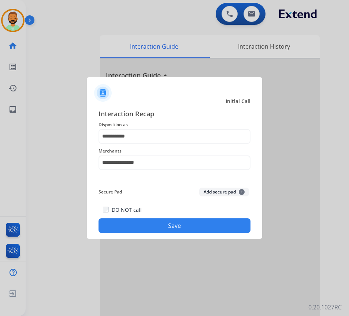
click at [171, 224] on button "Save" at bounding box center [174, 226] width 152 height 15
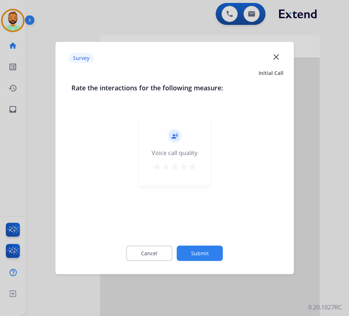
click at [209, 249] on button "Submit" at bounding box center [200, 253] width 46 height 15
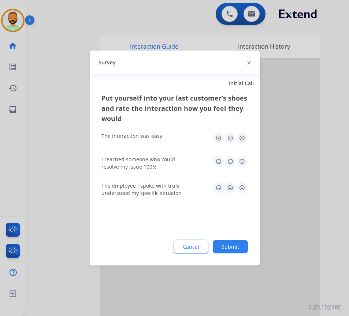
click at [233, 245] on button "Submit" at bounding box center [230, 247] width 35 height 13
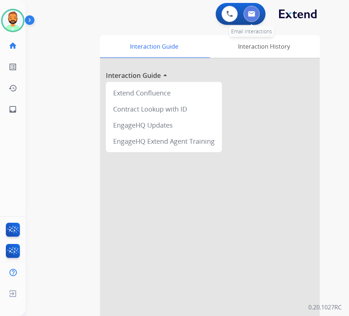
click at [255, 11] on button at bounding box center [251, 14] width 16 height 16
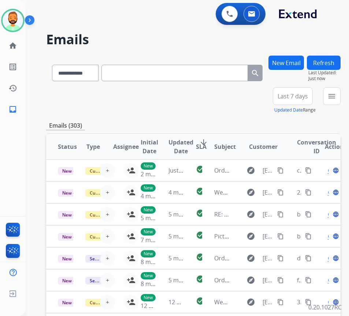
paste input "**********"
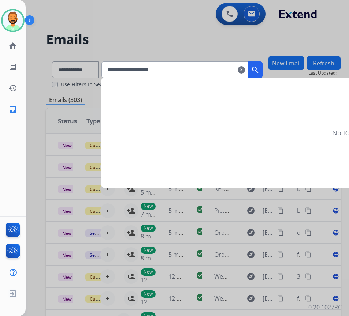
type input "**********"
click at [260, 74] on mat-icon "search" at bounding box center [255, 70] width 9 height 9
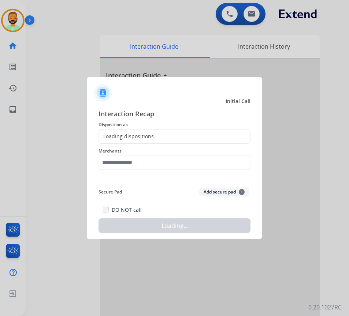
click at [135, 57] on div at bounding box center [174, 158] width 349 height 316
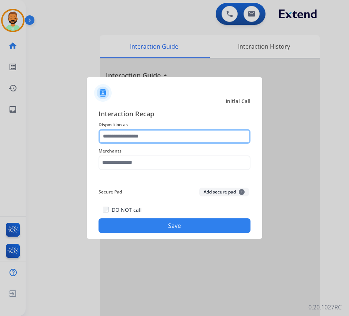
click at [182, 136] on input "text" at bounding box center [174, 136] width 152 height 15
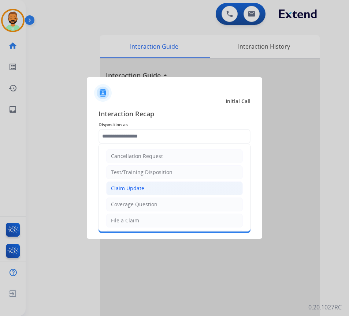
click at [156, 185] on li "Claim Update" at bounding box center [174, 189] width 137 height 14
type input "**********"
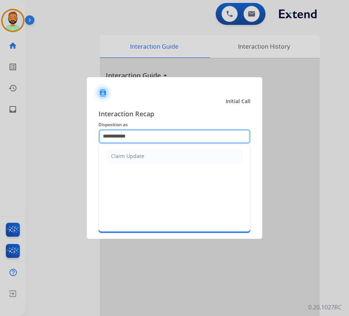
drag, startPoint x: 147, startPoint y: 139, endPoint x: -60, endPoint y: 144, distance: 207.3
click at [0, 144] on html "**********" at bounding box center [174, 158] width 349 height 316
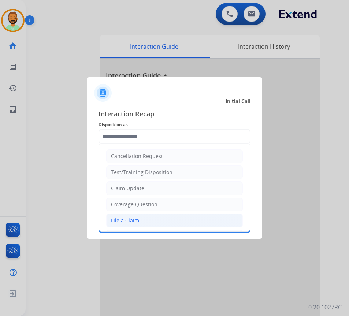
click at [170, 220] on li "File a Claim" at bounding box center [174, 221] width 137 height 14
type input "**********"
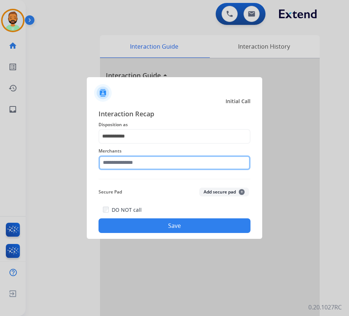
click at [170, 159] on input "text" at bounding box center [174, 163] width 152 height 15
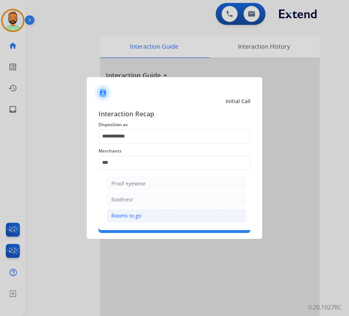
click at [171, 209] on li "Rooms to go" at bounding box center [176, 216] width 139 height 14
type input "**********"
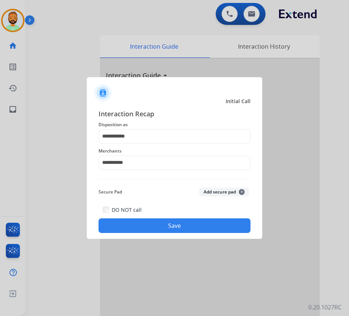
click at [175, 225] on button "Save" at bounding box center [174, 226] width 152 height 15
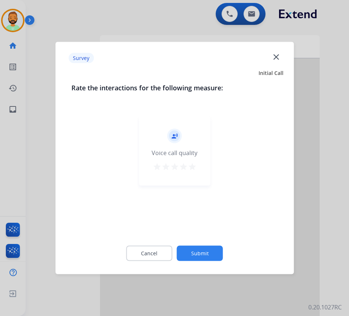
click at [200, 242] on div "Cancel Submit" at bounding box center [174, 253] width 206 height 33
click at [198, 247] on button "Submit" at bounding box center [200, 253] width 46 height 15
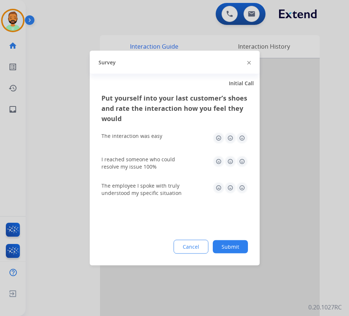
click at [229, 245] on button "Submit" at bounding box center [230, 247] width 35 height 13
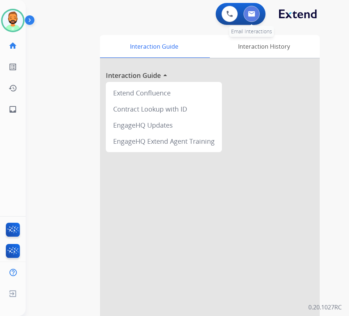
click at [252, 14] on img at bounding box center [251, 14] width 7 height 6
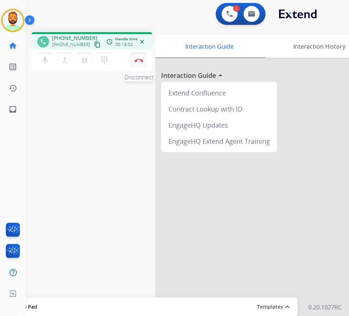
click at [138, 61] on img at bounding box center [138, 61] width 9 height 4
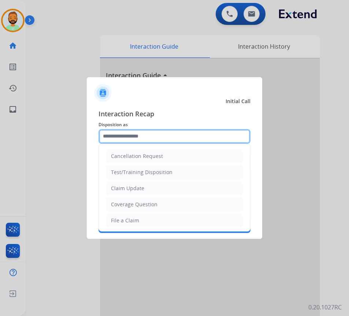
click at [142, 137] on input "text" at bounding box center [174, 136] width 152 height 15
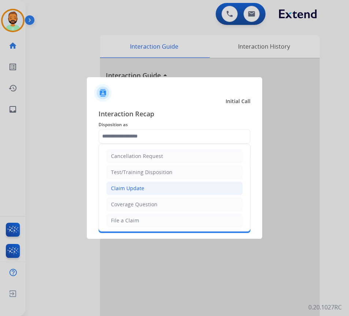
click at [152, 185] on li "Claim Update" at bounding box center [174, 189] width 137 height 14
type input "**********"
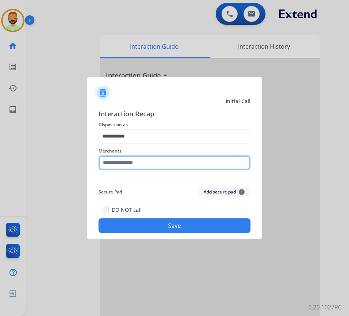
click at [147, 163] on input "text" at bounding box center [174, 163] width 152 height 15
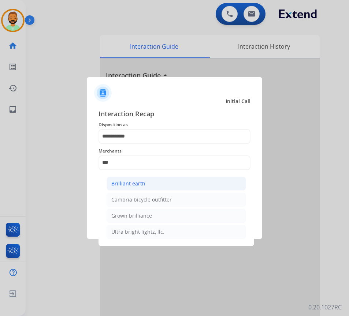
click at [173, 182] on li "Brilliant earth" at bounding box center [176, 184] width 139 height 14
type input "**********"
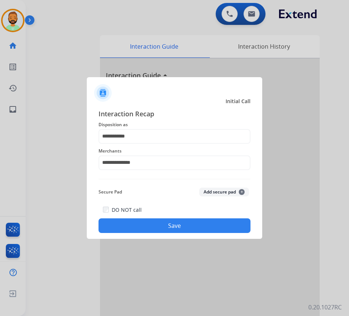
click at [180, 224] on button "Save" at bounding box center [174, 226] width 152 height 15
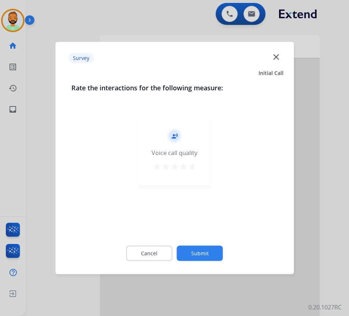
click at [204, 249] on button "Submit" at bounding box center [200, 253] width 46 height 15
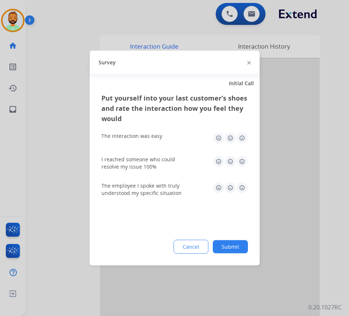
click at [220, 248] on button "Submit" at bounding box center [230, 247] width 35 height 13
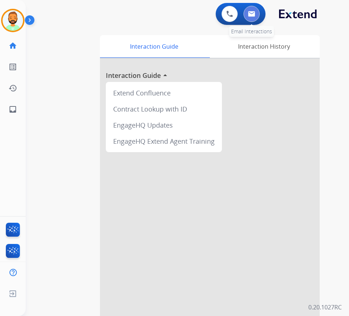
click at [250, 12] on img at bounding box center [251, 14] width 7 height 6
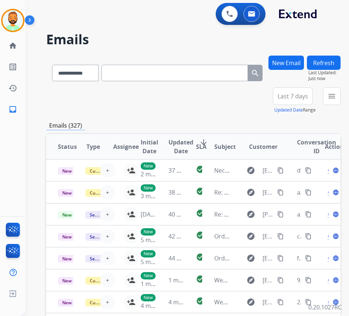
paste input "**********"
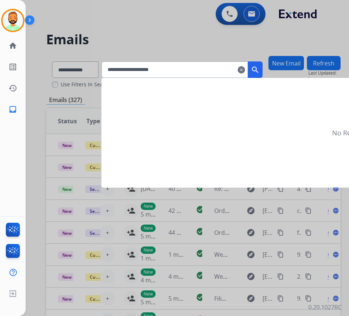
type input "**********"
click at [260, 67] on mat-icon "search" at bounding box center [255, 70] width 9 height 9
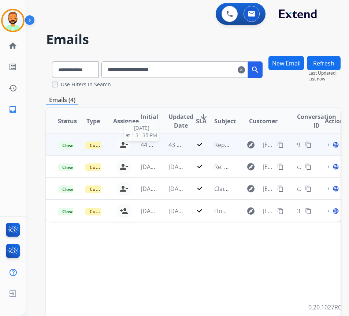
click at [153, 145] on span "44 minutes ago" at bounding box center [162, 145] width 42 height 8
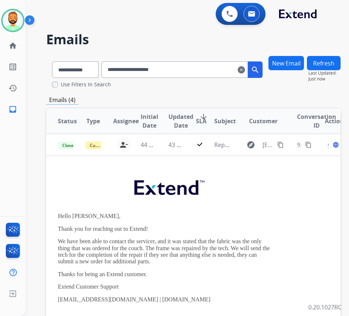
click at [311, 94] on div "**********" at bounding box center [193, 223] width 294 height 335
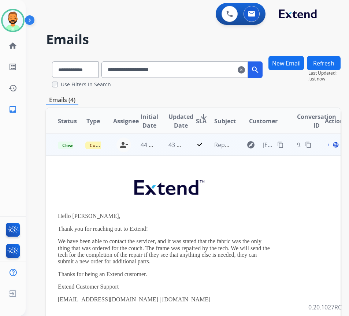
click at [332, 145] on span "Open" at bounding box center [335, 145] width 15 height 9
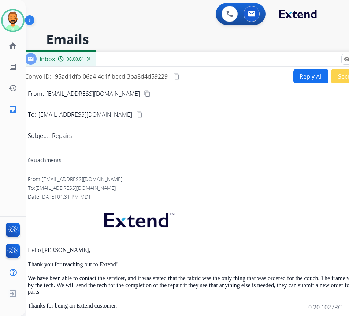
drag, startPoint x: 158, startPoint y: 59, endPoint x: 218, endPoint y: 64, distance: 60.7
click at [218, 64] on div "Inbox 00:00:01" at bounding box center [202, 59] width 366 height 15
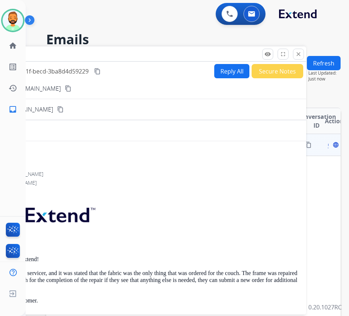
drag, startPoint x: 268, startPoint y: 59, endPoint x: 168, endPoint y: 52, distance: 99.5
click at [168, 52] on div "Inbox 00:00:03" at bounding box center [123, 53] width 366 height 15
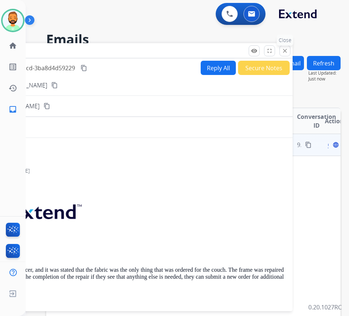
click at [284, 53] on mat-icon "close" at bounding box center [285, 51] width 7 height 7
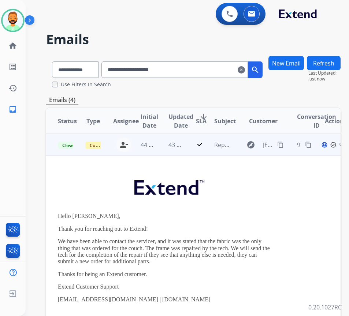
click at [189, 145] on td "check" at bounding box center [193, 145] width 18 height 22
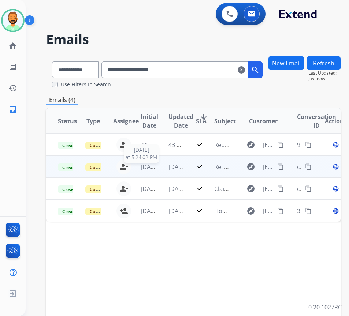
click at [149, 168] on span "1 month ago" at bounding box center [150, 167] width 18 height 8
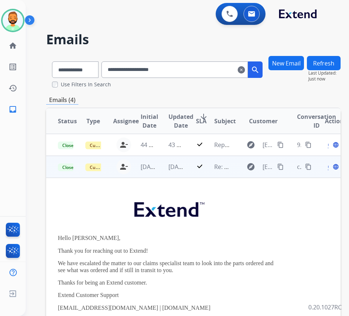
click at [330, 168] on div "Open language" at bounding box center [332, 167] width 15 height 9
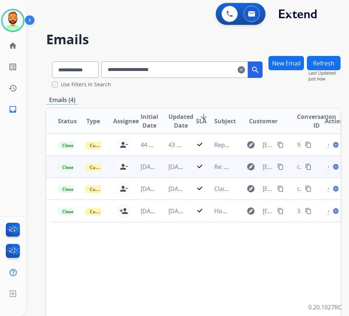
click at [331, 168] on span "Open" at bounding box center [335, 167] width 15 height 9
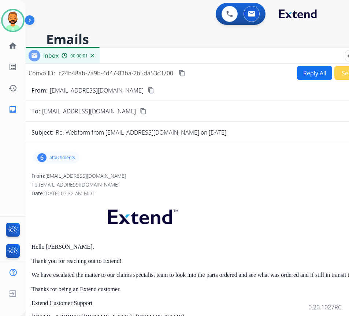
drag, startPoint x: 141, startPoint y: 59, endPoint x: 147, endPoint y: 63, distance: 7.6
click at [159, 57] on div "Inbox 00:00:01" at bounding box center [206, 55] width 366 height 15
click at [69, 159] on p "attachments" at bounding box center [62, 158] width 26 height 6
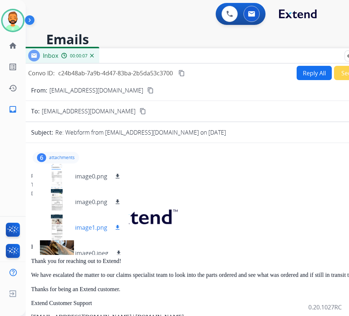
click at [53, 231] on div at bounding box center [56, 228] width 37 height 26
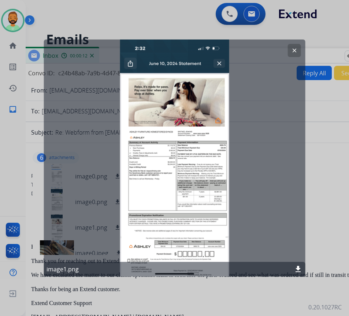
click at [296, 47] on button "clear" at bounding box center [294, 50] width 13 height 13
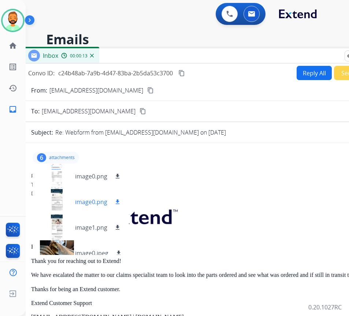
click at [60, 202] on div at bounding box center [56, 202] width 37 height 26
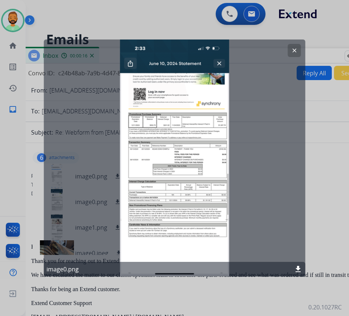
click at [293, 49] on mat-icon "clear" at bounding box center [294, 50] width 7 height 7
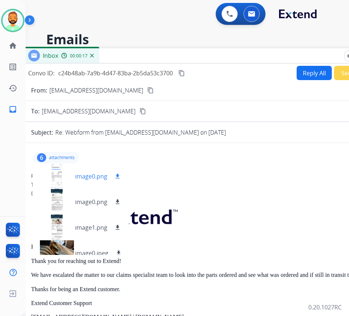
click at [60, 172] on div at bounding box center [56, 177] width 37 height 26
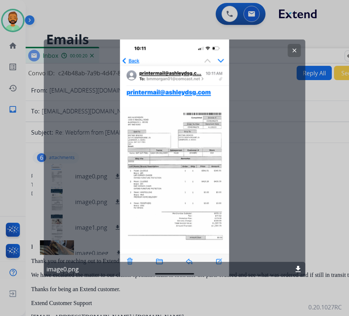
click at [297, 265] on div "image0.png download" at bounding box center [175, 269] width 262 height 15
click at [297, 267] on mat-icon "download" at bounding box center [298, 269] width 9 height 9
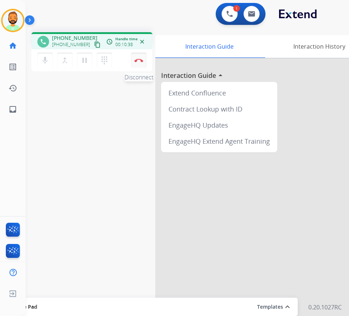
click at [139, 60] on img at bounding box center [138, 61] width 9 height 4
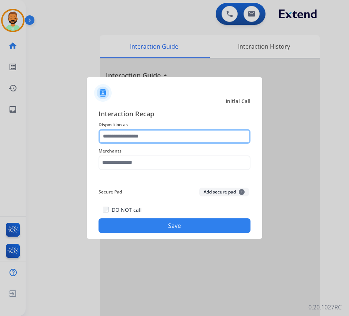
click at [164, 139] on input "text" at bounding box center [174, 136] width 152 height 15
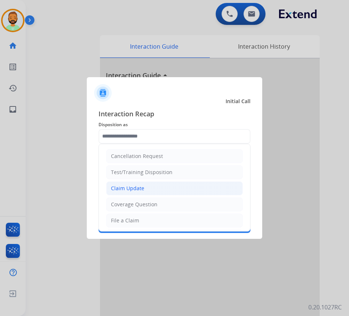
click at [157, 188] on li "Claim Update" at bounding box center [174, 189] width 137 height 14
type input "**********"
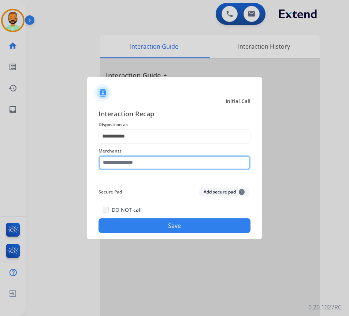
click at [153, 164] on input "text" at bounding box center [174, 163] width 152 height 15
click at [210, 164] on input "***" at bounding box center [174, 163] width 152 height 15
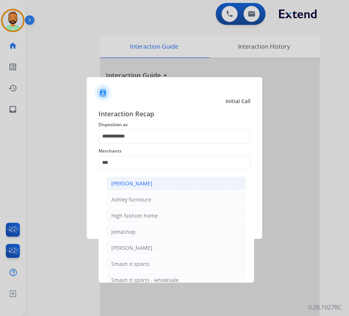
click at [183, 185] on li "[PERSON_NAME]" at bounding box center [176, 184] width 139 height 14
type input "**********"
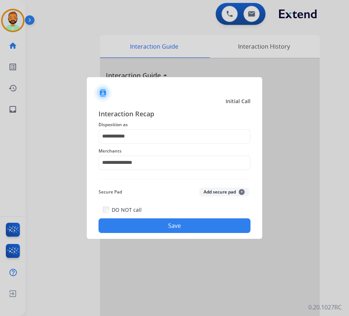
click at [191, 225] on button "Save" at bounding box center [174, 226] width 152 height 15
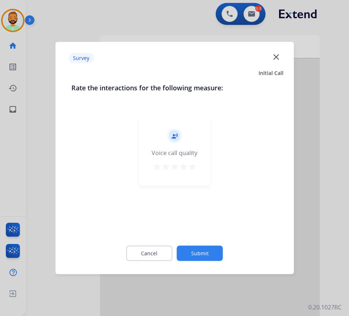
click at [207, 255] on button "Submit" at bounding box center [200, 253] width 46 height 15
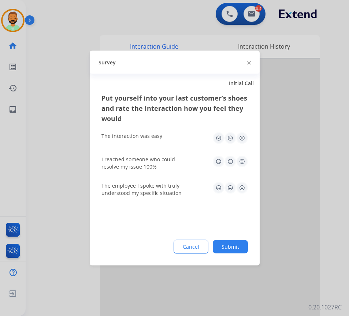
click at [234, 246] on button "Submit" at bounding box center [230, 247] width 35 height 13
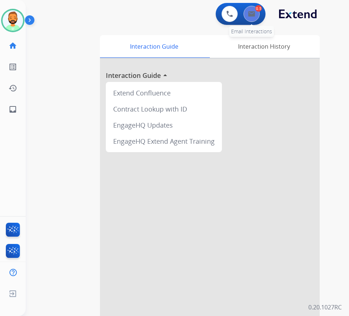
click at [255, 8] on div "0.5" at bounding box center [258, 8] width 7 height 7
click at [251, 13] on img at bounding box center [251, 14] width 7 height 6
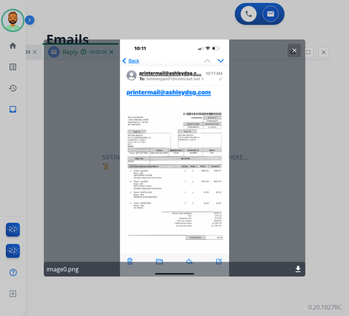
select select "**********"
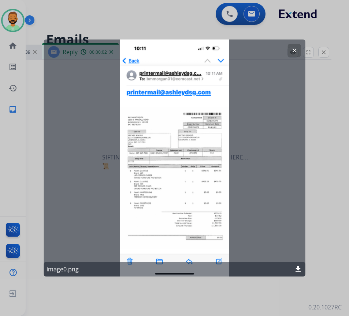
click at [296, 54] on button "clear" at bounding box center [294, 50] width 13 height 13
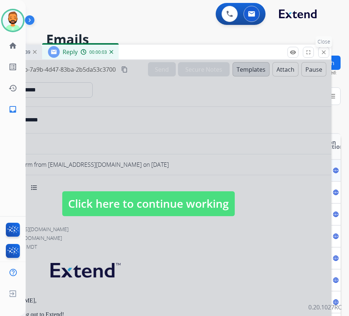
click at [321, 52] on mat-icon "close" at bounding box center [323, 52] width 7 height 7
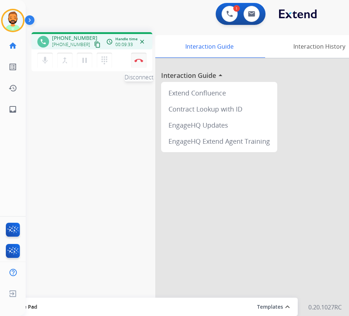
click at [137, 59] on img at bounding box center [138, 61] width 9 height 4
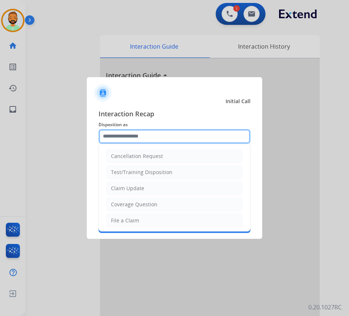
click at [158, 133] on input "text" at bounding box center [174, 136] width 152 height 15
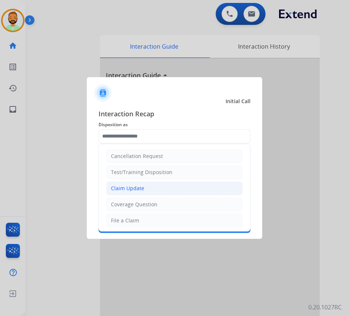
click at [163, 185] on li "Claim Update" at bounding box center [174, 189] width 137 height 14
type input "**********"
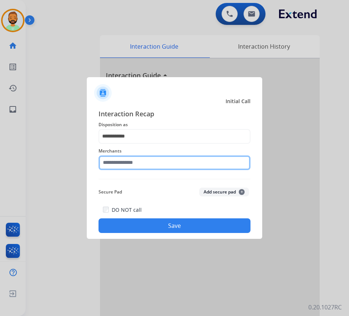
click at [168, 159] on input "text" at bounding box center [174, 163] width 152 height 15
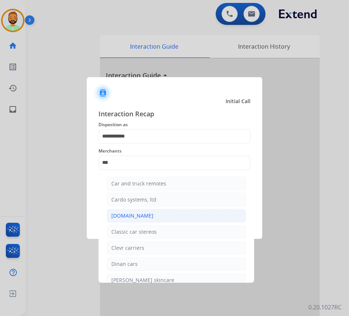
click at [179, 216] on li "[DOMAIN_NAME]" at bounding box center [176, 216] width 139 height 14
type input "**********"
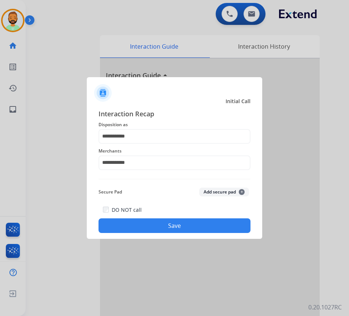
click at [187, 225] on button "Save" at bounding box center [174, 226] width 152 height 15
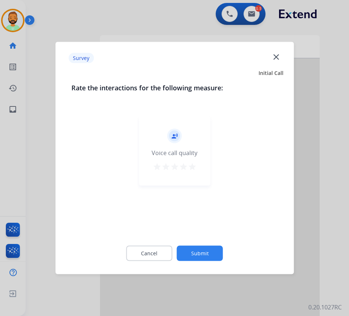
click at [219, 254] on button "Submit" at bounding box center [200, 253] width 46 height 15
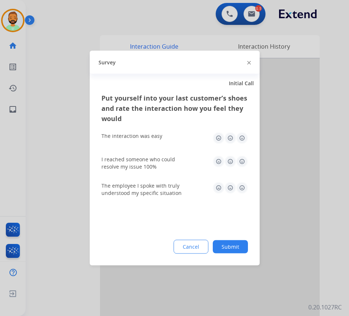
click at [235, 246] on button "Submit" at bounding box center [230, 247] width 35 height 13
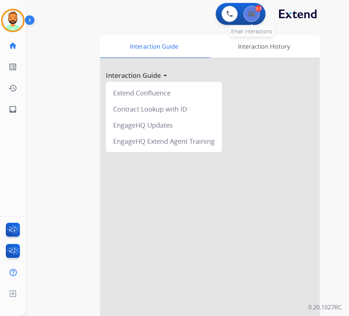
click at [256, 16] on button at bounding box center [251, 14] width 16 height 16
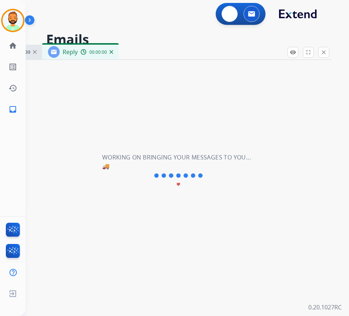
select select "**********"
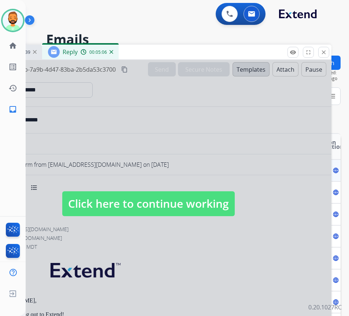
click at [165, 214] on span "Click here to continue working" at bounding box center [148, 203] width 172 height 25
select select
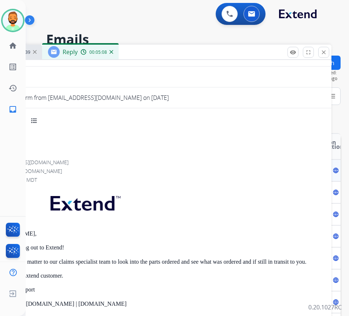
scroll to position [73, 0]
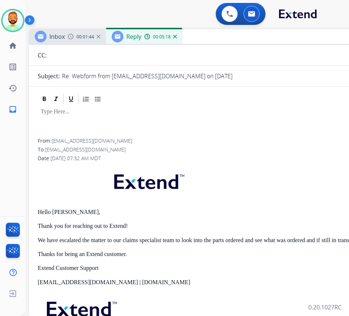
drag, startPoint x: 145, startPoint y: 53, endPoint x: 205, endPoint y: 40, distance: 60.8
click at [205, 40] on div "Inbox 00:01:44 Reply 00:05:18" at bounding box center [212, 36] width 366 height 15
click at [173, 111] on p at bounding box center [212, 112] width 343 height 7
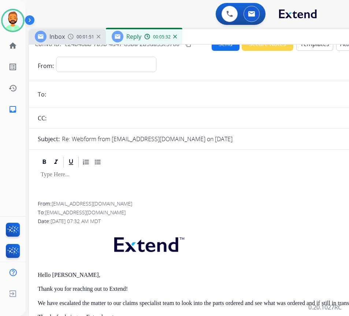
scroll to position [0, 0]
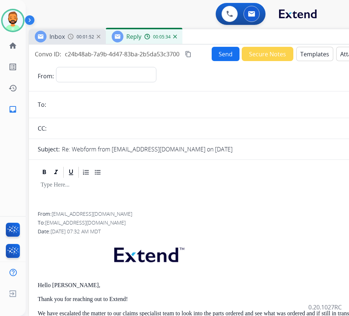
click at [305, 56] on button "Templates" at bounding box center [314, 54] width 37 height 14
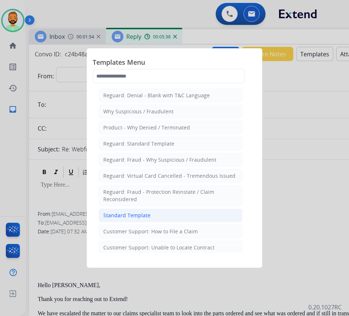
click at [160, 211] on li "Standard Template" at bounding box center [170, 216] width 144 height 14
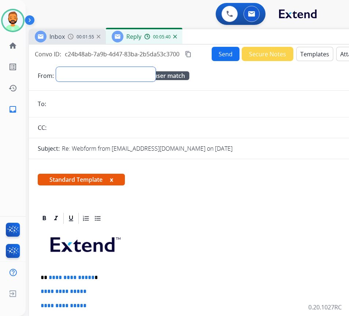
click at [116, 75] on select "**********" at bounding box center [106, 74] width 100 height 15
select select "**********"
click at [56, 67] on select "**********" at bounding box center [106, 74] width 100 height 15
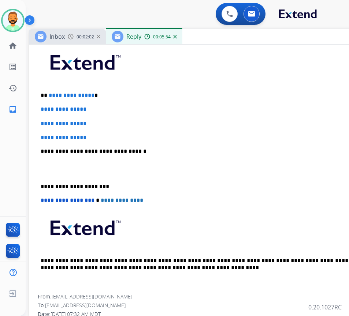
scroll to position [184, 0]
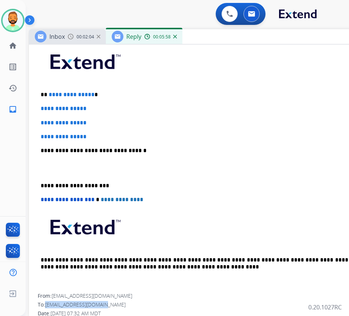
drag, startPoint x: 47, startPoint y: 304, endPoint x: 114, endPoint y: 305, distance: 66.6
click at [114, 305] on div "To: bmmorgan01@comcast.net" at bounding box center [212, 304] width 349 height 7
copy span "bmmorgan01@comcast.net"
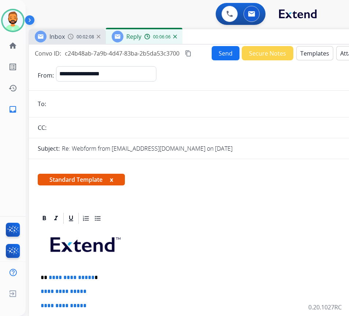
scroll to position [0, 0]
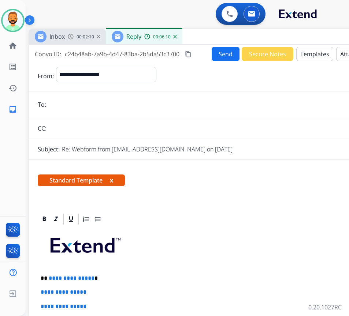
paste input "**********"
type input "**********"
click at [214, 198] on div "Standard Template x" at bounding box center [212, 183] width 366 height 35
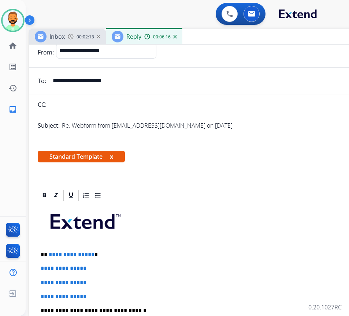
scroll to position [37, 0]
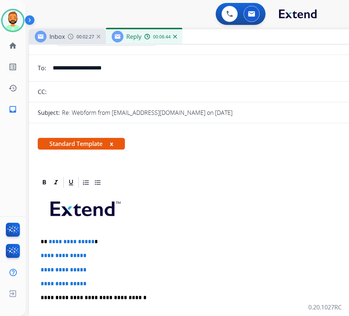
click at [80, 70] on input "**********" at bounding box center [217, 68] width 338 height 15
click at [128, 239] on p "**********" at bounding box center [209, 242] width 337 height 7
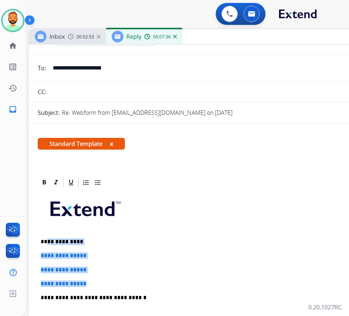
drag, startPoint x: 63, startPoint y: 267, endPoint x: 47, endPoint y: 245, distance: 27.0
click at [47, 245] on div "**********" at bounding box center [212, 315] width 349 height 252
click at [119, 256] on p "**********" at bounding box center [212, 256] width 343 height 7
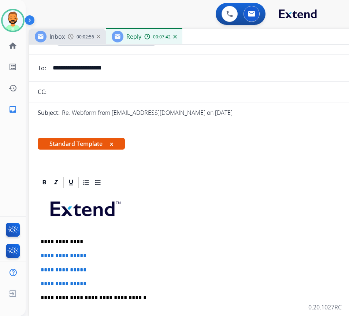
drag, startPoint x: 96, startPoint y: 272, endPoint x: 89, endPoint y: 274, distance: 6.8
click at [89, 274] on div "**********" at bounding box center [212, 315] width 349 height 252
click at [98, 279] on div "**********" at bounding box center [212, 315] width 349 height 252
drag, startPoint x: 100, startPoint y: 280, endPoint x: 49, endPoint y: 258, distance: 55.6
click at [50, 256] on div "**********" at bounding box center [212, 315] width 349 height 252
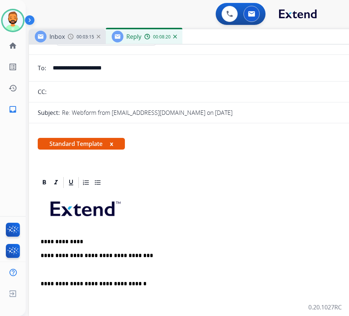
click at [156, 256] on p "**********" at bounding box center [209, 256] width 337 height 7
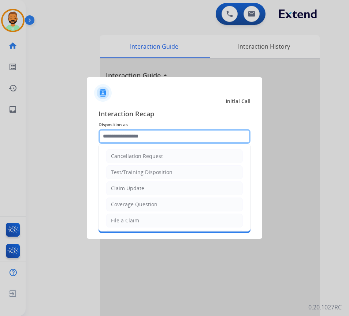
click at [129, 132] on input "text" at bounding box center [174, 136] width 152 height 15
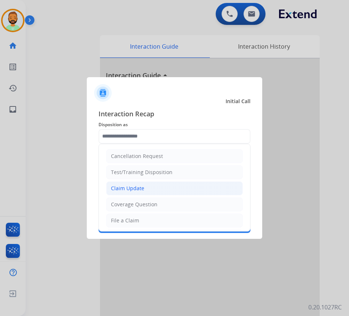
click at [145, 188] on li "Claim Update" at bounding box center [174, 189] width 137 height 14
type input "**********"
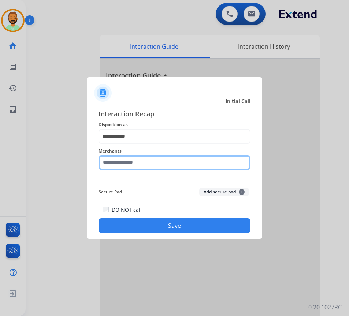
click at [147, 161] on input "text" at bounding box center [174, 163] width 152 height 15
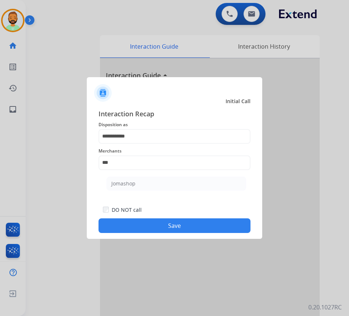
click at [118, 189] on li "Jomashop" at bounding box center [176, 184] width 139 height 14
type input "********"
click at [170, 228] on button "Save" at bounding box center [174, 226] width 152 height 15
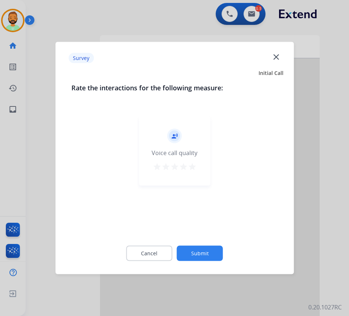
click at [208, 251] on button "Submit" at bounding box center [200, 253] width 46 height 15
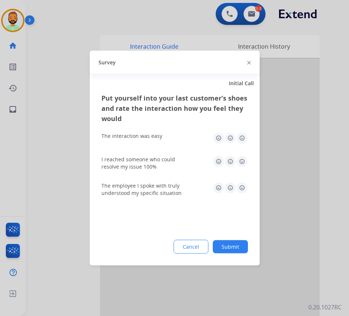
click at [235, 251] on button "Submit" at bounding box center [230, 247] width 35 height 13
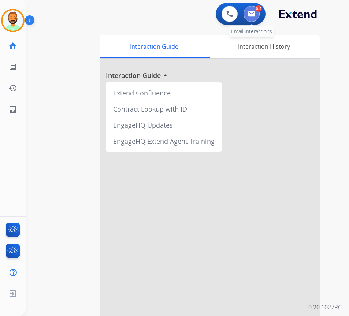
click at [248, 7] on button at bounding box center [251, 14] width 16 height 16
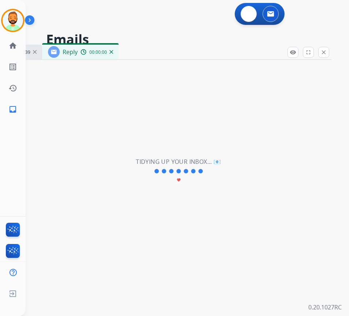
select select "**********"
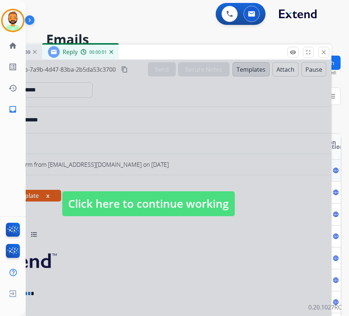
click at [206, 52] on div "Inbox 00:01:39 Reply 00:00:01" at bounding box center [148, 52] width 366 height 15
click at [183, 203] on span "Click here to continue working" at bounding box center [148, 203] width 172 height 25
select select
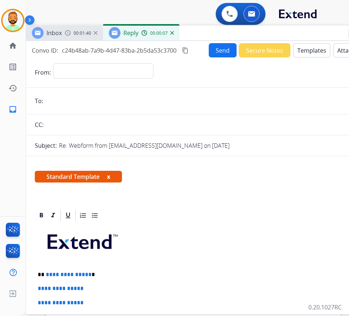
drag, startPoint x: 133, startPoint y: 51, endPoint x: 194, endPoint y: 32, distance: 63.7
click at [194, 32] on div "Inbox 00:01:40 Reply 00:00:07" at bounding box center [209, 33] width 366 height 15
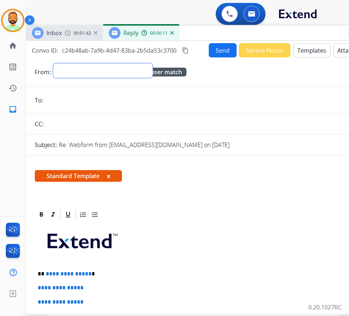
click at [135, 69] on select "**********" at bounding box center [103, 70] width 100 height 15
select select "**********"
click at [53, 63] on select "**********" at bounding box center [103, 70] width 100 height 15
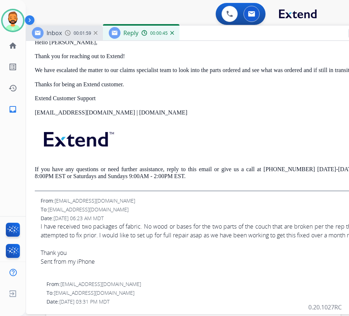
scroll to position [513, 0]
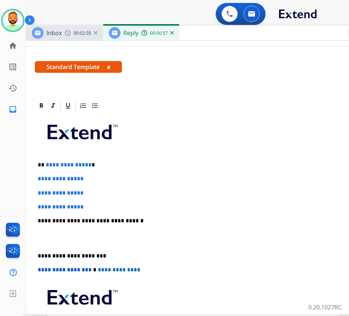
click at [113, 162] on p "**********" at bounding box center [206, 165] width 337 height 7
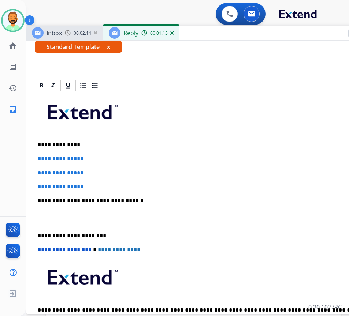
scroll to position [147, 0]
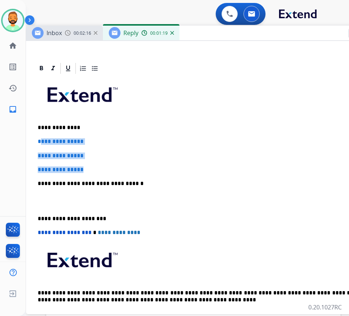
drag, startPoint x: 78, startPoint y: 168, endPoint x: 41, endPoint y: 140, distance: 45.8
click at [41, 140] on div "**********" at bounding box center [209, 201] width 349 height 252
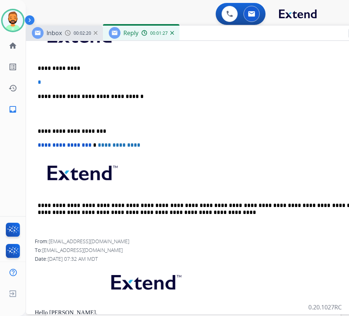
scroll to position [220, 0]
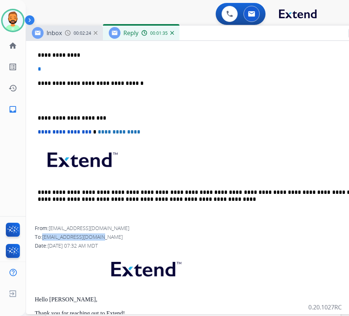
drag, startPoint x: 43, startPoint y: 237, endPoint x: 110, endPoint y: 238, distance: 66.6
click at [110, 238] on div "To: bmmorgan01@comcast.net" at bounding box center [209, 237] width 349 height 7
copy span "bmmorgan01@comcast.net"
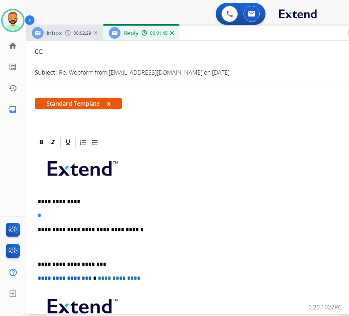
scroll to position [0, 0]
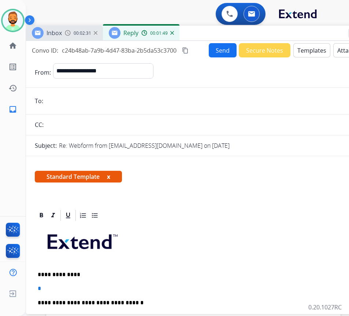
paste input "**********"
type input "**********"
click at [169, 196] on div "Standard Template x" at bounding box center [209, 179] width 366 height 35
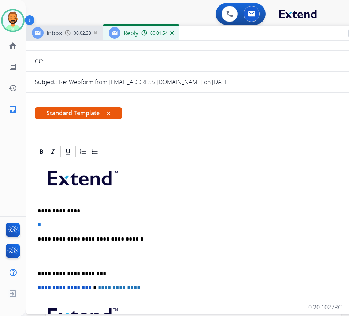
scroll to position [73, 0]
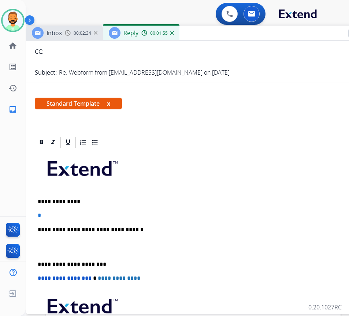
click at [88, 220] on div "**********" at bounding box center [209, 261] width 349 height 224
click at [87, 216] on p "*" at bounding box center [209, 215] width 343 height 7
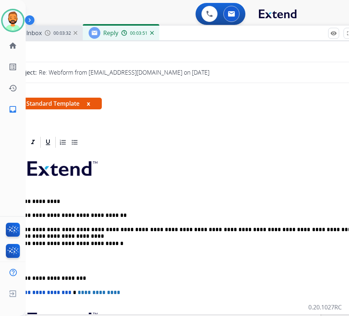
scroll to position [0, 25]
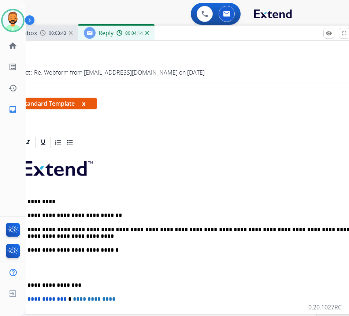
click at [31, 282] on p "**********" at bounding box center [181, 285] width 337 height 7
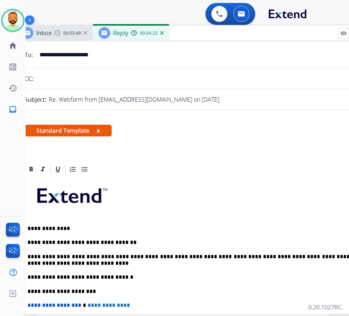
scroll to position [0, 0]
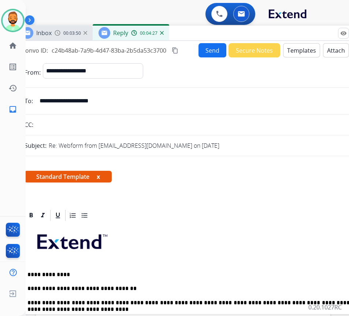
click at [199, 48] on button "Send" at bounding box center [212, 50] width 28 height 14
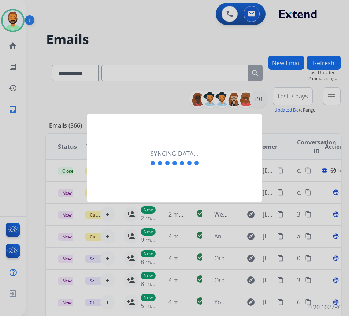
scroll to position [0, 1]
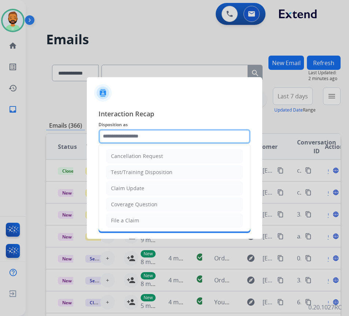
click at [197, 141] on input "text" at bounding box center [174, 136] width 152 height 15
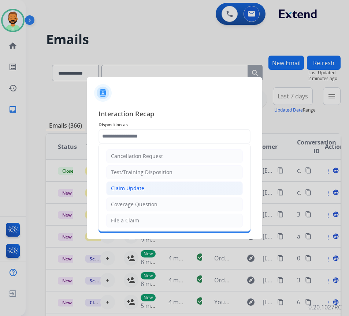
click at [175, 188] on li "Claim Update" at bounding box center [174, 189] width 137 height 14
type input "**********"
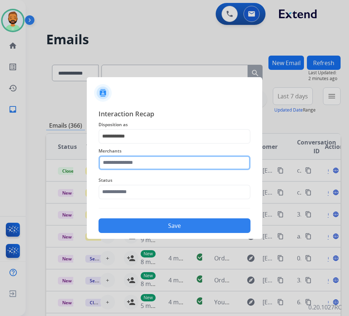
click at [162, 167] on input "text" at bounding box center [174, 163] width 152 height 15
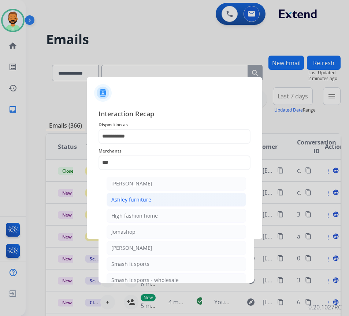
click at [148, 196] on div "Ashley furniture" at bounding box center [131, 199] width 40 height 7
type input "**********"
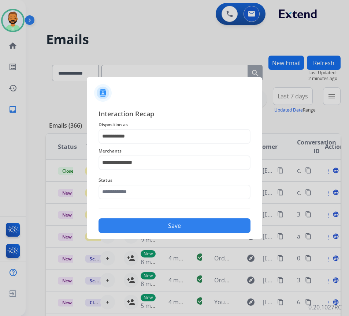
click at [156, 184] on span "Status" at bounding box center [174, 180] width 152 height 9
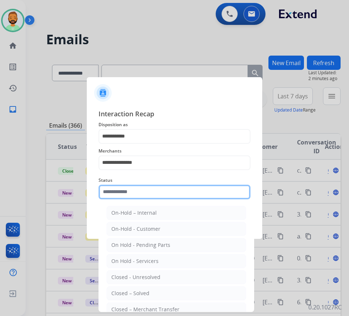
click at [157, 192] on input "text" at bounding box center [174, 192] width 152 height 15
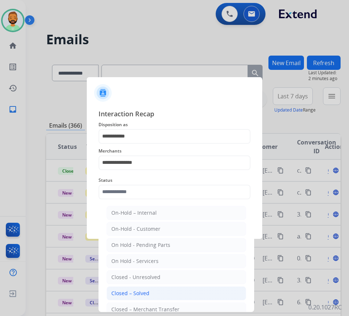
click at [171, 295] on li "Closed – Solved" at bounding box center [176, 294] width 139 height 14
type input "**********"
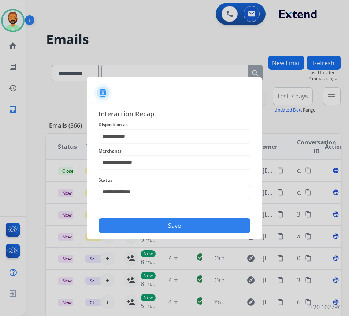
click at [169, 223] on button "Save" at bounding box center [174, 226] width 152 height 15
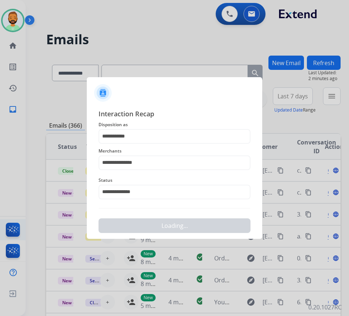
scroll to position [0, 0]
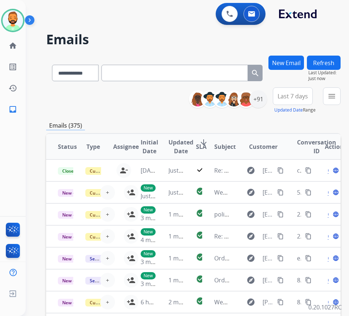
click at [308, 98] on span "Last 7 days" at bounding box center [293, 96] width 30 height 3
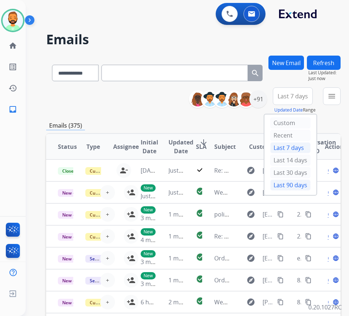
click at [303, 183] on div "Last 90 days" at bounding box center [290, 185] width 40 height 11
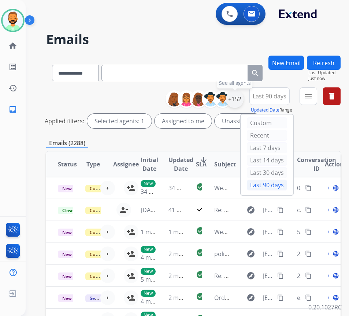
click at [243, 97] on div "+152" at bounding box center [235, 99] width 18 height 18
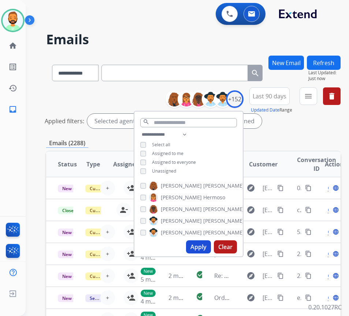
drag, startPoint x: 174, startPoint y: 170, endPoint x: 178, endPoint y: 168, distance: 4.6
click at [176, 168] on span "Unassigned" at bounding box center [164, 171] width 24 height 6
click at [206, 247] on button "Apply" at bounding box center [198, 247] width 25 height 13
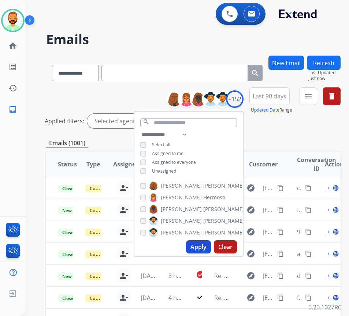
click at [301, 146] on div "Emails (1001)" at bounding box center [193, 143] width 294 height 9
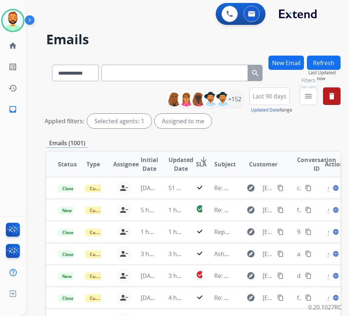
click at [313, 92] on mat-icon "menu" at bounding box center [308, 96] width 9 height 9
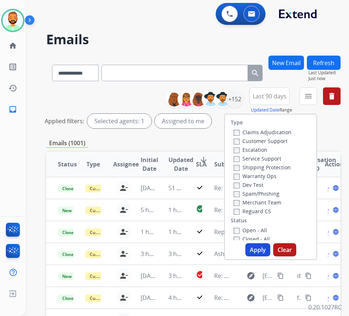
click at [282, 140] on label "Customer Support" at bounding box center [261, 141] width 54 height 7
click at [278, 168] on label "Shipping Protection" at bounding box center [262, 167] width 57 height 7
click at [265, 229] on label "Open - All" at bounding box center [250, 230] width 33 height 7
click at [261, 253] on button "Apply" at bounding box center [257, 249] width 25 height 13
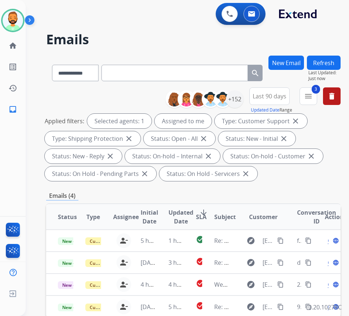
click at [206, 217] on span "SLA" at bounding box center [201, 217] width 11 height 9
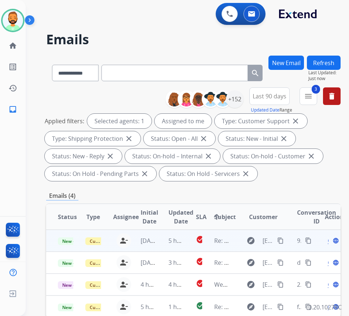
drag, startPoint x: 175, startPoint y: 236, endPoint x: 171, endPoint y: 235, distance: 4.4
click at [173, 235] on td "5 hours ago" at bounding box center [170, 241] width 27 height 22
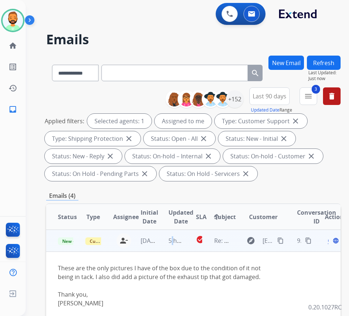
click at [283, 237] on button "content_copy" at bounding box center [280, 241] width 9 height 9
click at [332, 242] on span "Open" at bounding box center [335, 241] width 15 height 9
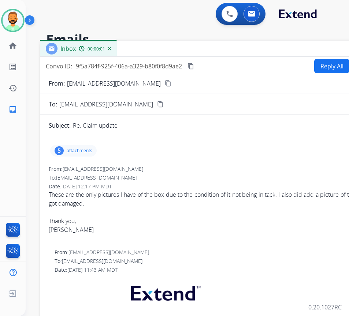
drag, startPoint x: 145, startPoint y: 47, endPoint x: 192, endPoint y: 37, distance: 48.4
click at [199, 41] on div "Inbox 00:00:01" at bounding box center [223, 48] width 366 height 15
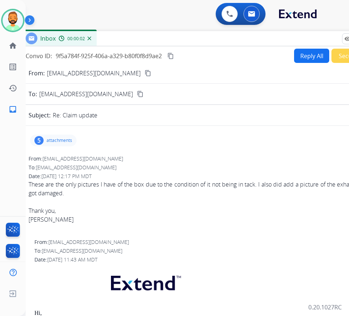
click at [58, 142] on p "attachments" at bounding box center [59, 141] width 26 height 6
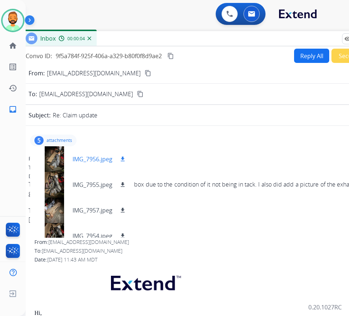
click at [53, 152] on div at bounding box center [54, 159] width 37 height 26
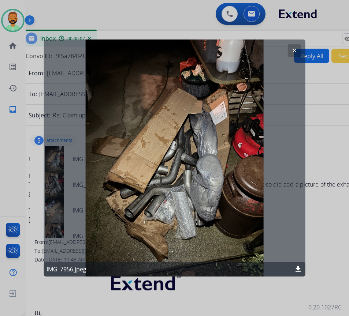
click at [291, 49] on mat-icon "clear" at bounding box center [294, 50] width 7 height 7
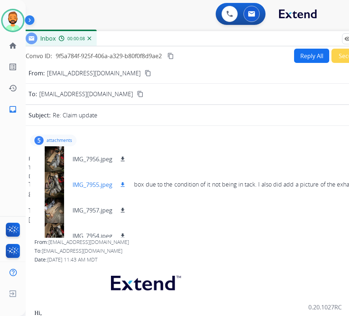
click at [57, 186] on div at bounding box center [54, 185] width 37 height 26
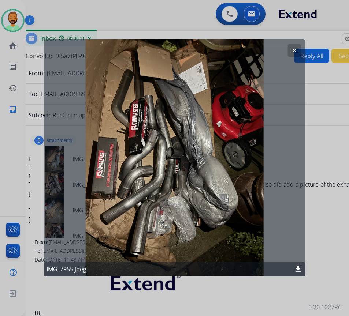
click at [292, 49] on mat-icon "clear" at bounding box center [294, 50] width 7 height 7
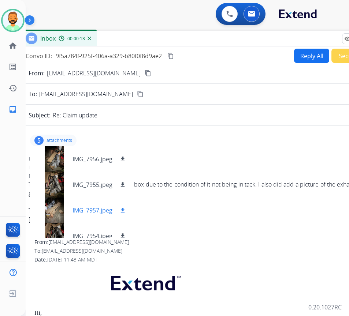
click at [53, 214] on div at bounding box center [54, 211] width 37 height 26
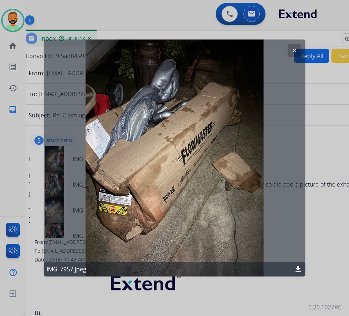
click at [297, 269] on mat-icon "download" at bounding box center [298, 269] width 9 height 9
click at [292, 51] on mat-icon "clear" at bounding box center [294, 50] width 7 height 7
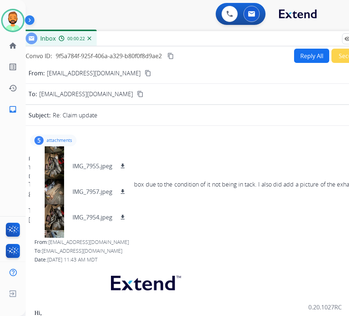
scroll to position [37, 0]
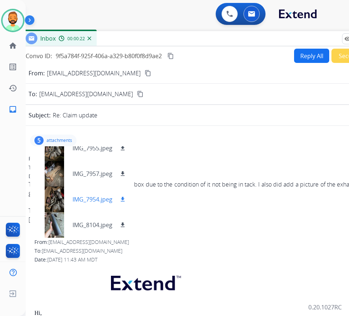
click at [57, 190] on div at bounding box center [54, 200] width 37 height 26
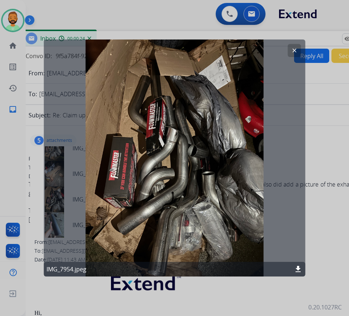
click at [291, 48] on mat-icon "clear" at bounding box center [294, 50] width 7 height 7
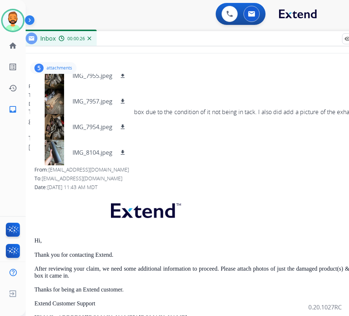
scroll to position [73, 0]
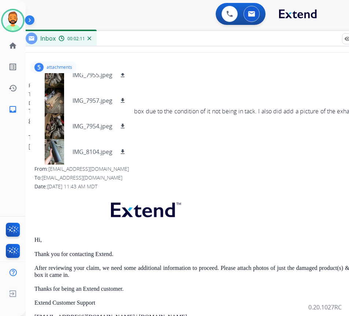
click at [67, 67] on p "attachments" at bounding box center [59, 67] width 26 height 6
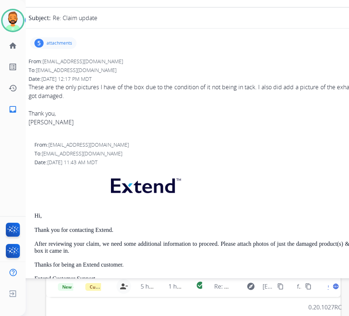
scroll to position [0, 0]
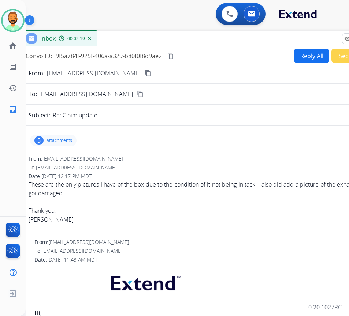
click at [303, 57] on button "Reply All" at bounding box center [311, 56] width 35 height 14
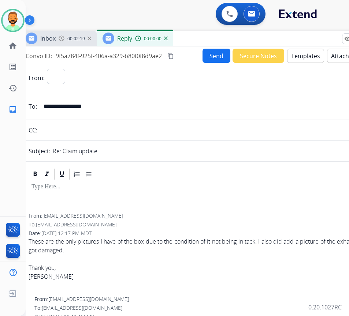
select select "**********"
click at [304, 55] on button "Templates" at bounding box center [305, 56] width 37 height 14
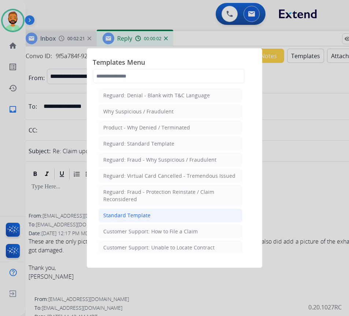
click at [144, 215] on div "Standard Template" at bounding box center [126, 215] width 47 height 7
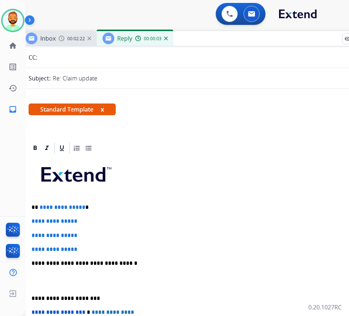
scroll to position [73, 0]
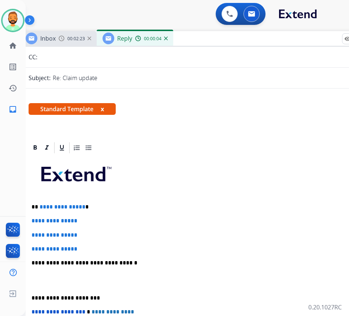
click at [117, 205] on p "**********" at bounding box center [199, 207] width 337 height 7
click at [103, 204] on p "**" at bounding box center [199, 207] width 337 height 7
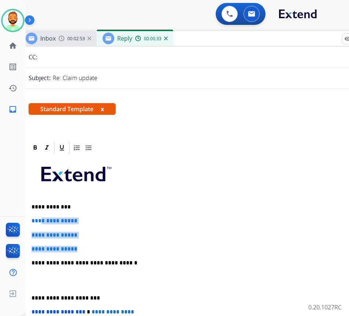
drag, startPoint x: 98, startPoint y: 246, endPoint x: 37, endPoint y: 223, distance: 65.3
click at [41, 222] on div "**********" at bounding box center [203, 280] width 349 height 252
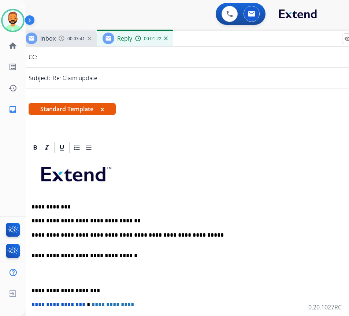
click at [213, 231] on div "**********" at bounding box center [203, 276] width 349 height 245
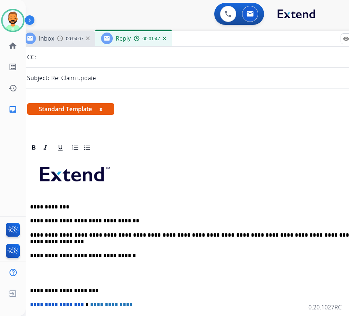
scroll to position [0, 4]
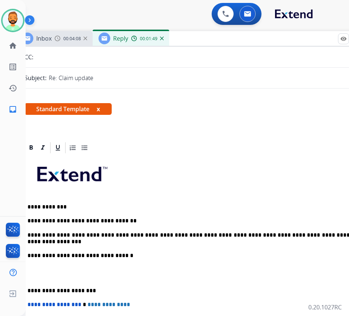
drag, startPoint x: 28, startPoint y: 290, endPoint x: 31, endPoint y: 291, distance: 3.7
click at [30, 290] on p "**********" at bounding box center [195, 291] width 337 height 7
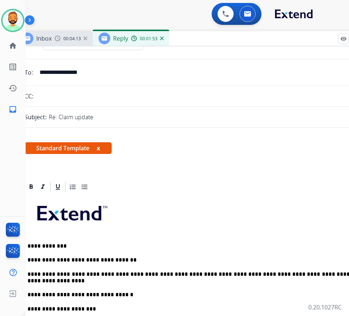
scroll to position [0, 0]
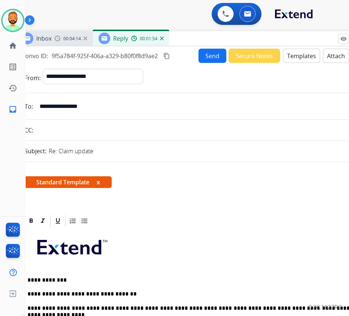
click at [209, 57] on button "Send" at bounding box center [212, 56] width 28 height 14
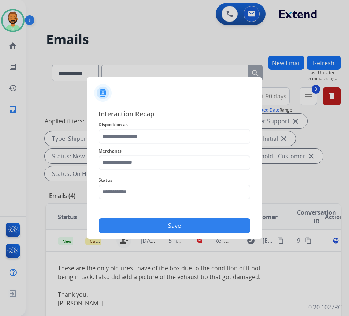
click at [164, 128] on span "Disposition as" at bounding box center [174, 124] width 152 height 9
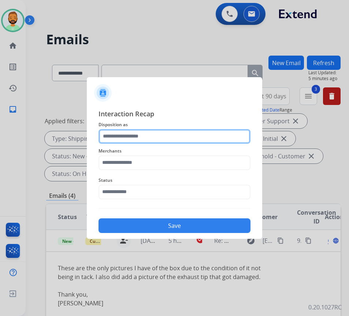
click at [165, 133] on input "text" at bounding box center [174, 136] width 152 height 15
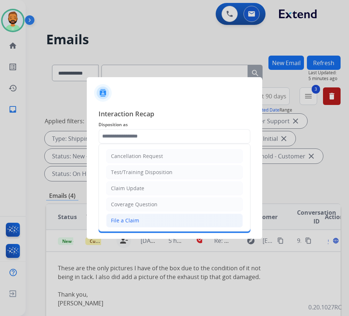
click at [177, 224] on li "File a Claim" at bounding box center [174, 221] width 137 height 14
type input "**********"
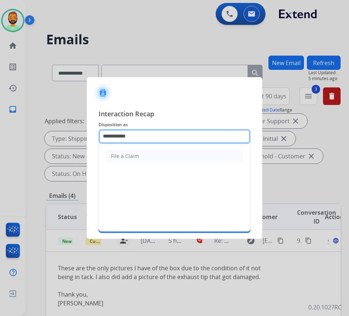
drag, startPoint x: 157, startPoint y: 136, endPoint x: 15, endPoint y: 112, distance: 144.1
click at [0, 119] on app-contact-recap-modal "**********" at bounding box center [0, 158] width 0 height 316
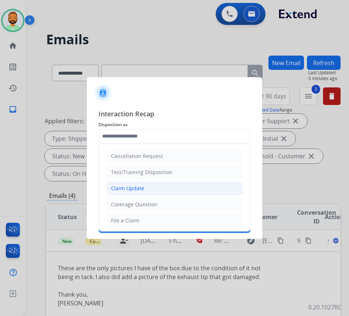
click at [174, 182] on li "Claim Update" at bounding box center [174, 189] width 137 height 14
type input "**********"
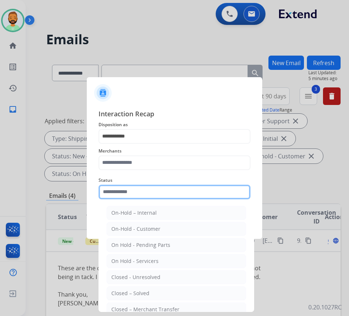
click at [168, 194] on input "text" at bounding box center [174, 192] width 152 height 15
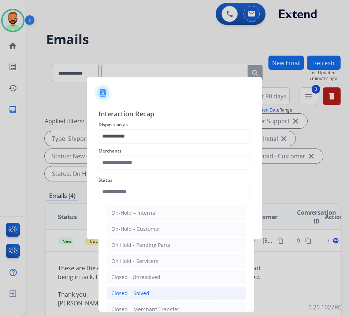
click at [161, 291] on li "Closed – Solved" at bounding box center [176, 294] width 139 height 14
type input "**********"
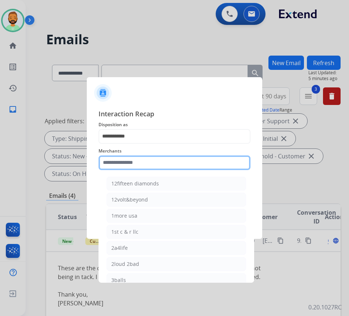
click at [163, 163] on input "text" at bounding box center [174, 163] width 152 height 15
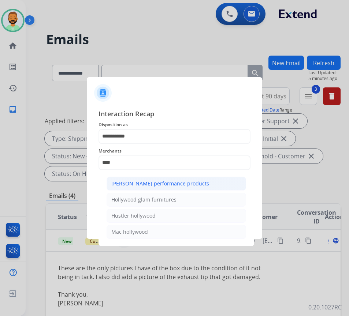
click at [179, 186] on div "[PERSON_NAME] performance products" at bounding box center [160, 183] width 98 height 7
type input "**********"
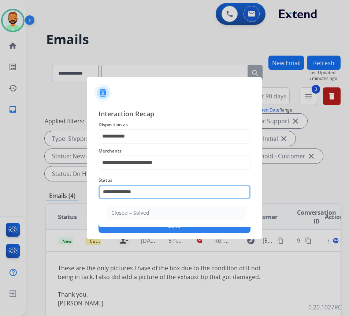
click at [179, 198] on input "**********" at bounding box center [174, 192] width 152 height 15
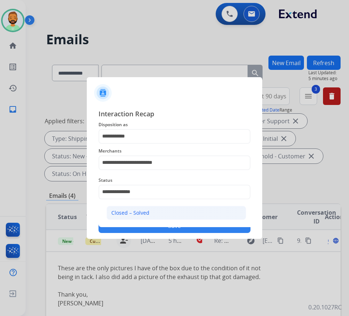
click at [176, 206] on li "Closed – Solved" at bounding box center [176, 213] width 139 height 14
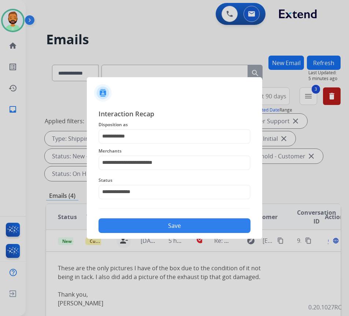
click at [180, 231] on button "Save" at bounding box center [174, 226] width 152 height 15
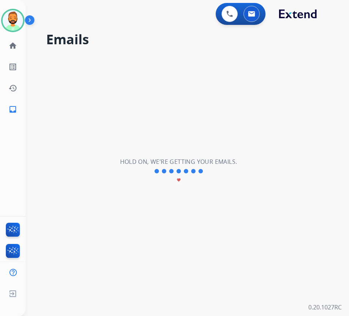
scroll to position [0, 0]
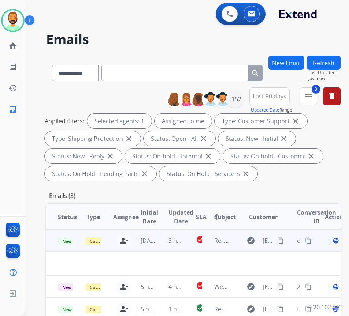
click at [161, 248] on td "3 hours ago" at bounding box center [170, 241] width 27 height 22
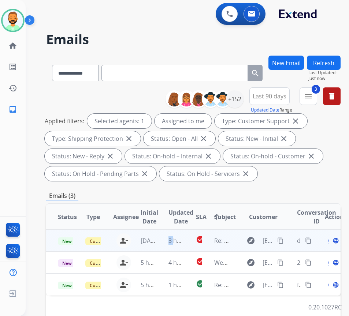
click at [161, 248] on td "3 hours ago" at bounding box center [170, 241] width 27 height 22
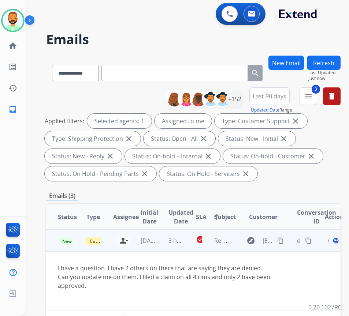
click at [332, 243] on div "Open language" at bounding box center [332, 241] width 15 height 9
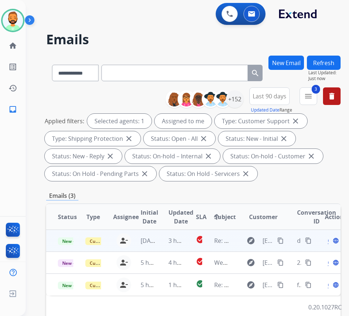
click at [332, 243] on div "Open language" at bounding box center [332, 241] width 15 height 9
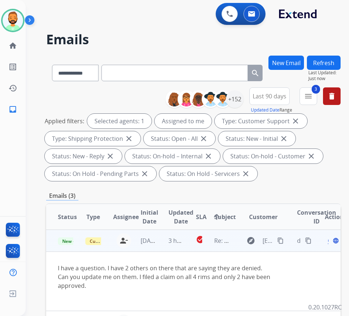
click at [283, 238] on mat-icon "content_copy" at bounding box center [280, 241] width 7 height 7
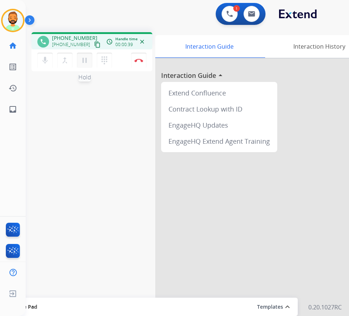
click at [87, 60] on mat-icon "pause" at bounding box center [84, 60] width 9 height 9
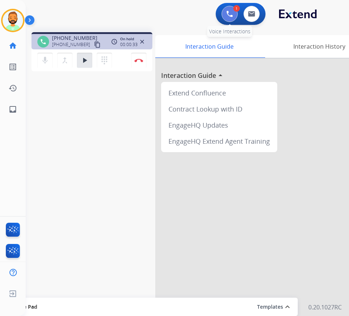
click at [231, 13] on img at bounding box center [229, 14] width 7 height 7
click at [232, 9] on button at bounding box center [229, 14] width 16 height 16
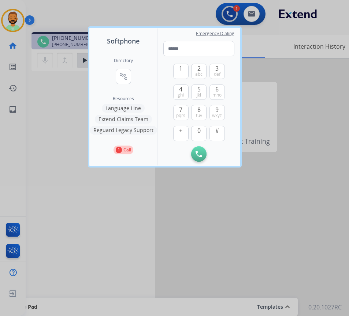
drag, startPoint x: 127, startPoint y: 107, endPoint x: 122, endPoint y: 115, distance: 9.7
click at [127, 107] on button "Language Line" at bounding box center [123, 108] width 43 height 9
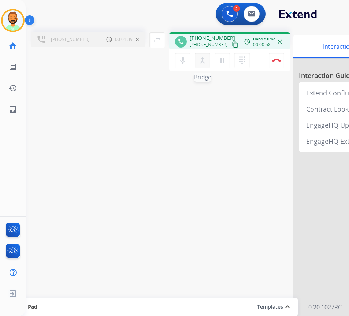
click at [203, 63] on mat-icon "merge_type" at bounding box center [202, 60] width 9 height 9
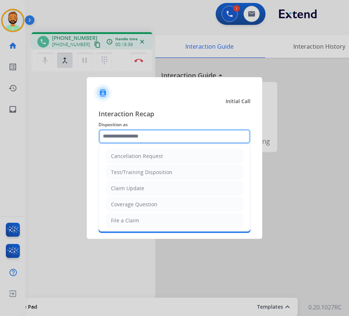
click at [161, 135] on input "text" at bounding box center [174, 136] width 152 height 15
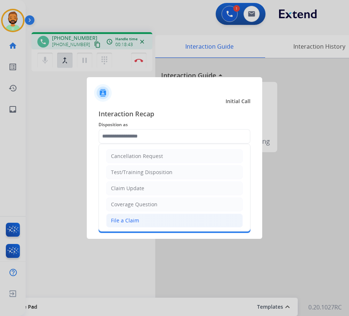
click at [145, 223] on li "File a Claim" at bounding box center [174, 221] width 137 height 14
type input "**********"
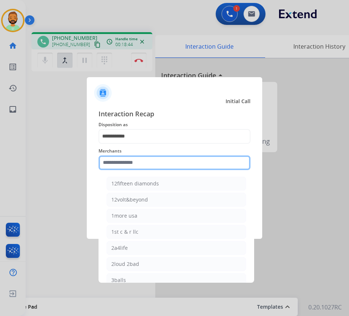
click at [151, 162] on input "text" at bounding box center [174, 163] width 152 height 15
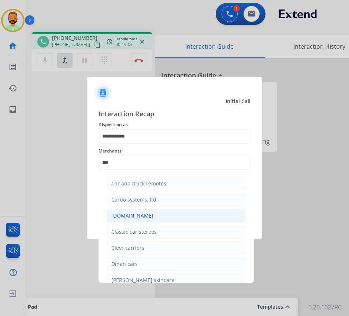
click at [154, 218] on li "[DOMAIN_NAME]" at bounding box center [176, 216] width 139 height 14
type input "**********"
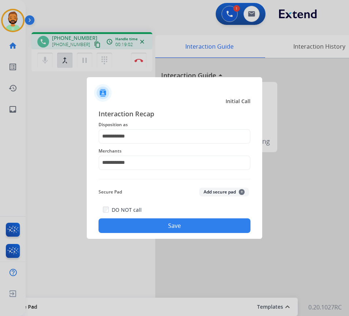
click at [162, 225] on button "Save" at bounding box center [174, 226] width 152 height 15
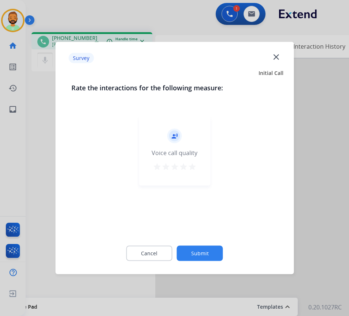
click at [198, 254] on button "Submit" at bounding box center [200, 253] width 46 height 15
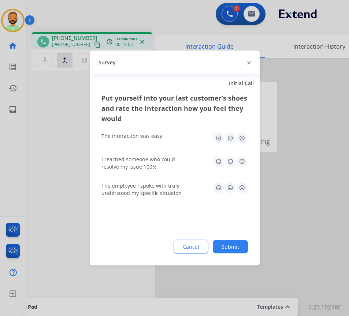
click at [234, 250] on button "Submit" at bounding box center [230, 247] width 35 height 13
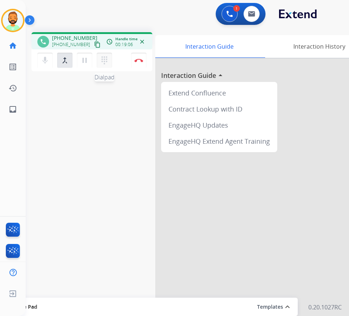
click at [104, 61] on mat-icon "dialpad" at bounding box center [104, 60] width 9 height 9
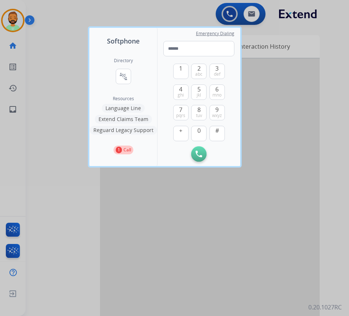
drag, startPoint x: 85, startPoint y: 201, endPoint x: 92, endPoint y: 209, distance: 11.1
click at [87, 204] on div at bounding box center [174, 158] width 349 height 316
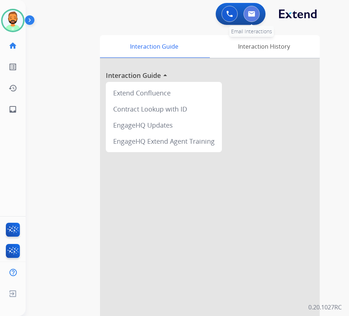
click at [252, 15] on img at bounding box center [251, 14] width 7 height 6
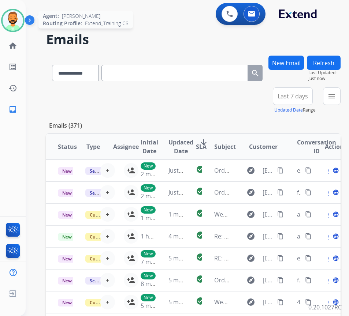
click at [17, 20] on img at bounding box center [13, 20] width 21 height 21
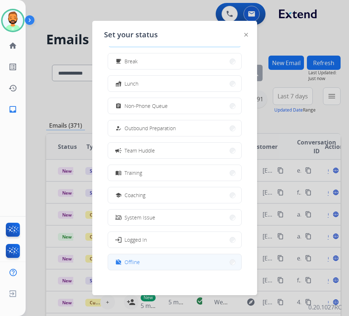
scroll to position [25, 0]
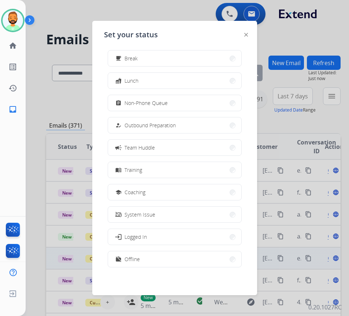
click at [158, 260] on button "work_off Offline" at bounding box center [174, 260] width 133 height 16
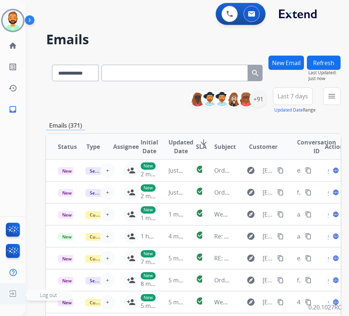
click at [44, 295] on span "Log out" at bounding box center [48, 295] width 17 height 7
